Goal: Task Accomplishment & Management: Use online tool/utility

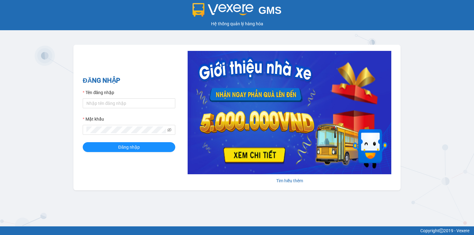
type input "trang.nhuquynh"
click at [124, 143] on button "Đăng nhập" at bounding box center [129, 147] width 93 height 10
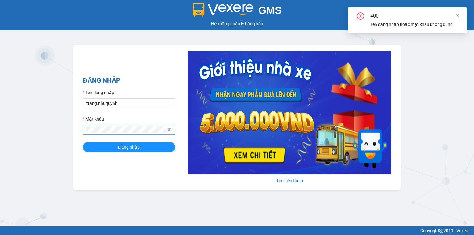
click at [169, 127] on span at bounding box center [169, 130] width 4 height 7
click at [169, 128] on icon "eye-invisible" at bounding box center [169, 130] width 4 height 4
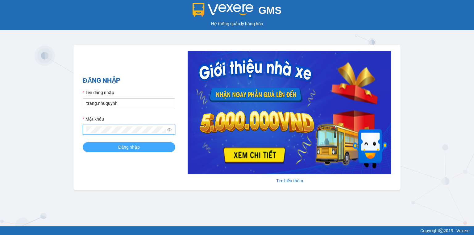
click at [125, 146] on span "Đăng nhập" at bounding box center [129, 147] width 22 height 7
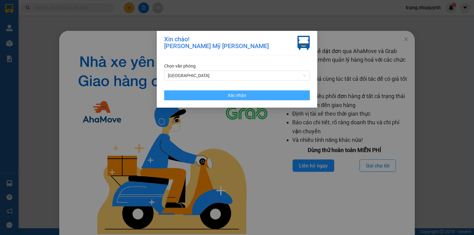
drag, startPoint x: 252, startPoint y: 107, endPoint x: 255, endPoint y: 101, distance: 6.9
click at [252, 107] on div "Chọn văn phòng Sài Gòn Xác nhận" at bounding box center [237, 81] width 161 height 52
click at [262, 98] on button "Xác nhận" at bounding box center [237, 95] width 146 height 10
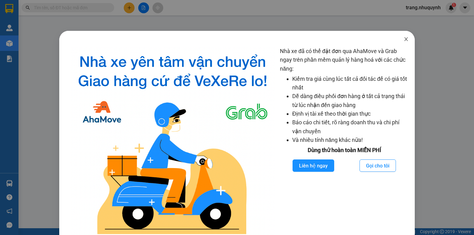
click at [407, 39] on span "Close" at bounding box center [406, 39] width 17 height 17
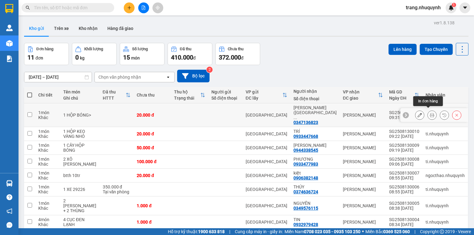
click at [428, 112] on button at bounding box center [432, 115] width 9 height 11
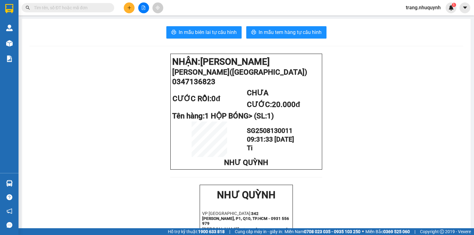
click at [190, 37] on button "In mẫu biên lai tự cấu hình" at bounding box center [203, 32] width 75 height 12
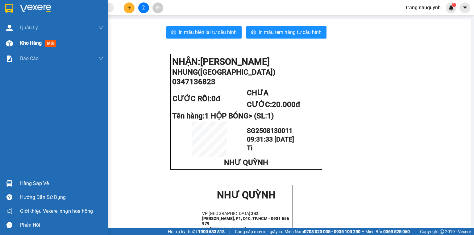
click at [9, 41] on img at bounding box center [9, 43] width 6 height 6
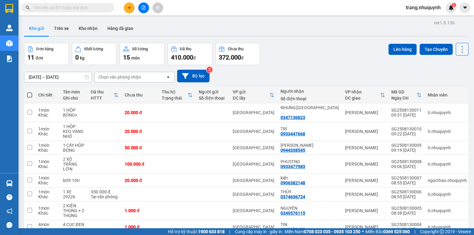
click at [458, 51] on icon at bounding box center [462, 49] width 9 height 9
click at [451, 88] on span "Làm mới" at bounding box center [449, 88] width 17 height 6
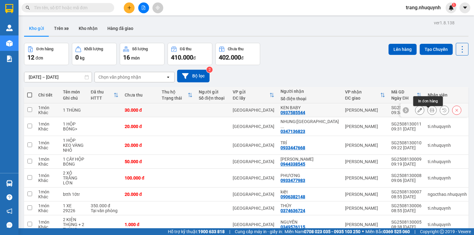
click at [428, 112] on button at bounding box center [432, 110] width 9 height 11
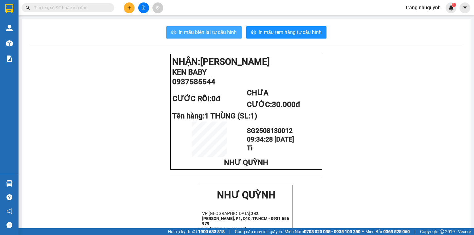
click at [224, 35] on span "In mẫu biên lai tự cấu hình" at bounding box center [208, 32] width 58 height 8
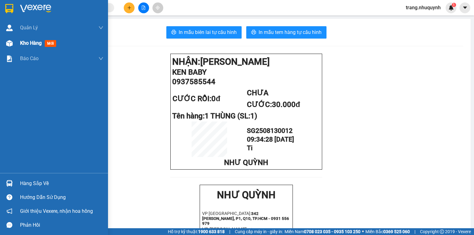
click at [34, 45] on span "Kho hàng" at bounding box center [31, 43] width 22 height 6
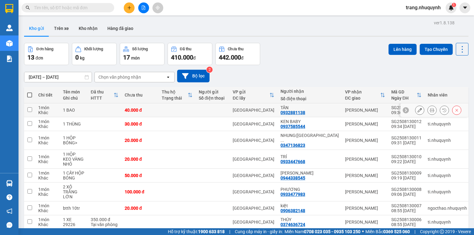
click at [430, 112] on icon at bounding box center [432, 110] width 4 height 4
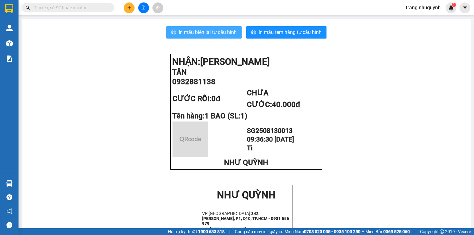
click at [218, 28] on button "In mẫu biên lai tự cấu hình" at bounding box center [203, 32] width 75 height 12
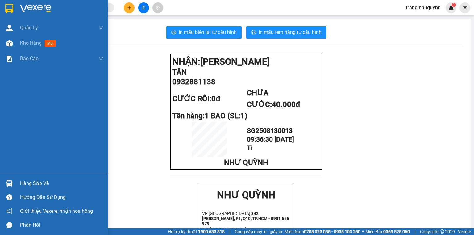
click at [26, 43] on span "Kho hàng" at bounding box center [31, 43] width 22 height 6
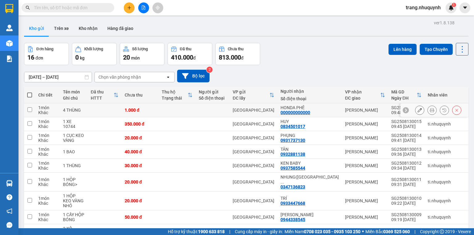
click at [430, 112] on icon at bounding box center [432, 110] width 4 height 4
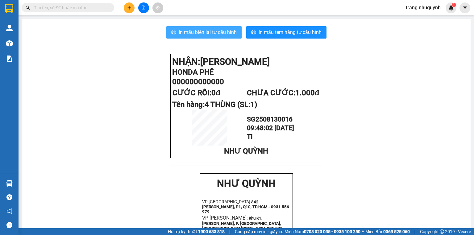
click at [225, 32] on span "In mẫu biên lai tự cấu hình" at bounding box center [208, 32] width 58 height 8
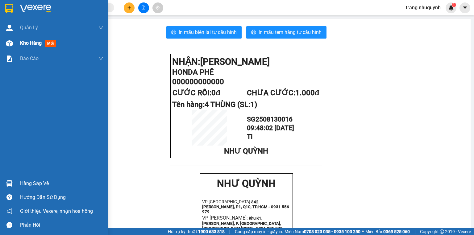
click at [25, 41] on span "Kho hàng" at bounding box center [31, 43] width 22 height 6
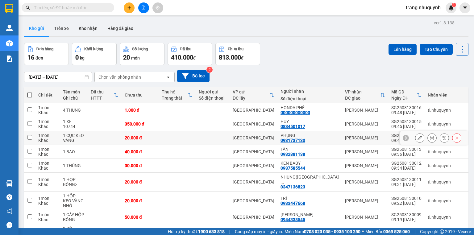
scroll to position [41, 0]
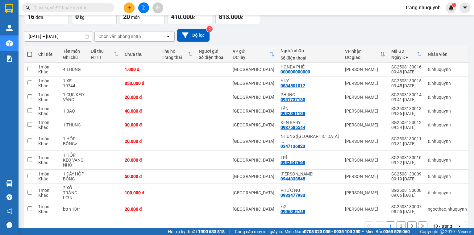
click at [441, 223] on div "10 / trang" at bounding box center [442, 226] width 19 height 6
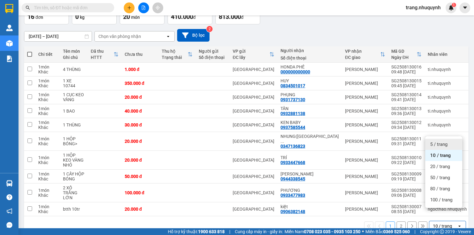
click at [440, 142] on span "5 / trang" at bounding box center [438, 144] width 17 height 6
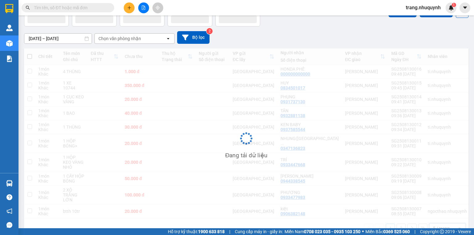
scroll to position [28, 0]
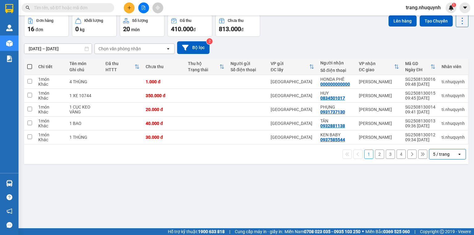
click at [365, 37] on div "Đơn hàng 16 đơn Khối lượng 0 kg Số lượng 20 món Đã thu 410.000 đ Chưa thu 813.0…" at bounding box center [246, 26] width 444 height 22
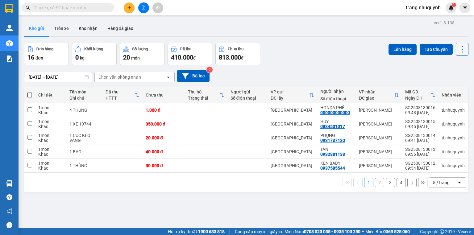
click at [463, 52] on button at bounding box center [462, 49] width 13 height 13
click at [450, 87] on span "Làm mới" at bounding box center [449, 88] width 17 height 6
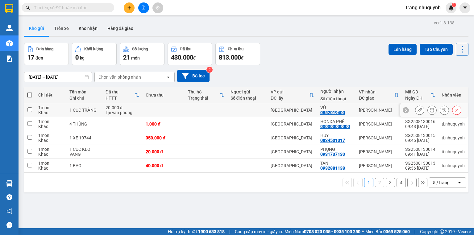
click at [428, 111] on button at bounding box center [432, 110] width 9 height 11
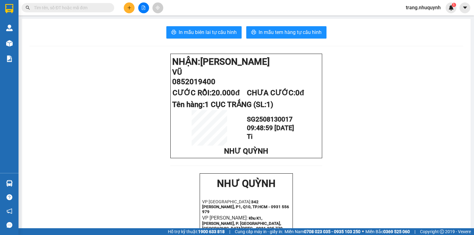
drag, startPoint x: 215, startPoint y: 41, endPoint x: 218, endPoint y: 37, distance: 5.6
click at [215, 41] on div "In mẫu biên lai tự cấu hình In mẫu tem hàng tự cấu hình NHẬN: Phan Rang VŨ 0852…" at bounding box center [246, 238] width 449 height 439
click at [219, 36] on button "In mẫu biên lai tự cấu hình" at bounding box center [203, 32] width 75 height 12
click at [47, 11] on span at bounding box center [68, 7] width 93 height 9
click at [49, 10] on input "text" at bounding box center [70, 7] width 73 height 7
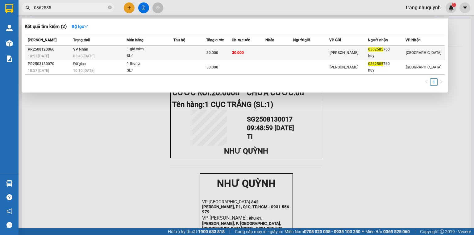
type input "0362585"
click at [278, 48] on td at bounding box center [279, 53] width 28 height 15
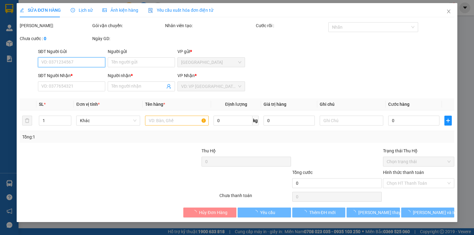
type input "0362585760"
type input "huy"
type input "30.000"
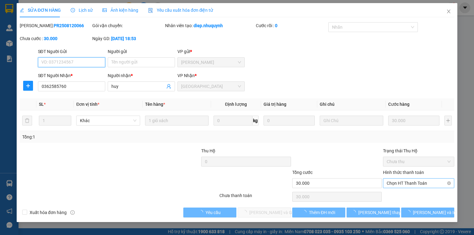
click at [410, 183] on span "Chọn HT Thanh Toán" at bounding box center [419, 183] width 64 height 9
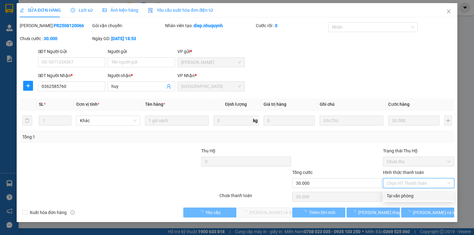
click at [412, 195] on div "Tại văn phòng" at bounding box center [419, 196] width 64 height 7
type input "0"
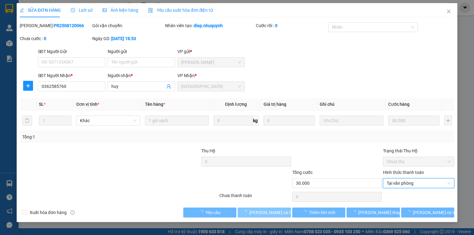
click at [278, 216] on span "Lưu và Giao hàng" at bounding box center [278, 212] width 59 height 7
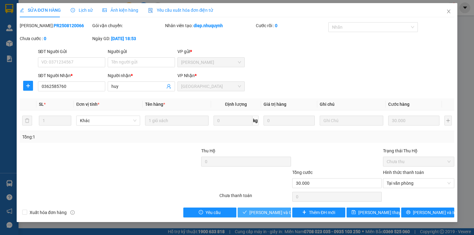
click at [269, 216] on span "Lưu và Giao hàng" at bounding box center [278, 212] width 59 height 7
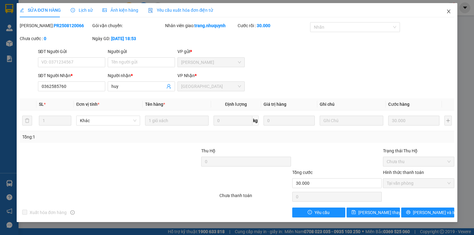
click at [445, 14] on span "Close" at bounding box center [448, 11] width 17 height 17
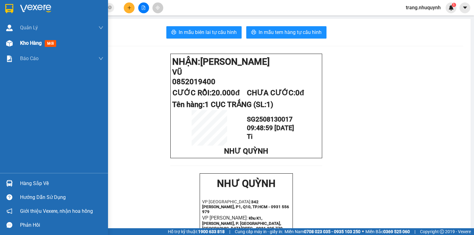
click at [17, 46] on div "Kho hàng mới" at bounding box center [54, 42] width 108 height 15
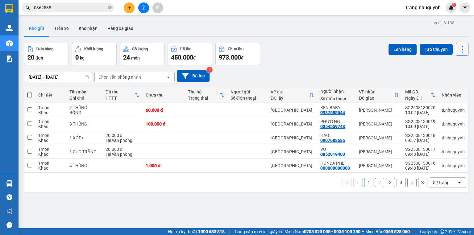
click at [461, 50] on icon at bounding box center [462, 49] width 9 height 9
click at [454, 88] on span "Làm mới" at bounding box center [449, 88] width 17 height 6
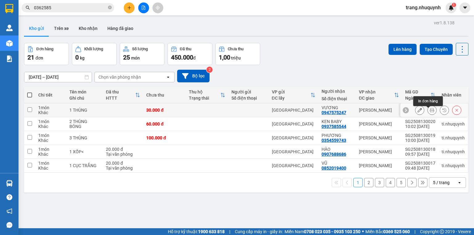
click at [430, 112] on icon at bounding box center [432, 110] width 4 height 4
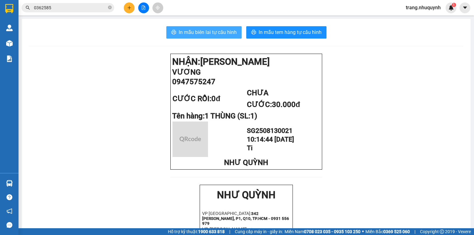
click at [192, 33] on span "In mẫu biên lai tự cấu hình" at bounding box center [208, 32] width 58 height 8
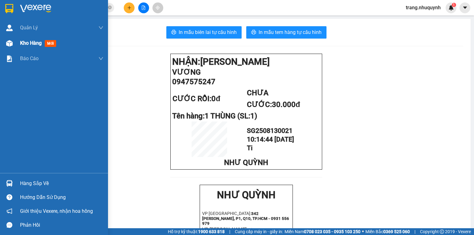
click at [26, 42] on span "Kho hàng" at bounding box center [31, 43] width 22 height 6
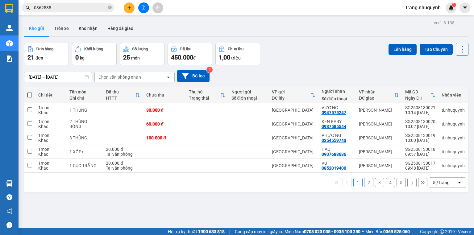
click at [458, 50] on icon at bounding box center [462, 49] width 9 height 9
click at [446, 87] on span "Làm mới" at bounding box center [449, 88] width 17 height 6
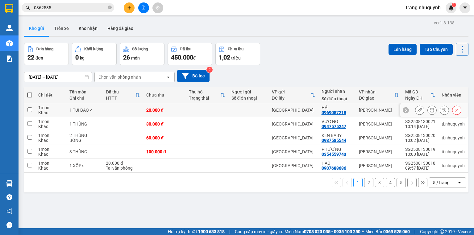
click at [431, 111] on button at bounding box center [432, 110] width 9 height 11
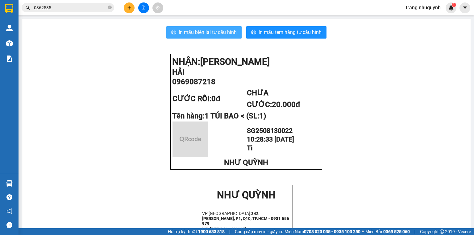
click at [223, 34] on span "In mẫu biên lai tự cấu hình" at bounding box center [208, 32] width 58 height 8
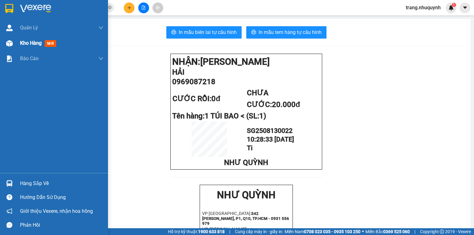
click at [27, 47] on div "Kho hàng mới" at bounding box center [61, 42] width 83 height 15
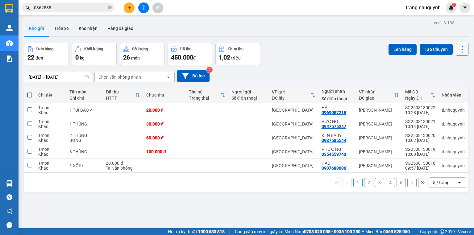
click at [459, 50] on icon at bounding box center [462, 49] width 9 height 9
click at [447, 86] on span "Làm mới" at bounding box center [449, 88] width 17 height 6
click at [174, 195] on div "ver 1.8.138 Kho gửi Trên xe Kho nhận Hàng đã giao Đơn hàng 22 đơn Khối lượng 0 …" at bounding box center [246, 136] width 449 height 235
click at [456, 48] on button at bounding box center [462, 49] width 13 height 13
click at [451, 90] on span "Làm mới" at bounding box center [449, 88] width 17 height 6
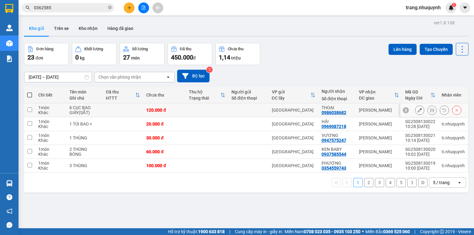
click at [430, 111] on icon at bounding box center [432, 110] width 4 height 4
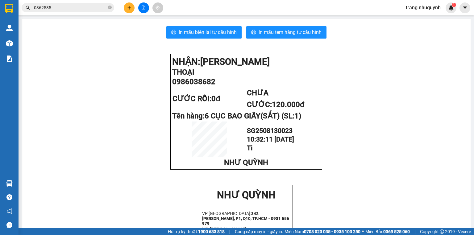
click at [227, 35] on span "In mẫu biên lai tự cấu hình" at bounding box center [208, 32] width 58 height 8
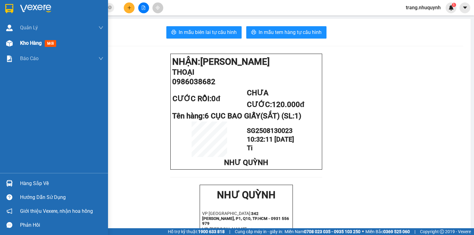
click at [27, 38] on div "Kho hàng mới" at bounding box center [61, 42] width 83 height 15
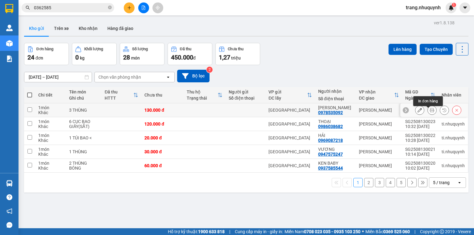
click at [430, 112] on icon at bounding box center [432, 110] width 4 height 4
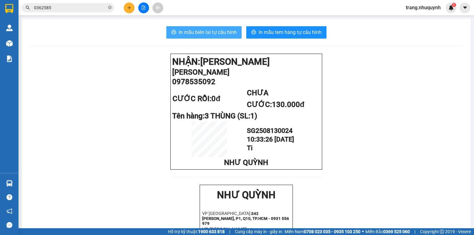
click at [195, 33] on span "In mẫu biên lai tự cấu hình" at bounding box center [208, 32] width 58 height 8
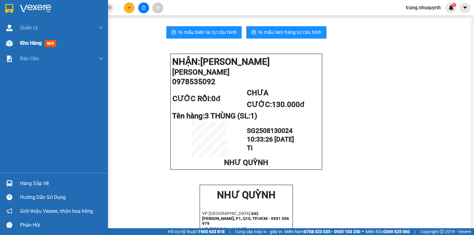
click at [25, 43] on span "Kho hàng" at bounding box center [31, 43] width 22 height 6
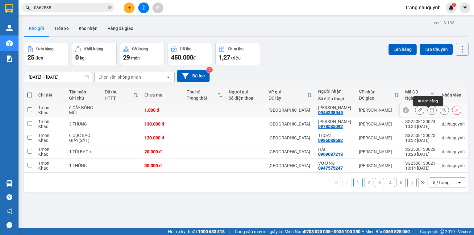
click at [430, 112] on icon at bounding box center [432, 110] width 4 height 4
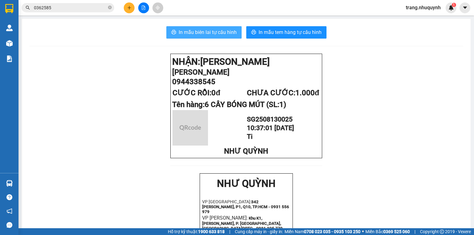
click at [226, 32] on span "In mẫu biên lai tự cấu hình" at bounding box center [208, 32] width 58 height 8
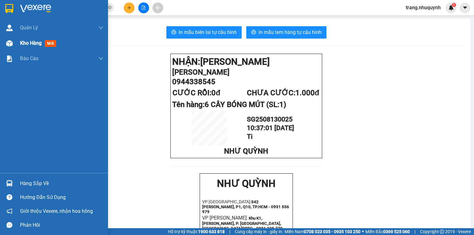
click at [15, 46] on div "Kho hàng mới" at bounding box center [54, 42] width 108 height 15
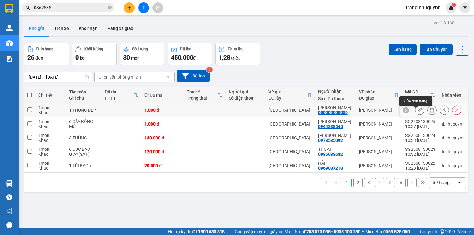
click at [428, 113] on button at bounding box center [432, 110] width 9 height 11
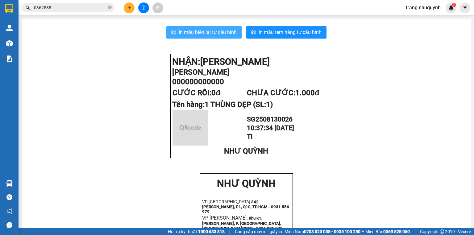
drag, startPoint x: 215, startPoint y: 40, endPoint x: 219, endPoint y: 38, distance: 3.9
click at [219, 35] on span "In mẫu biên lai tự cấu hình" at bounding box center [208, 32] width 58 height 8
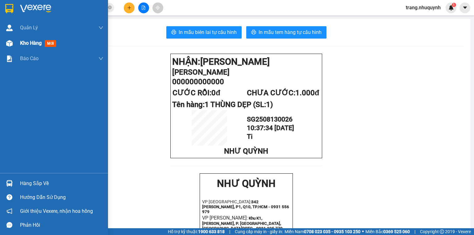
click at [24, 38] on div "Kho hàng mới" at bounding box center [61, 42] width 83 height 15
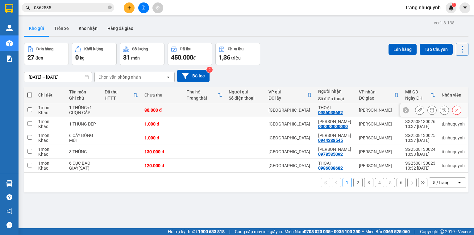
click at [430, 112] on icon at bounding box center [432, 110] width 4 height 4
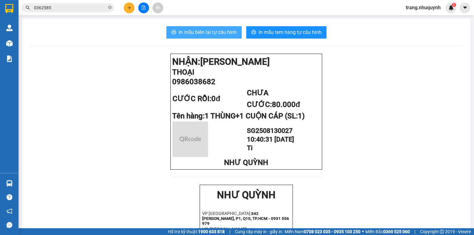
click at [207, 32] on span "In mẫu biên lai tự cấu hình" at bounding box center [208, 32] width 58 height 8
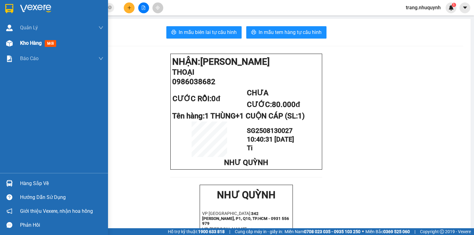
click at [27, 41] on span "Kho hàng" at bounding box center [31, 43] width 22 height 6
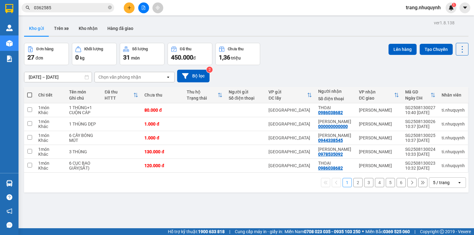
click at [61, 8] on input "0362585" at bounding box center [70, 7] width 73 height 7
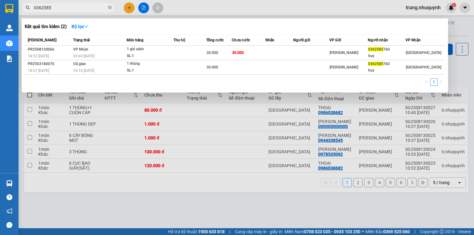
click at [61, 8] on input "0362585" at bounding box center [70, 7] width 73 height 7
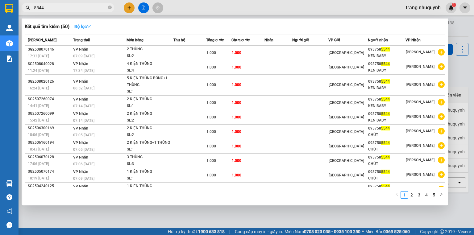
type input "5544"
click at [75, 23] on button "Bộ lọc" at bounding box center [82, 27] width 27 height 10
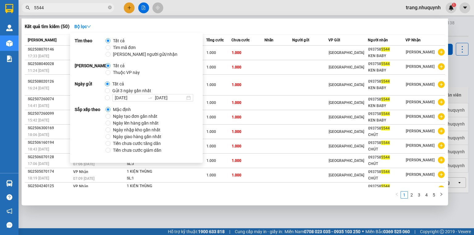
click at [115, 117] on span "Ngày tạo đơn gần nhất" at bounding box center [135, 116] width 49 height 7
click at [111, 117] on input "Ngày tạo đơn gần nhất" at bounding box center [108, 116] width 5 height 5
radio input "true"
radio input "false"
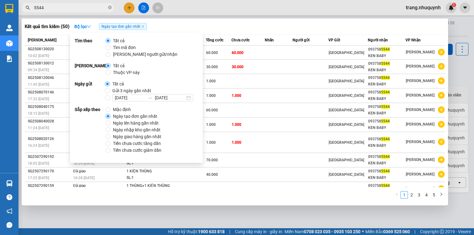
click at [117, 53] on span "Tìm người gửi/nhận" at bounding box center [145, 54] width 69 height 7
click at [111, 53] on input "Tìm người gửi/nhận" at bounding box center [108, 54] width 5 height 5
radio input "true"
radio input "false"
click at [237, 35] on th "Chưa cước" at bounding box center [248, 40] width 33 height 11
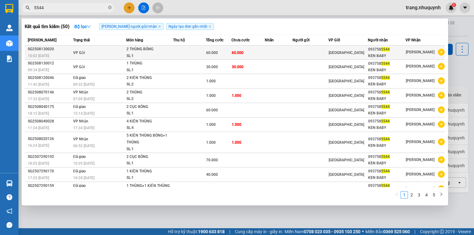
click at [138, 52] on div "2 THÙNG BÓNG" at bounding box center [150, 49] width 46 height 7
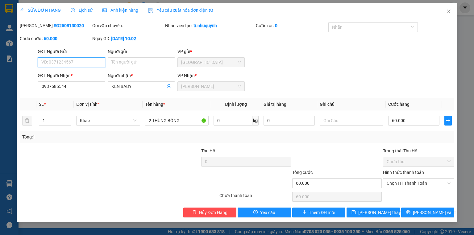
type input "0937585544"
type input "KEN BABY"
type input "60.000"
click at [448, 9] on icon "close" at bounding box center [448, 11] width 5 height 5
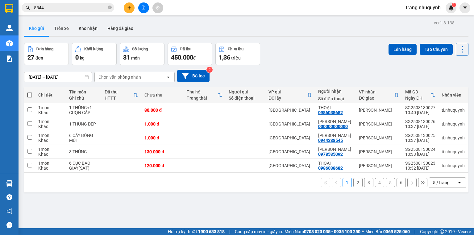
click at [89, 10] on input "5544" at bounding box center [70, 7] width 73 height 7
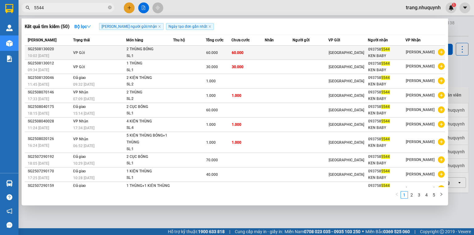
click at [128, 53] on div "SL: 1" at bounding box center [150, 56] width 46 height 7
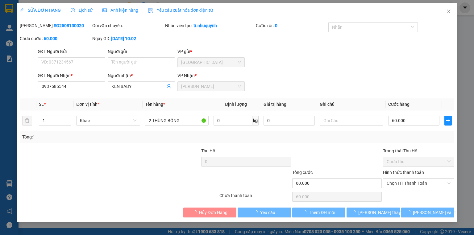
type input "0937585544"
type input "KEN BABY"
type input "60.000"
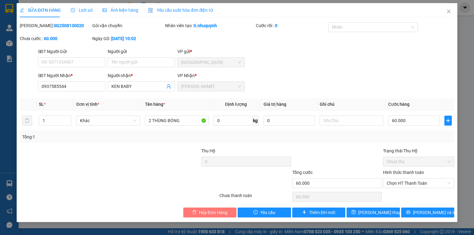
click at [200, 216] on span "Hủy Đơn Hàng" at bounding box center [213, 212] width 28 height 7
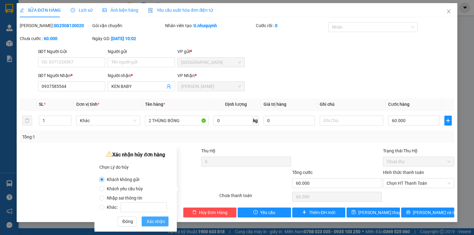
click at [164, 218] on span "Xác nhận" at bounding box center [156, 221] width 19 height 7
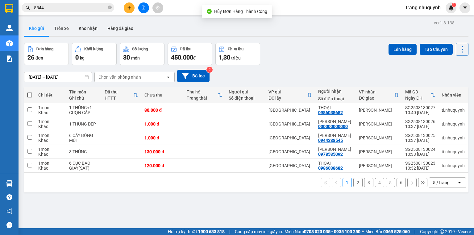
click at [311, 64] on div "Đơn hàng 26 đơn Khối lượng 0 kg Số lượng 30 món Đã thu 450.000 đ Chưa thu 1,30 …" at bounding box center [246, 54] width 444 height 22
click at [456, 50] on button at bounding box center [462, 49] width 13 height 13
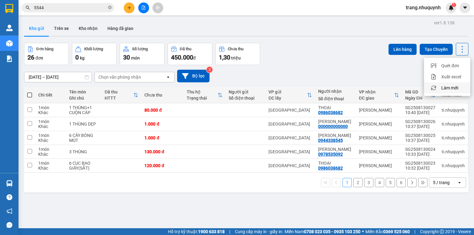
click at [448, 88] on span "Làm mới" at bounding box center [449, 88] width 17 height 6
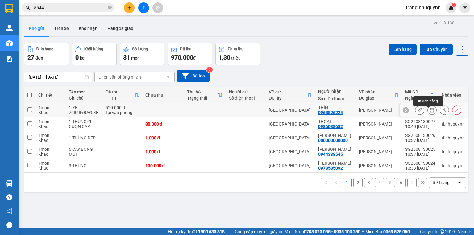
click at [428, 113] on button at bounding box center [432, 110] width 9 height 11
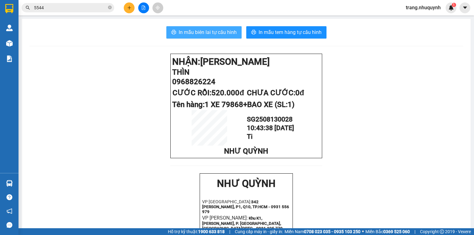
click at [214, 37] on button "In mẫu biên lai tự cấu hình" at bounding box center [203, 32] width 75 height 12
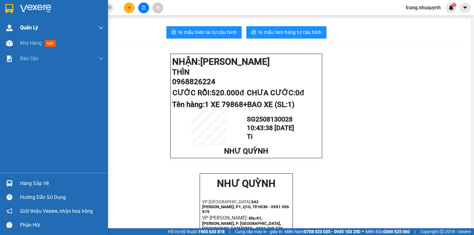
click at [32, 33] on div "Quản Lý" at bounding box center [61, 27] width 83 height 15
click at [33, 45] on span "Kho hàng" at bounding box center [31, 43] width 22 height 6
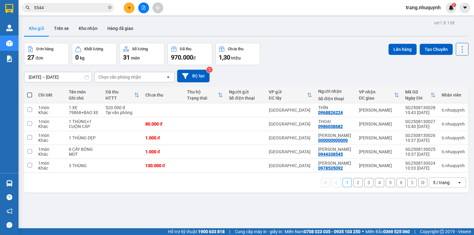
click at [460, 46] on icon at bounding box center [462, 49] width 9 height 9
click at [445, 90] on span "Làm mới" at bounding box center [449, 88] width 17 height 6
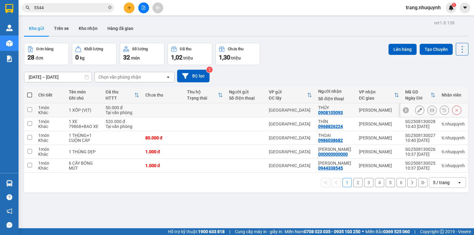
click at [428, 112] on div at bounding box center [432, 110] width 9 height 9
click at [428, 113] on button at bounding box center [432, 110] width 9 height 11
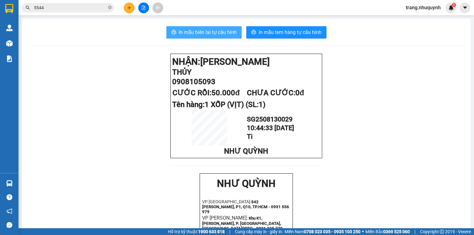
click at [220, 36] on button "In mẫu biên lai tự cấu hình" at bounding box center [203, 32] width 75 height 12
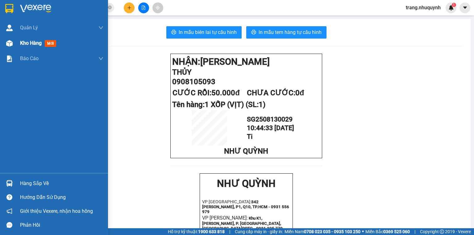
click at [14, 44] on div at bounding box center [9, 43] width 11 height 11
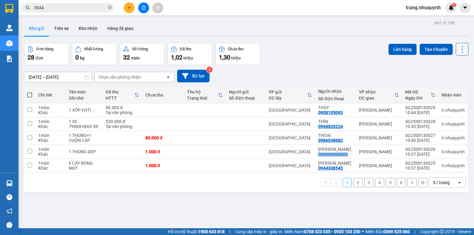
click at [460, 54] on button at bounding box center [462, 49] width 13 height 13
click at [448, 88] on span "Làm mới" at bounding box center [449, 88] width 17 height 6
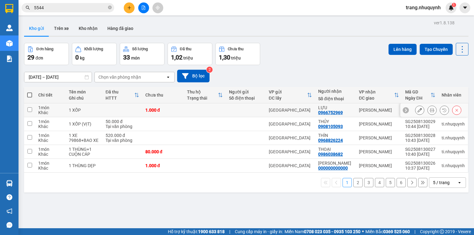
click at [430, 112] on icon at bounding box center [432, 110] width 4 height 4
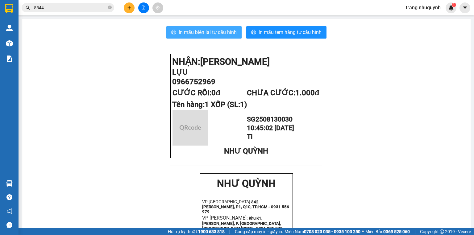
click at [227, 37] on button "In mẫu biên lai tự cấu hình" at bounding box center [203, 32] width 75 height 12
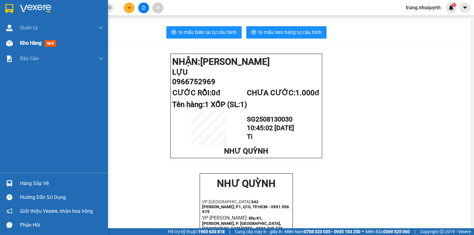
click at [18, 39] on div "Kho hàng mới" at bounding box center [54, 42] width 108 height 15
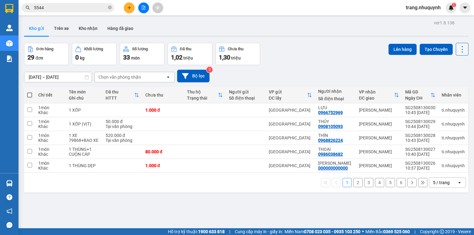
click at [458, 48] on icon at bounding box center [462, 49] width 9 height 9
click at [452, 86] on span "Làm mới" at bounding box center [449, 88] width 17 height 6
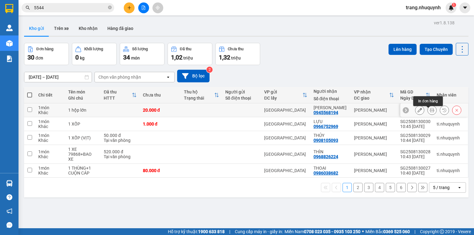
click at [430, 112] on icon at bounding box center [432, 110] width 4 height 4
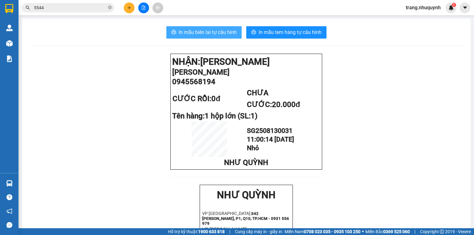
click at [217, 31] on span "In mẫu biên lai tự cấu hình" at bounding box center [208, 32] width 58 height 8
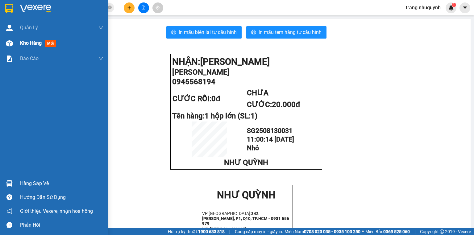
click at [30, 41] on span "Kho hàng" at bounding box center [31, 43] width 22 height 6
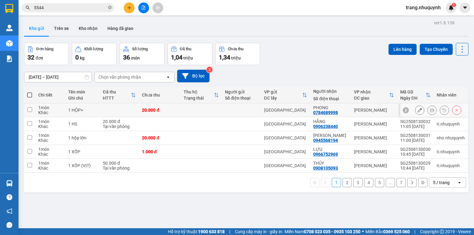
click at [430, 112] on icon at bounding box center [432, 110] width 4 height 4
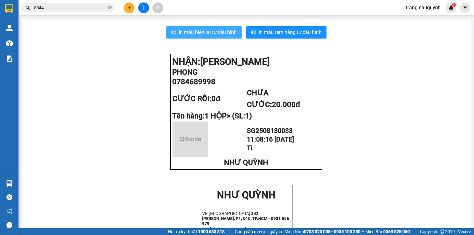
click at [217, 32] on span "In mẫu biên lai tự cấu hình" at bounding box center [208, 32] width 58 height 8
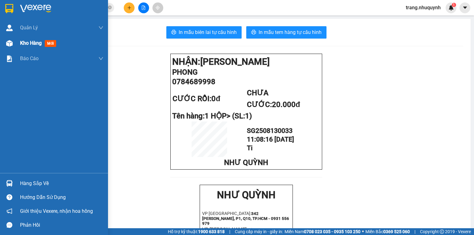
click at [31, 43] on span "Kho hàng" at bounding box center [31, 43] width 22 height 6
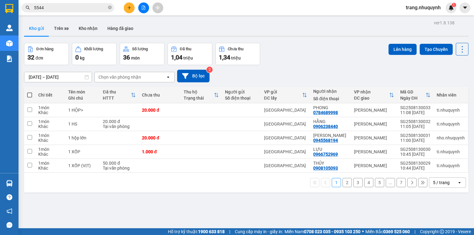
click at [326, 65] on div "Đơn hàng 32 đơn Khối lượng 0 kg Số lượng 36 món Đã thu 1,04 triệu Chưa thu 1,34…" at bounding box center [246, 54] width 444 height 22
click at [461, 52] on icon at bounding box center [462, 49] width 9 height 9
click at [453, 89] on span "Làm mới" at bounding box center [449, 88] width 17 height 6
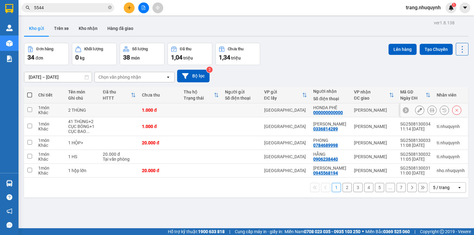
click at [430, 111] on icon at bounding box center [432, 110] width 4 height 4
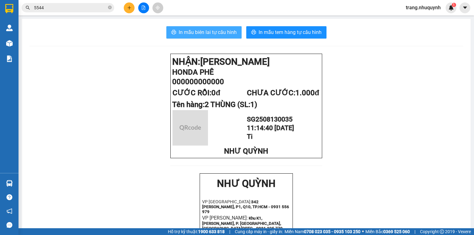
click at [209, 33] on span "In mẫu biên lai tự cấu hình" at bounding box center [208, 32] width 58 height 8
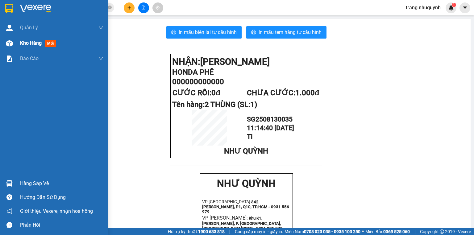
click at [18, 47] on div "Kho hàng mới" at bounding box center [54, 42] width 108 height 15
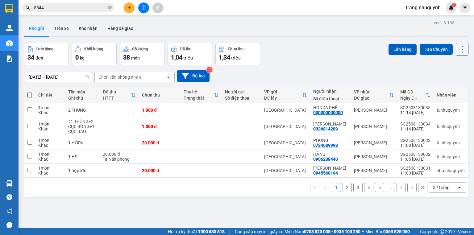
click at [458, 46] on icon at bounding box center [462, 49] width 9 height 9
click at [452, 88] on span "Làm mới" at bounding box center [449, 88] width 17 height 6
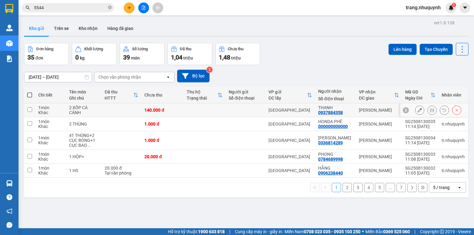
click at [430, 112] on icon at bounding box center [432, 110] width 4 height 4
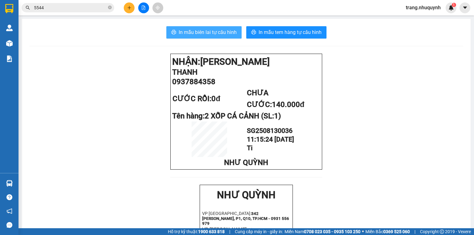
click at [228, 36] on span "In mẫu biên lai tự cấu hình" at bounding box center [208, 32] width 58 height 8
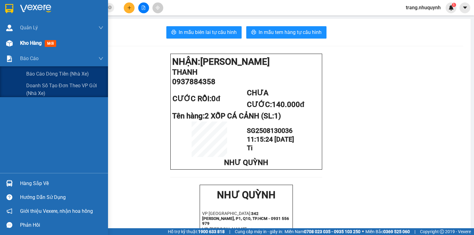
click at [28, 42] on span "Kho hàng" at bounding box center [31, 43] width 22 height 6
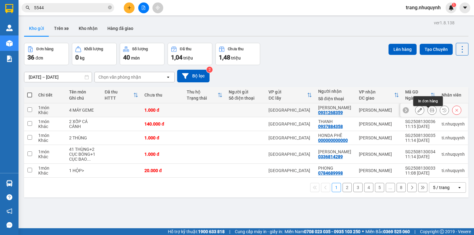
click at [428, 113] on button at bounding box center [432, 110] width 9 height 11
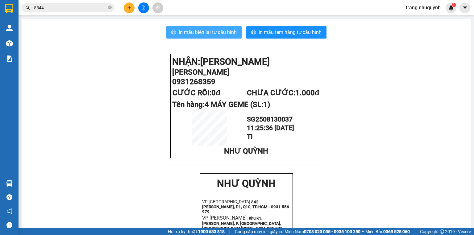
click at [186, 29] on span "In mẫu biên lai tự cấu hình" at bounding box center [208, 32] width 58 height 8
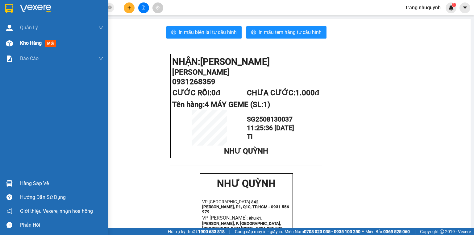
click at [32, 42] on span "Kho hàng" at bounding box center [31, 43] width 22 height 6
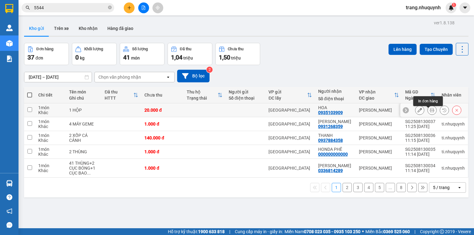
click at [430, 112] on icon at bounding box center [432, 110] width 4 height 4
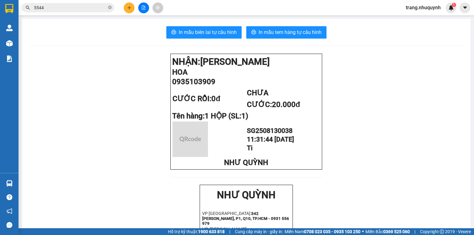
click at [200, 24] on div "In mẫu biên lai tự cấu hình In mẫu tem hàng tự cấu hình NHẬN: Phan Rang HOA 093…" at bounding box center [246, 239] width 449 height 441
click at [201, 26] on div "In mẫu biên lai tự cấu hình In mẫu tem hàng tự cấu hình NHẬN: Phan Rang HOA 093…" at bounding box center [246, 239] width 449 height 441
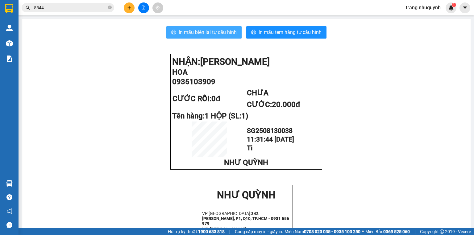
click at [202, 30] on span "In mẫu biên lai tự cấu hình" at bounding box center [208, 32] width 58 height 8
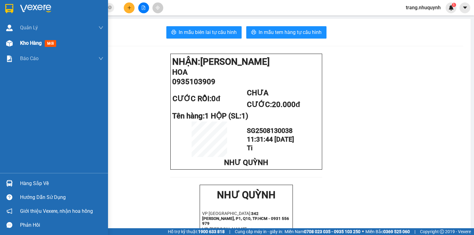
click at [12, 43] on img at bounding box center [9, 43] width 6 height 6
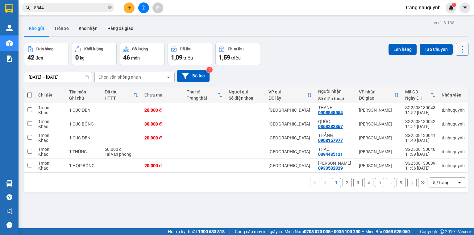
click at [458, 49] on icon at bounding box center [462, 49] width 9 height 9
click at [455, 86] on span "Làm mới" at bounding box center [449, 88] width 17 height 6
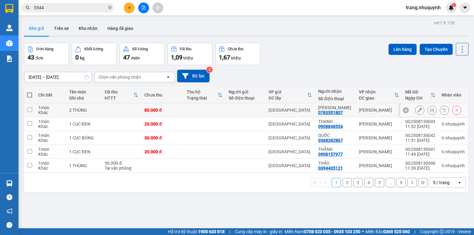
click at [428, 110] on button at bounding box center [432, 110] width 9 height 11
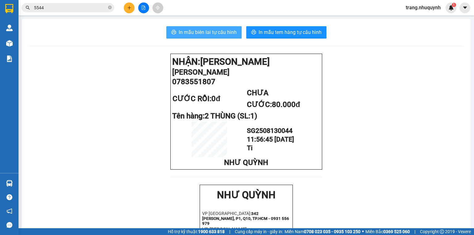
click at [198, 32] on span "In mẫu biên lai tự cấu hình" at bounding box center [208, 32] width 58 height 8
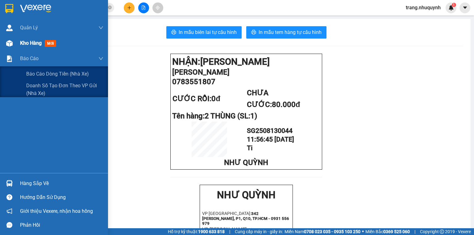
click at [34, 44] on span "Kho hàng" at bounding box center [31, 43] width 22 height 6
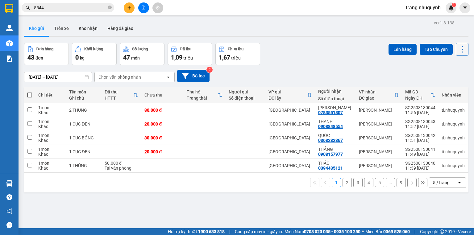
click at [458, 47] on icon at bounding box center [462, 49] width 9 height 9
click at [454, 89] on span "Làm mới" at bounding box center [449, 88] width 17 height 6
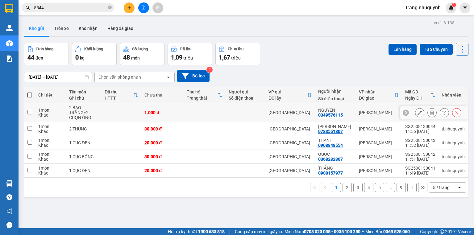
click at [430, 115] on icon at bounding box center [432, 113] width 4 height 4
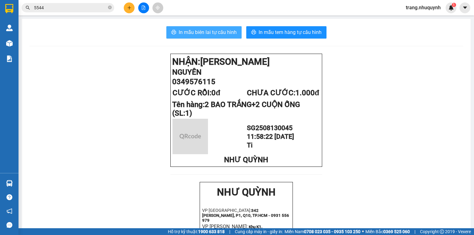
click at [218, 32] on span "In mẫu biên lai tự cấu hình" at bounding box center [208, 32] width 58 height 8
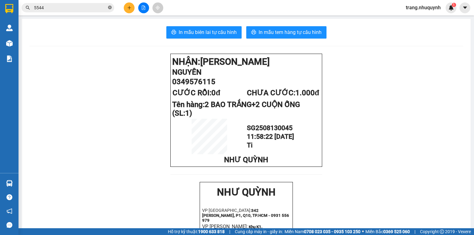
click at [111, 8] on icon "close-circle" at bounding box center [110, 8] width 4 height 4
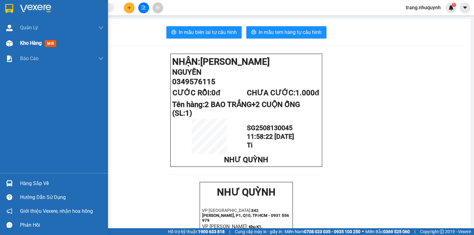
click at [19, 41] on div "Kho hàng mới" at bounding box center [54, 42] width 108 height 15
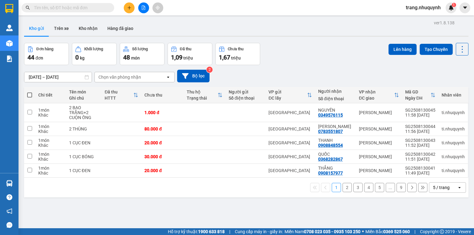
click at [457, 42] on div "ver 1.8.138 Kho gửi Trên xe Kho nhận Hàng đã giao Đơn hàng 44 đơn Khối lượng 0 …" at bounding box center [246, 136] width 449 height 235
click at [458, 49] on icon at bounding box center [462, 49] width 9 height 9
click at [446, 89] on span "Làm mới" at bounding box center [449, 88] width 17 height 6
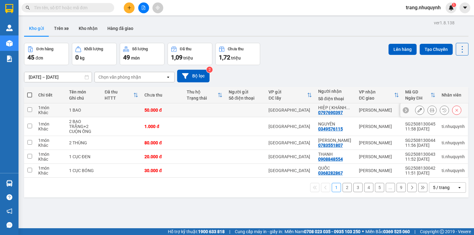
click at [430, 111] on icon at bounding box center [432, 110] width 4 height 4
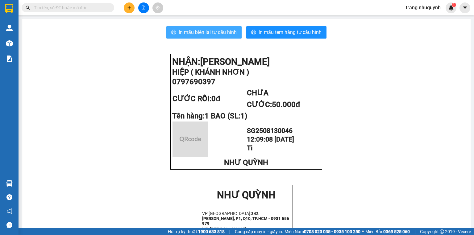
click at [226, 31] on span "In mẫu biên lai tự cấu hình" at bounding box center [208, 32] width 58 height 8
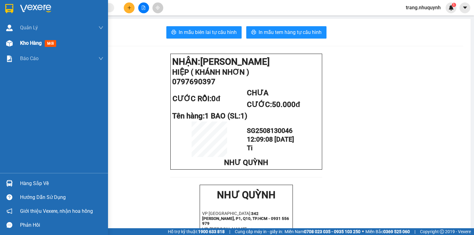
click at [28, 47] on div "Kho hàng mới" at bounding box center [61, 42] width 83 height 15
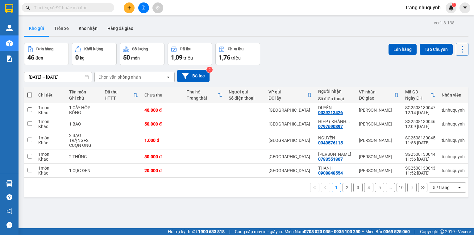
click at [462, 52] on icon at bounding box center [462, 49] width 1 height 6
click at [453, 85] on span "Làm mới" at bounding box center [449, 88] width 17 height 6
click at [431, 113] on button at bounding box center [432, 110] width 9 height 11
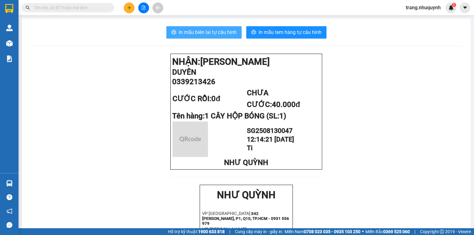
click at [206, 36] on span "In mẫu biên lai tự cấu hình" at bounding box center [208, 32] width 58 height 8
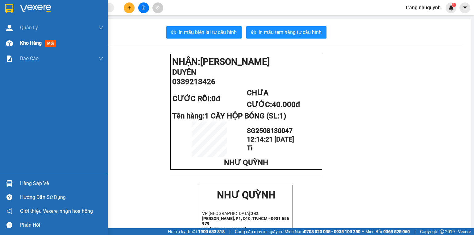
click at [37, 48] on div "Kho hàng mới" at bounding box center [61, 42] width 83 height 15
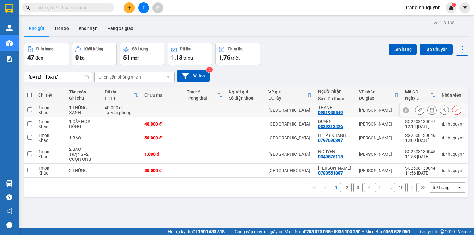
click at [430, 112] on icon at bounding box center [432, 110] width 4 height 4
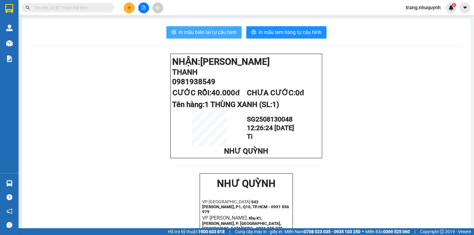
click at [197, 28] on button "In mẫu biên lai tự cấu hình" at bounding box center [203, 32] width 75 height 12
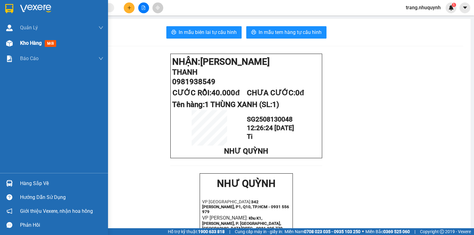
click at [24, 44] on span "Kho hàng" at bounding box center [31, 43] width 22 height 6
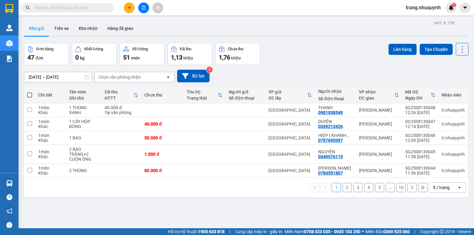
click at [139, 209] on div "ver 1.8.138 Kho gửi Trên xe Kho nhận Hàng đã giao Đơn hàng 47 đơn Khối lượng 0 …" at bounding box center [246, 136] width 449 height 235
click at [459, 49] on icon at bounding box center [462, 49] width 9 height 9
click at [448, 87] on span "Làm mới" at bounding box center [449, 88] width 17 height 6
click at [460, 50] on icon at bounding box center [462, 49] width 9 height 9
click at [443, 85] on span "Làm mới" at bounding box center [449, 88] width 17 height 6
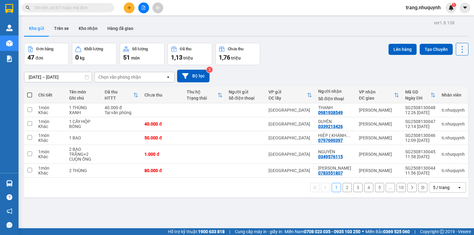
click at [459, 47] on icon at bounding box center [462, 49] width 9 height 9
click at [453, 85] on span "Làm mới" at bounding box center [449, 88] width 17 height 6
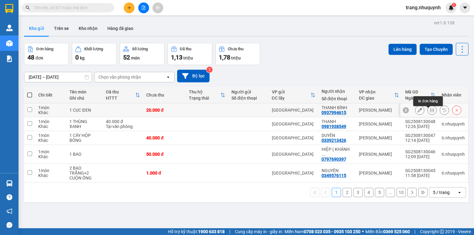
click at [430, 112] on icon at bounding box center [432, 110] width 4 height 4
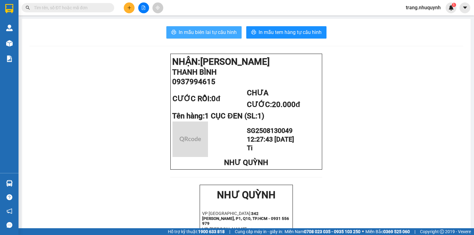
click at [219, 37] on button "In mẫu biên lai tự cấu hình" at bounding box center [203, 32] width 75 height 12
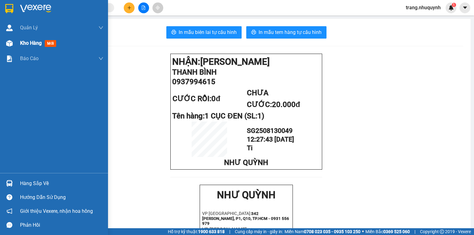
click at [35, 41] on span "Kho hàng" at bounding box center [31, 43] width 22 height 6
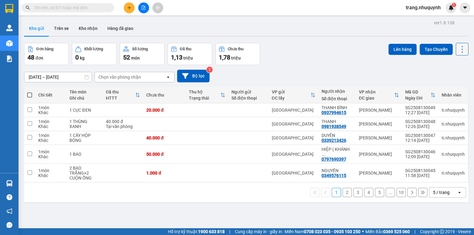
click at [464, 50] on button at bounding box center [462, 49] width 13 height 13
click at [454, 86] on span "Làm mới" at bounding box center [449, 88] width 17 height 6
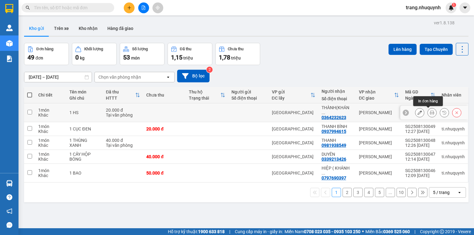
click at [430, 112] on icon at bounding box center [432, 113] width 4 height 4
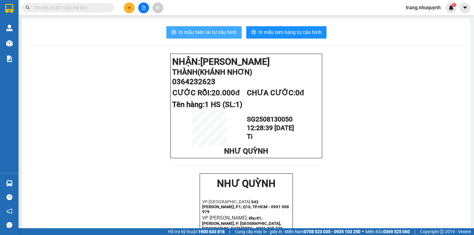
click at [213, 28] on span "In mẫu biên lai tự cấu hình" at bounding box center [208, 32] width 58 height 8
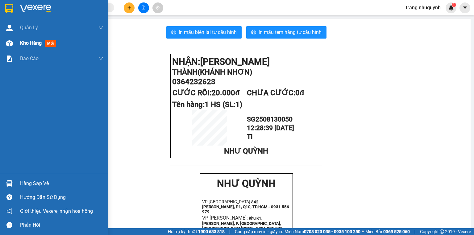
click at [16, 40] on div "Kho hàng mới" at bounding box center [54, 42] width 108 height 15
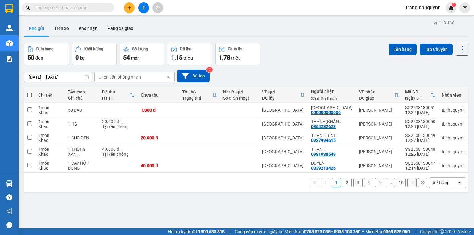
click at [332, 70] on div "11/08/2025 – 13/08/2025 Press the down arrow key to interact with the calendar …" at bounding box center [246, 76] width 444 height 22
click at [91, 9] on input "text" at bounding box center [70, 7] width 73 height 7
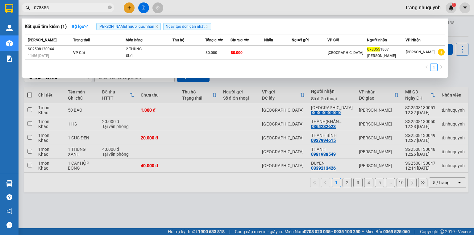
click at [209, 206] on div at bounding box center [237, 117] width 474 height 235
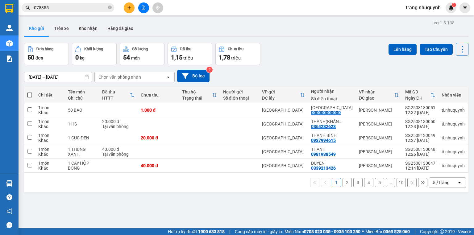
click at [315, 49] on div "Đơn hàng 50 đơn Khối lượng 0 kg Số lượng 54 món Đã thu 1,15 triệu Chưa thu 1,78…" at bounding box center [246, 54] width 444 height 22
click at [303, 48] on div "Đơn hàng 50 đơn Khối lượng 0 kg Số lượng 54 món Đã thu 1,15 triệu Chưa thu 1,78…" at bounding box center [246, 54] width 444 height 22
click at [458, 48] on icon at bounding box center [462, 49] width 9 height 9
drag, startPoint x: 454, startPoint y: 88, endPoint x: 445, endPoint y: 87, distance: 9.4
click at [454, 88] on span "Làm mới" at bounding box center [449, 88] width 17 height 6
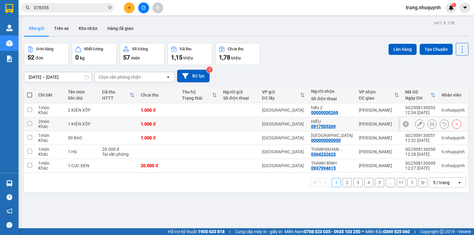
click at [430, 126] on icon at bounding box center [432, 124] width 4 height 4
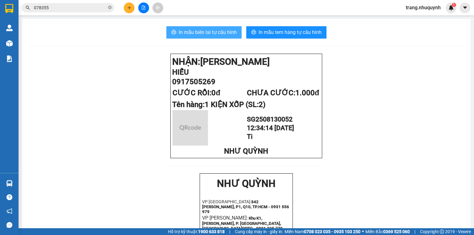
click at [200, 31] on span "In mẫu biên lai tự cấu hình" at bounding box center [208, 32] width 58 height 8
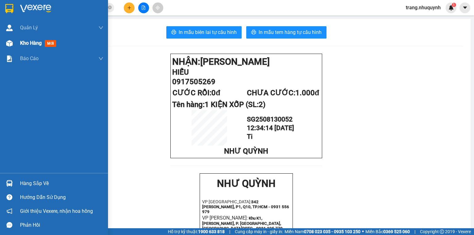
click at [35, 48] on div "Kho hàng mới" at bounding box center [61, 42] width 83 height 15
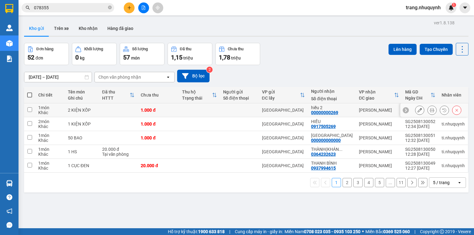
click at [428, 110] on div at bounding box center [432, 110] width 9 height 9
click at [430, 112] on icon at bounding box center [432, 110] width 4 height 4
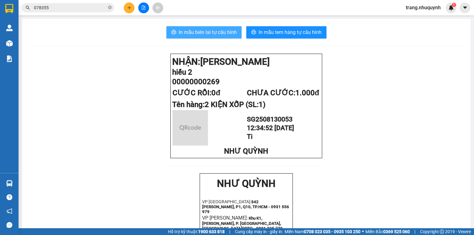
click at [210, 35] on span "In mẫu biên lai tự cấu hình" at bounding box center [208, 32] width 58 height 8
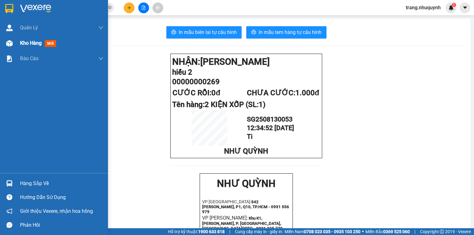
click at [29, 47] on div "Kho hàng mới" at bounding box center [39, 43] width 39 height 8
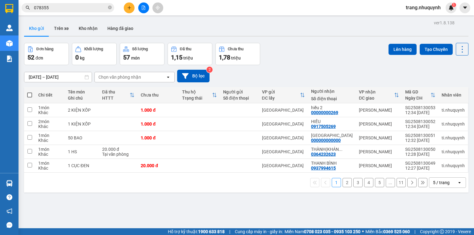
click at [161, 198] on div "ver 1.8.138 Kho gửi Trên xe Kho nhận Hàng đã giao Đơn hàng 52 đơn Khối lượng 0 …" at bounding box center [246, 136] width 449 height 235
click at [458, 47] on icon at bounding box center [462, 49] width 9 height 9
click at [455, 88] on span "Làm mới" at bounding box center [449, 88] width 17 height 6
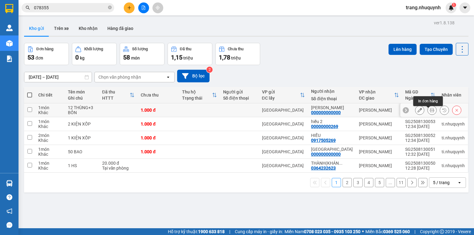
click at [430, 112] on icon at bounding box center [432, 110] width 4 height 4
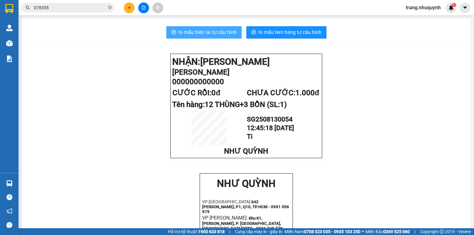
click at [220, 33] on span "In mẫu biên lai tự cấu hình" at bounding box center [208, 32] width 58 height 8
click at [50, 6] on input "078355" at bounding box center [70, 7] width 73 height 7
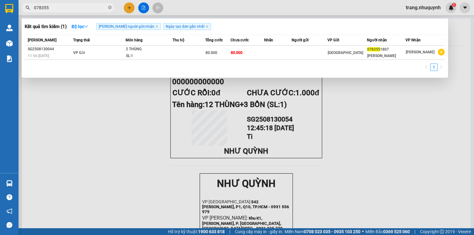
click at [50, 6] on input "078355" at bounding box center [70, 7] width 73 height 7
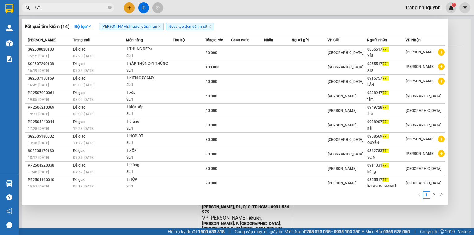
type input "771"
click at [137, 219] on div at bounding box center [237, 117] width 474 height 235
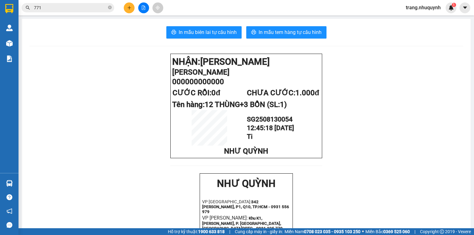
click at [127, 7] on icon "plus" at bounding box center [129, 8] width 4 height 4
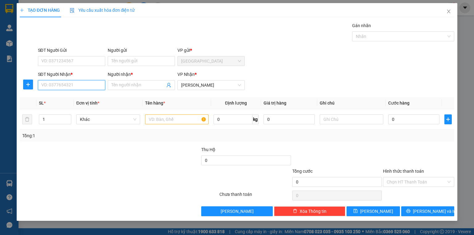
click at [86, 88] on input "SĐT Người Nhận *" at bounding box center [71, 85] width 67 height 10
type input "0966361601"
click at [88, 98] on div "0966361601 - XUÂN" at bounding box center [72, 97] width 60 height 7
type input "XUÂN"
type input "20.000"
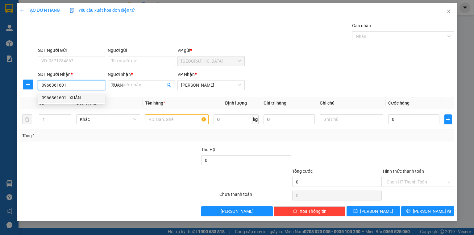
type input "20.000"
type input "0966361601"
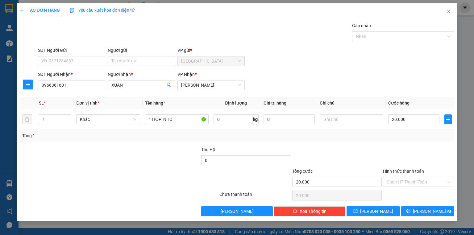
click at [425, 205] on div "Transit Pickup Surcharge Ids Transit Deliver Surcharge Ids Transit Deliver Surc…" at bounding box center [237, 119] width 435 height 194
click at [427, 210] on span "Lưu và In" at bounding box center [434, 211] width 43 height 7
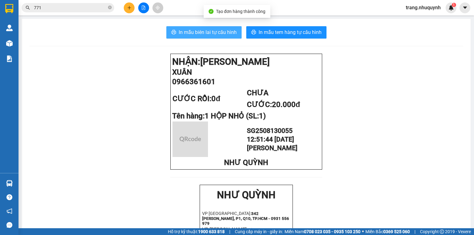
click at [202, 28] on button "In mẫu biên lai tự cấu hình" at bounding box center [203, 32] width 75 height 12
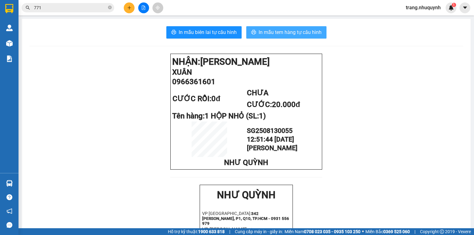
click at [292, 30] on span "In mẫu tem hàng tự cấu hình" at bounding box center [290, 32] width 63 height 8
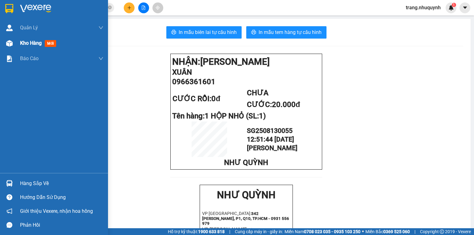
click at [26, 36] on div "Kho hàng mới" at bounding box center [61, 42] width 83 height 15
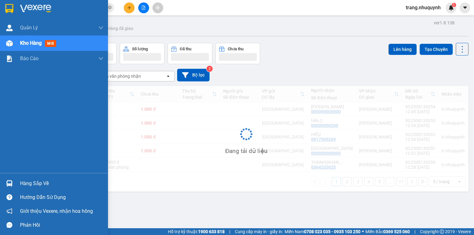
click at [24, 45] on span "Kho hàng" at bounding box center [31, 43] width 22 height 6
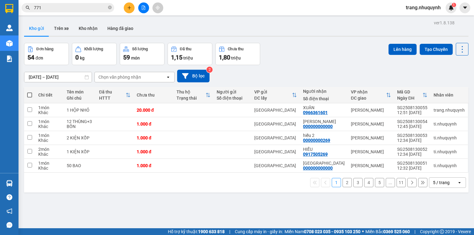
click at [157, 28] on div "Kho gửi Trên xe Kho nhận Hàng đã giao" at bounding box center [246, 29] width 444 height 16
click at [317, 42] on div "ver 1.8.138 Kho gửi Trên xe Kho nhận Hàng đã giao Đơn hàng 54 đơn Khối lượng 0 …" at bounding box center [246, 136] width 449 height 235
click at [458, 46] on icon at bounding box center [462, 49] width 9 height 9
click at [452, 87] on span "Làm mới" at bounding box center [449, 88] width 17 height 6
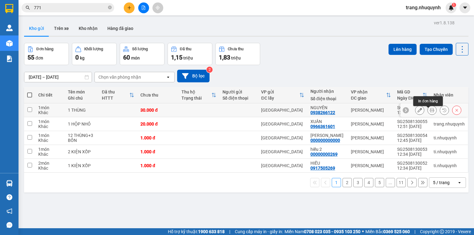
click at [430, 112] on icon at bounding box center [432, 110] width 4 height 4
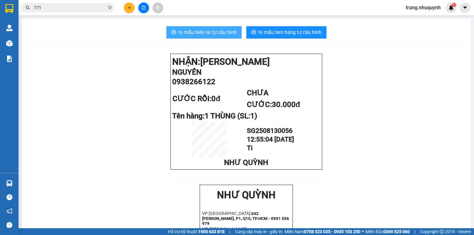
click at [211, 27] on button "In mẫu biên lai tự cấu hình" at bounding box center [203, 32] width 75 height 12
click at [221, 33] on span "In mẫu biên lai tự cấu hình" at bounding box center [208, 32] width 58 height 8
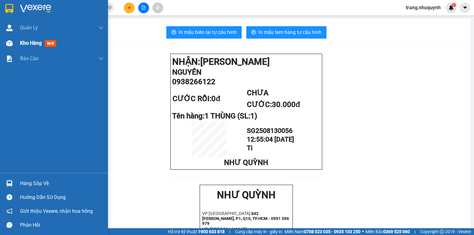
click at [33, 44] on span "Kho hàng" at bounding box center [31, 43] width 22 height 6
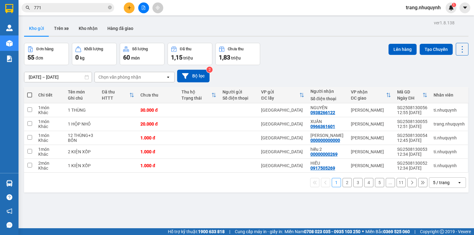
click at [196, 32] on div "Kho gửi Trên xe Kho nhận Hàng đã giao" at bounding box center [246, 29] width 444 height 16
click at [462, 52] on icon at bounding box center [462, 49] width 9 height 9
click at [458, 88] on div "Làm mới" at bounding box center [447, 88] width 36 height 6
click at [458, 48] on icon at bounding box center [462, 49] width 9 height 9
click at [447, 87] on span "Làm mới" at bounding box center [449, 88] width 17 height 6
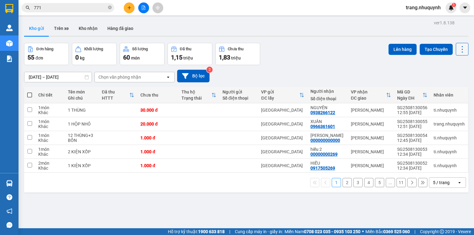
click at [460, 51] on icon at bounding box center [462, 49] width 9 height 9
click at [449, 86] on span "Làm mới" at bounding box center [449, 88] width 17 height 6
click at [460, 51] on icon at bounding box center [462, 49] width 9 height 9
click at [449, 89] on span "Làm mới" at bounding box center [449, 88] width 17 height 6
click at [458, 51] on icon at bounding box center [462, 49] width 9 height 9
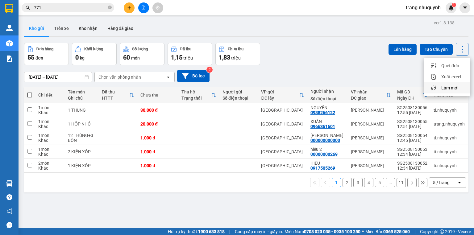
click at [443, 90] on span "Làm mới" at bounding box center [449, 88] width 17 height 6
click at [456, 43] on button at bounding box center [462, 49] width 13 height 13
click at [451, 86] on span "Làm mới" at bounding box center [449, 88] width 17 height 6
click at [459, 51] on icon at bounding box center [462, 49] width 9 height 9
click at [455, 87] on span "Làm mới" at bounding box center [449, 88] width 17 height 6
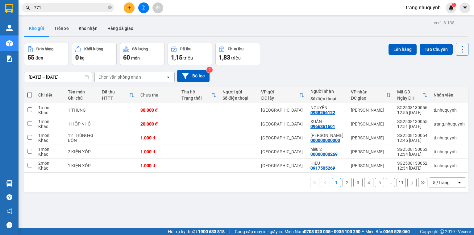
click at [459, 47] on icon at bounding box center [462, 49] width 9 height 9
click at [454, 89] on span "Làm mới" at bounding box center [449, 88] width 17 height 6
click at [458, 54] on button at bounding box center [462, 49] width 13 height 13
click at [449, 87] on span "Làm mới" at bounding box center [449, 88] width 17 height 6
click at [458, 51] on icon at bounding box center [462, 49] width 9 height 9
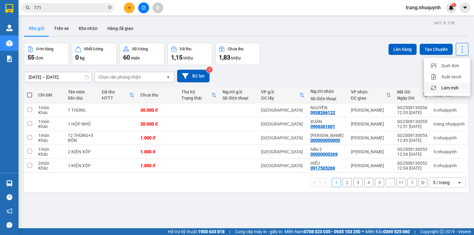
click at [458, 88] on div "Làm mới" at bounding box center [447, 88] width 36 height 6
click at [459, 45] on icon at bounding box center [462, 49] width 9 height 9
click at [448, 89] on span "Làm mới" at bounding box center [449, 88] width 17 height 6
click at [458, 46] on icon at bounding box center [462, 49] width 9 height 9
click at [449, 86] on span "Làm mới" at bounding box center [449, 88] width 17 height 6
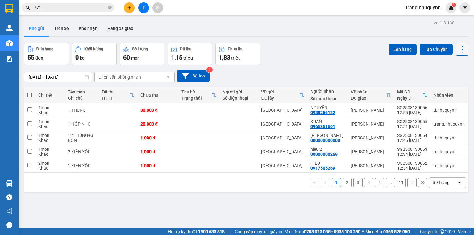
click at [461, 54] on button at bounding box center [462, 49] width 13 height 13
click at [448, 87] on span "Làm mới" at bounding box center [449, 88] width 17 height 6
click at [430, 112] on icon at bounding box center [432, 110] width 4 height 4
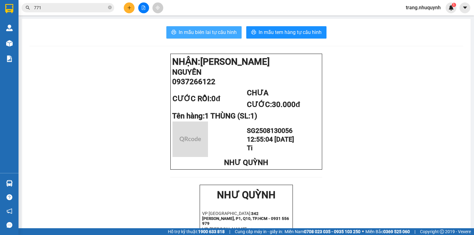
click at [223, 34] on span "In mẫu biên lai tự cấu hình" at bounding box center [208, 32] width 58 height 8
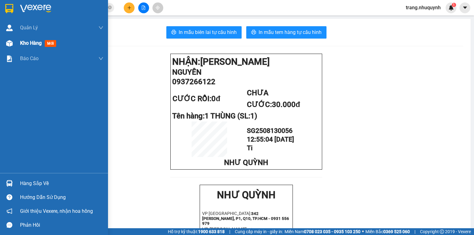
click at [22, 44] on span "Kho hàng" at bounding box center [31, 43] width 22 height 6
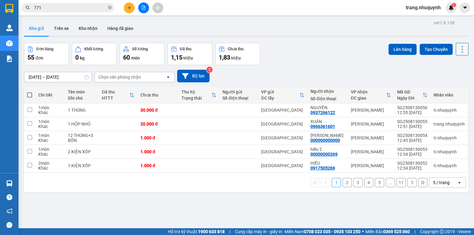
click at [462, 51] on icon at bounding box center [462, 49] width 9 height 9
click at [440, 89] on div "Làm mới" at bounding box center [447, 88] width 36 height 6
click at [458, 47] on icon at bounding box center [462, 49] width 9 height 9
click at [452, 86] on span "Làm mới" at bounding box center [449, 88] width 17 height 6
click at [459, 47] on icon at bounding box center [462, 49] width 9 height 9
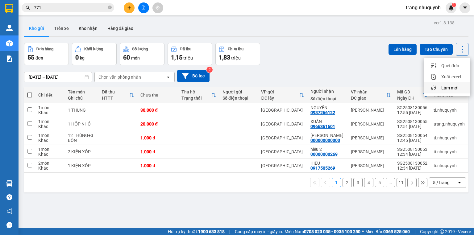
click at [456, 88] on span "Làm mới" at bounding box center [449, 88] width 17 height 6
click at [458, 50] on icon at bounding box center [462, 49] width 9 height 9
click at [449, 86] on span "Làm mới" at bounding box center [449, 88] width 17 height 6
click at [162, 38] on div "ver 1.8.138 Kho gửi Trên xe Kho nhận Hàng đã giao Đơn hàng 55 đơn Khối lượng 0 …" at bounding box center [246, 136] width 449 height 235
click at [328, 46] on div "Đơn hàng 55 đơn Khối lượng 0 kg Số lượng 60 món Đã thu 1,15 triệu Chưa thu 1,83…" at bounding box center [246, 54] width 444 height 22
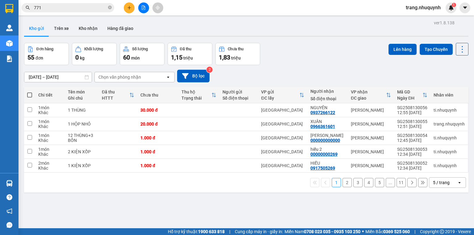
click at [315, 55] on div "Đơn hàng 55 đơn Khối lượng 0 kg Số lượng 60 món Đã thu 1,15 triệu Chưa thu 1,83…" at bounding box center [246, 54] width 444 height 22
click at [461, 50] on icon at bounding box center [462, 49] width 9 height 9
click at [454, 88] on span "Làm mới" at bounding box center [449, 88] width 17 height 6
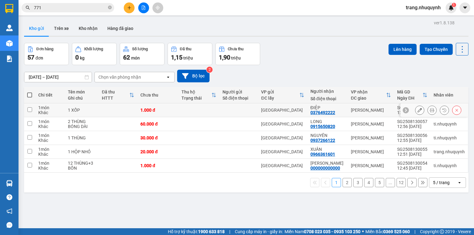
click at [433, 113] on div at bounding box center [432, 110] width 9 height 9
click at [430, 112] on icon at bounding box center [432, 110] width 4 height 4
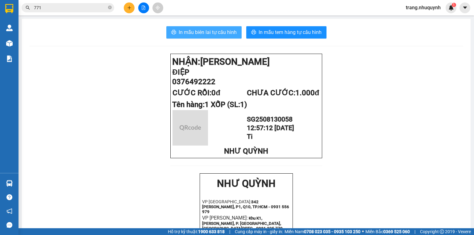
click at [205, 28] on span "In mẫu biên lai tự cấu hình" at bounding box center [208, 32] width 58 height 8
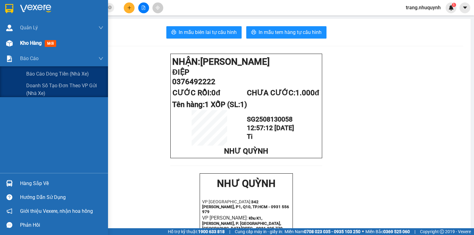
click at [40, 45] on span "Kho hàng" at bounding box center [31, 43] width 22 height 6
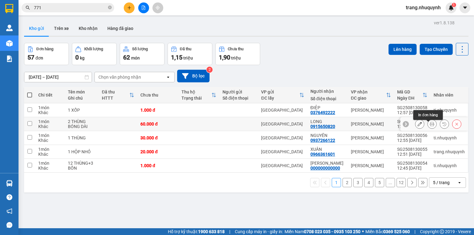
click at [430, 126] on icon at bounding box center [432, 124] width 4 height 4
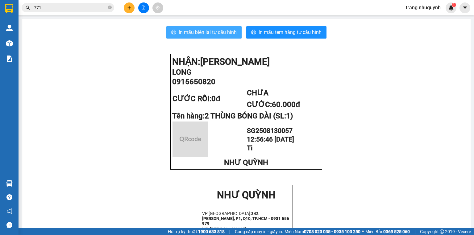
click at [192, 30] on span "In mẫu biên lai tự cấu hình" at bounding box center [208, 32] width 58 height 8
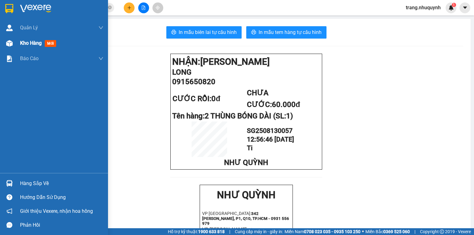
click at [22, 41] on span "Kho hàng" at bounding box center [31, 43] width 22 height 6
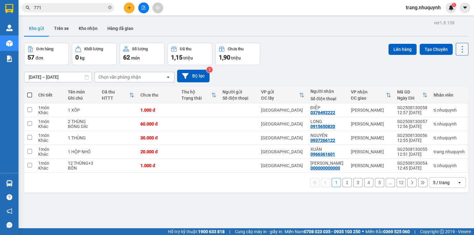
click at [458, 53] on icon at bounding box center [462, 49] width 9 height 9
click at [457, 86] on span "Làm mới" at bounding box center [449, 88] width 17 height 6
click at [461, 49] on icon at bounding box center [462, 49] width 9 height 9
click at [457, 87] on span "Làm mới" at bounding box center [449, 88] width 17 height 6
click at [458, 51] on icon at bounding box center [462, 49] width 9 height 9
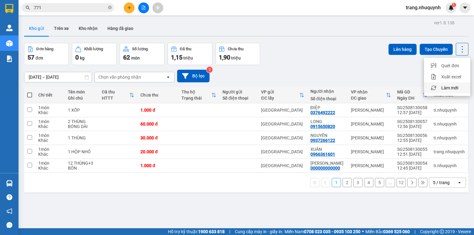
click at [450, 87] on span "Làm mới" at bounding box center [449, 88] width 17 height 6
click at [320, 43] on div "Đơn hàng 57 đơn Khối lượng 0 kg Số lượng 62 món Đã thu 1,15 triệu Chưa thu 1,90…" at bounding box center [246, 54] width 444 height 22
click at [461, 49] on icon at bounding box center [462, 49] width 9 height 9
click at [452, 85] on span "Làm mới" at bounding box center [449, 88] width 17 height 6
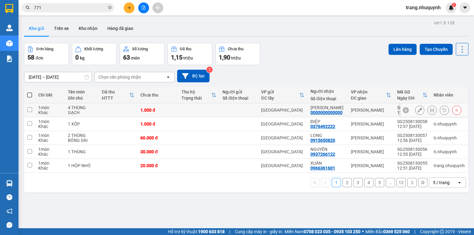
click at [428, 112] on button at bounding box center [432, 110] width 9 height 11
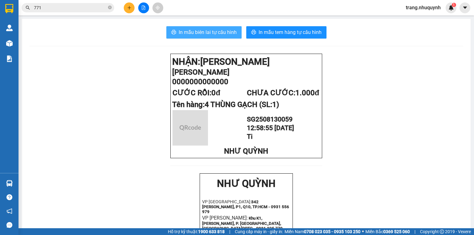
click at [225, 31] on span "In mẫu biên lai tự cấu hình" at bounding box center [208, 32] width 58 height 8
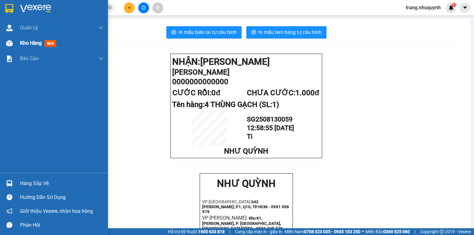
click at [33, 43] on span "Kho hàng" at bounding box center [31, 43] width 22 height 6
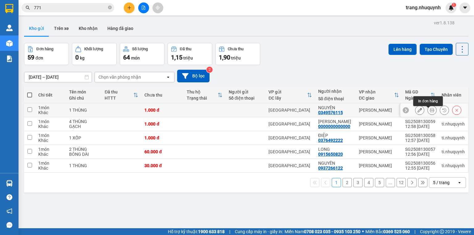
click at [430, 112] on icon at bounding box center [432, 110] width 4 height 4
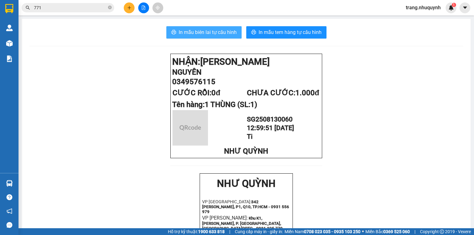
click at [193, 27] on button "In mẫu biên lai tự cấu hình" at bounding box center [203, 32] width 75 height 12
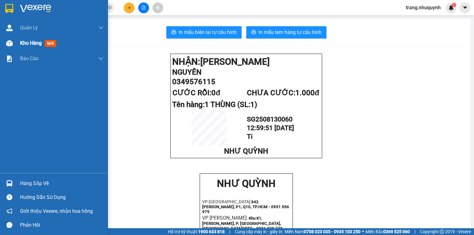
click at [30, 42] on span "Kho hàng" at bounding box center [31, 43] width 22 height 6
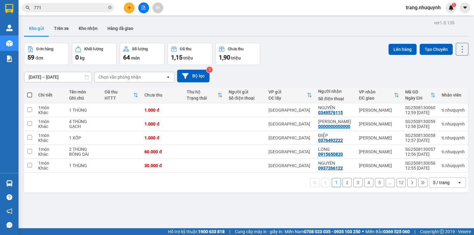
click at [189, 209] on div "ver 1.8.138 Kho gửi Trên xe Kho nhận Hàng đã giao Đơn hàng 59 đơn Khối lượng 0 …" at bounding box center [246, 136] width 449 height 235
click at [180, 191] on div "1 2 3 4 5 ... 12 5 / trang open" at bounding box center [246, 183] width 444 height 20
click at [156, 192] on div "1 2 3 4 5 ... 12 5 / trang open" at bounding box center [246, 183] width 444 height 20
click at [170, 208] on div "ver 1.8.138 Kho gửi Trên xe Kho nhận Hàng đã giao Đơn hàng 59 đơn Khối lượng 0 …" at bounding box center [246, 136] width 449 height 235
click at [162, 198] on div "ver 1.8.138 Kho gửi Trên xe Kho nhận Hàng đã giao Đơn hàng 59 đơn Khối lượng 0 …" at bounding box center [246, 136] width 449 height 235
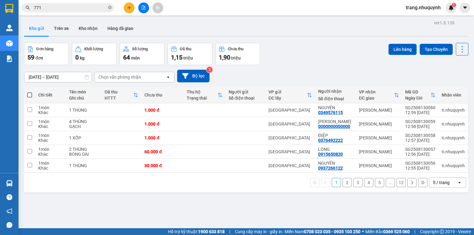
click at [165, 195] on div "ver 1.8.138 Kho gửi Trên xe Kho nhận Hàng đã giao Đơn hàng 59 đơn Khối lượng 0 …" at bounding box center [246, 136] width 449 height 235
click at [188, 30] on div "Kho gửi Trên xe Kho nhận Hàng đã giao" at bounding box center [246, 29] width 444 height 16
click at [153, 183] on div "1 2 3 4 5 ... 12 5 / trang open" at bounding box center [247, 182] width 440 height 10
click at [458, 51] on icon at bounding box center [462, 49] width 9 height 9
click at [457, 85] on span "Làm mới" at bounding box center [449, 88] width 17 height 6
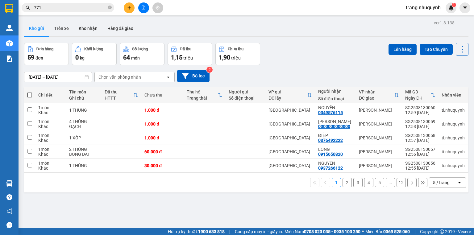
click at [311, 45] on div "Đơn hàng 59 đơn Khối lượng 0 kg Số lượng 64 món Đã thu 1,15 triệu Chưa thu 1,90…" at bounding box center [246, 54] width 444 height 22
click at [458, 47] on icon at bounding box center [462, 49] width 9 height 9
click at [443, 88] on span "Làm mới" at bounding box center [449, 88] width 17 height 6
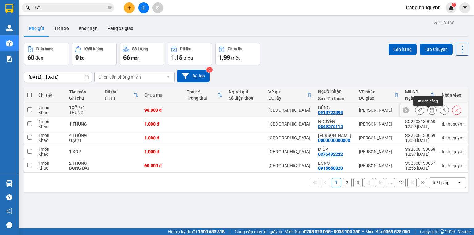
click at [430, 112] on icon at bounding box center [432, 110] width 4 height 4
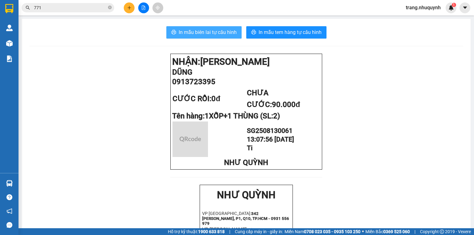
click at [215, 33] on span "In mẫu biên lai tự cấu hình" at bounding box center [208, 32] width 58 height 8
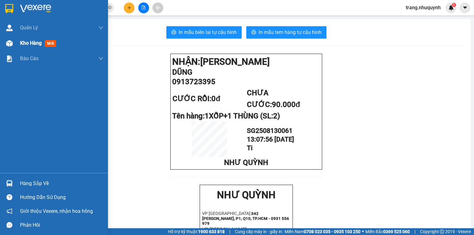
click at [34, 44] on span "Kho hàng" at bounding box center [31, 43] width 22 height 6
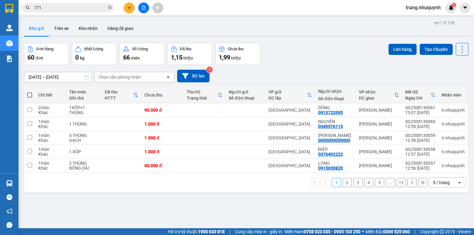
click at [297, 31] on div "Kho gửi Trên xe Kho nhận Hàng đã giao" at bounding box center [246, 29] width 444 height 16
click at [169, 30] on div "Kho gửi Trên xe Kho nhận Hàng đã giao" at bounding box center [246, 29] width 444 height 16
click at [230, 193] on div "1 2 3 4 5 ... 12 5 / trang open" at bounding box center [246, 183] width 444 height 20
click at [299, 64] on div "Đơn hàng 60 đơn Khối lượng 0 kg Số lượng 66 món Đã thu 1,15 triệu Chưa thu 1,99…" at bounding box center [246, 54] width 444 height 22
click at [458, 48] on icon at bounding box center [462, 49] width 9 height 9
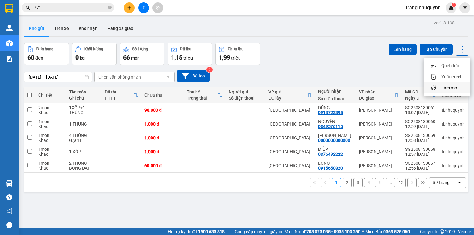
click at [451, 89] on span "Làm mới" at bounding box center [449, 88] width 17 height 6
click at [458, 48] on icon at bounding box center [462, 49] width 9 height 9
click at [452, 90] on span "Làm mới" at bounding box center [449, 88] width 17 height 6
click at [460, 47] on icon at bounding box center [462, 49] width 9 height 9
click at [450, 89] on span "Làm mới" at bounding box center [449, 88] width 17 height 6
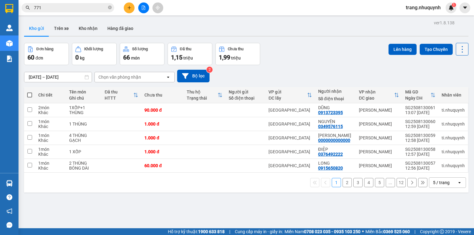
click at [460, 50] on icon at bounding box center [462, 49] width 9 height 9
click at [447, 87] on span "Làm mới" at bounding box center [449, 88] width 17 height 6
click at [458, 50] on icon at bounding box center [462, 49] width 9 height 9
click at [451, 85] on span "Làm mới" at bounding box center [449, 88] width 17 height 6
click at [459, 51] on icon at bounding box center [462, 49] width 9 height 9
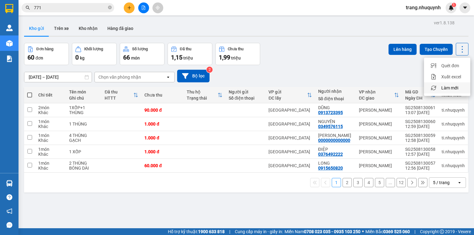
click at [452, 90] on span "Làm mới" at bounding box center [449, 88] width 17 height 6
click at [456, 52] on button at bounding box center [462, 49] width 13 height 13
click at [451, 88] on span "Làm mới" at bounding box center [449, 88] width 17 height 6
click at [462, 47] on icon at bounding box center [462, 49] width 1 height 6
click at [456, 90] on span "Làm mới" at bounding box center [449, 88] width 17 height 6
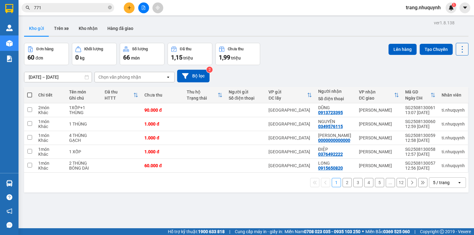
click at [460, 50] on icon at bounding box center [462, 49] width 9 height 9
click at [457, 90] on span "Làm mới" at bounding box center [449, 88] width 17 height 6
click at [459, 55] on button at bounding box center [462, 49] width 13 height 13
click at [453, 88] on span "Làm mới" at bounding box center [449, 88] width 17 height 6
click at [458, 49] on icon at bounding box center [462, 49] width 9 height 9
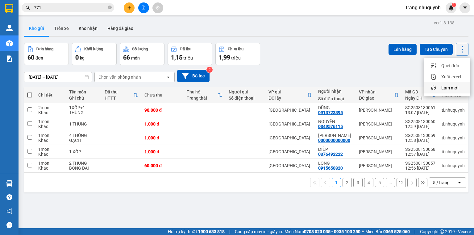
click at [453, 88] on span "Làm mới" at bounding box center [449, 88] width 17 height 6
click at [458, 50] on icon at bounding box center [462, 49] width 9 height 9
click at [450, 85] on span "Làm mới" at bounding box center [449, 88] width 17 height 6
click at [460, 50] on icon at bounding box center [462, 49] width 9 height 9
click at [444, 85] on span "Làm mới" at bounding box center [449, 88] width 17 height 6
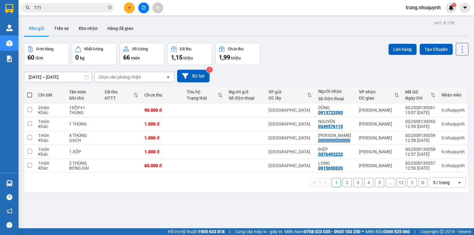
click at [455, 56] on div "Lên hàng Tạo Chuyến" at bounding box center [429, 54] width 80 height 22
click at [458, 52] on icon at bounding box center [462, 49] width 9 height 9
click at [451, 86] on span "Làm mới" at bounding box center [449, 88] width 17 height 6
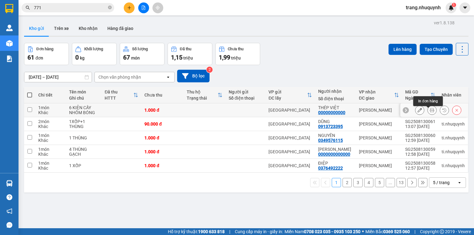
click at [430, 112] on icon at bounding box center [432, 110] width 4 height 4
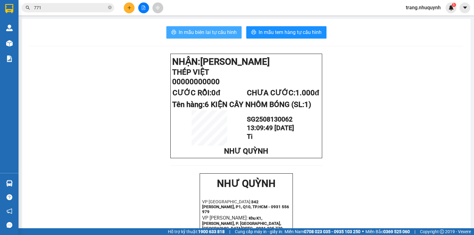
click at [227, 33] on span "In mẫu biên lai tự cấu hình" at bounding box center [208, 32] width 58 height 8
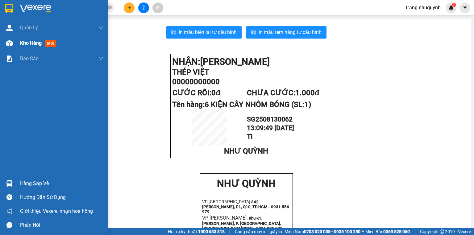
click at [32, 43] on span "Kho hàng" at bounding box center [31, 43] width 22 height 6
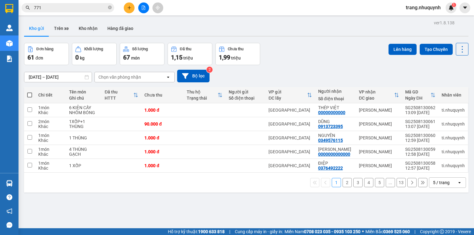
click at [331, 43] on div "Đơn hàng 61 đơn Khối lượng 0 kg Số lượng 67 món Đã thu 1,15 triệu Chưa thu 1,99…" at bounding box center [246, 54] width 444 height 22
click at [75, 183] on div "1 2 3 4 5 ... 13 5 / trang open" at bounding box center [247, 182] width 440 height 10
click at [459, 50] on icon at bounding box center [462, 49] width 9 height 9
click at [446, 86] on span "Làm mới" at bounding box center [449, 88] width 17 height 6
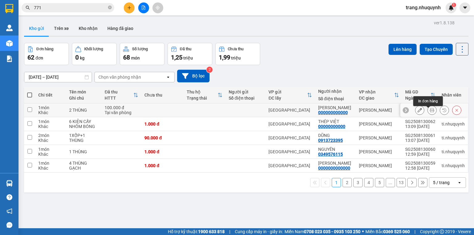
click at [429, 110] on button at bounding box center [432, 110] width 9 height 11
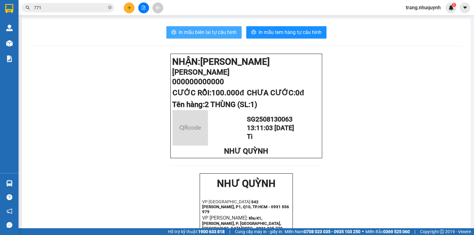
click at [203, 31] on span "In mẫu biên lai tự cấu hình" at bounding box center [208, 32] width 58 height 8
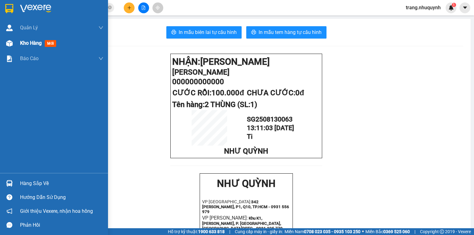
click at [33, 43] on span "Kho hàng" at bounding box center [31, 43] width 22 height 6
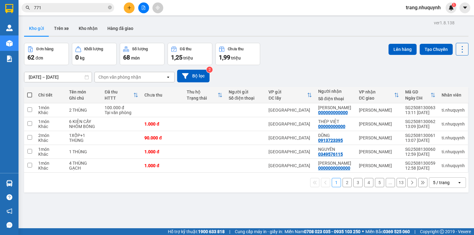
click at [460, 47] on icon at bounding box center [462, 49] width 9 height 9
click at [446, 86] on span "Làm mới" at bounding box center [449, 88] width 17 height 6
click at [206, 26] on div "Kho gửi Trên xe Kho nhận Hàng đã giao" at bounding box center [246, 29] width 444 height 16
click at [178, 24] on div "Kho gửi Trên xe Kho nhận Hàng đã giao" at bounding box center [246, 29] width 444 height 16
click at [331, 53] on div "Đơn hàng 62 đơn Khối lượng 0 kg Số lượng 68 món Đã thu 1,25 triệu Chưa thu 1,99…" at bounding box center [246, 54] width 444 height 22
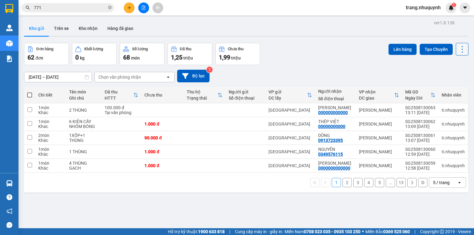
click at [458, 48] on icon at bounding box center [462, 49] width 9 height 9
click at [451, 86] on span "Làm mới" at bounding box center [449, 88] width 17 height 6
click at [458, 47] on icon at bounding box center [462, 49] width 9 height 9
click at [446, 88] on span "Làm mới" at bounding box center [449, 88] width 17 height 6
click at [458, 48] on icon at bounding box center [462, 49] width 9 height 9
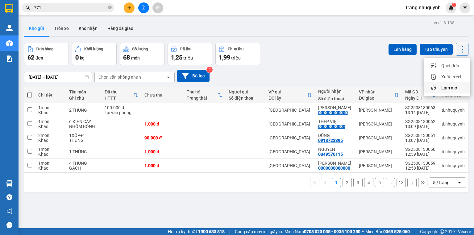
click at [457, 87] on span "Làm mới" at bounding box center [449, 88] width 17 height 6
click at [458, 49] on icon at bounding box center [462, 49] width 9 height 9
click at [461, 88] on div "Làm mới" at bounding box center [447, 88] width 36 height 6
click at [458, 48] on icon at bounding box center [462, 49] width 9 height 9
click at [446, 88] on span "Làm mới" at bounding box center [449, 88] width 17 height 6
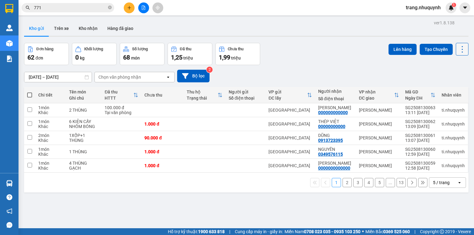
click at [462, 43] on button at bounding box center [462, 49] width 13 height 13
click at [455, 86] on span "Làm mới" at bounding box center [449, 88] width 17 height 6
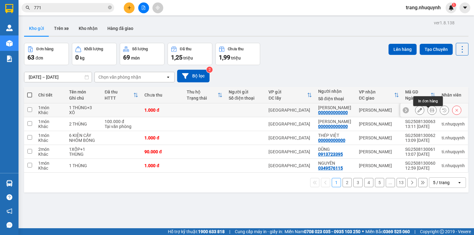
click at [428, 112] on button at bounding box center [432, 110] width 9 height 11
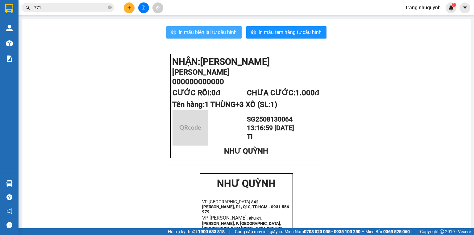
click at [211, 28] on span "In mẫu biên lai tự cấu hình" at bounding box center [208, 32] width 58 height 8
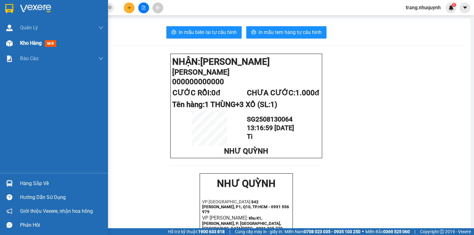
click at [38, 46] on span "Kho hàng" at bounding box center [31, 43] width 22 height 6
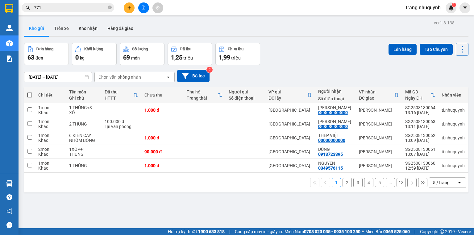
click at [275, 41] on div "ver 1.8.138 Kho gửi Trên xe Kho nhận Hàng đã giao Đơn hàng 63 đơn Khối lượng 0 …" at bounding box center [246, 136] width 449 height 235
click at [463, 52] on button at bounding box center [462, 49] width 13 height 13
click at [460, 90] on div "Làm mới" at bounding box center [447, 88] width 36 height 6
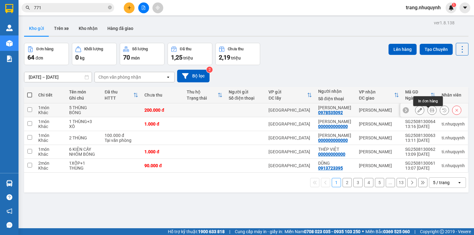
click at [430, 112] on icon at bounding box center [432, 110] width 4 height 4
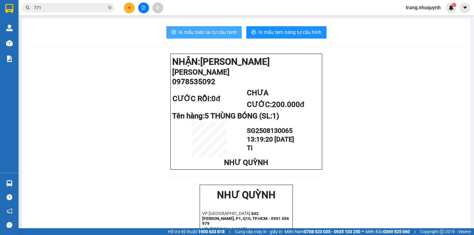
click at [223, 35] on span "In mẫu biên lai tự cấu hình" at bounding box center [208, 32] width 58 height 8
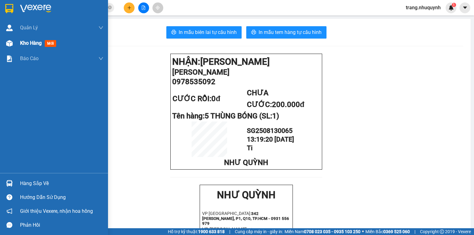
click at [35, 42] on span "Kho hàng" at bounding box center [31, 43] width 22 height 6
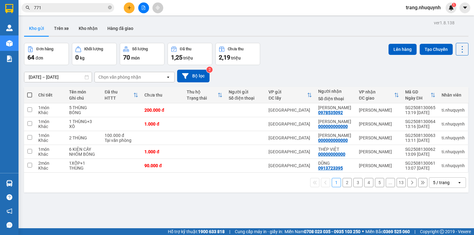
click at [319, 60] on div "Đơn hàng 64 đơn Khối lượng 0 kg Số lượng 70 món Đã thu 1,25 triệu Chưa thu 2,19…" at bounding box center [246, 54] width 444 height 22
click at [458, 50] on icon at bounding box center [462, 49] width 9 height 9
click at [448, 85] on span "Làm mới" at bounding box center [449, 88] width 17 height 6
click at [456, 47] on button at bounding box center [462, 49] width 13 height 13
click at [453, 86] on span "Làm mới" at bounding box center [449, 88] width 17 height 6
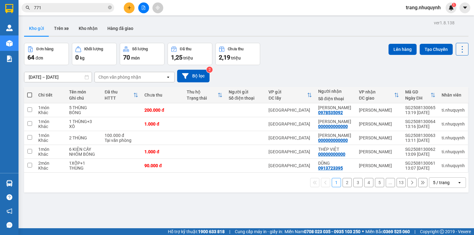
click at [458, 49] on icon at bounding box center [462, 49] width 9 height 9
click at [447, 89] on span "Làm mới" at bounding box center [449, 88] width 17 height 6
click at [463, 51] on button at bounding box center [462, 49] width 13 height 13
click at [449, 90] on span "Làm mới" at bounding box center [449, 88] width 17 height 6
click at [458, 51] on icon at bounding box center [462, 49] width 9 height 9
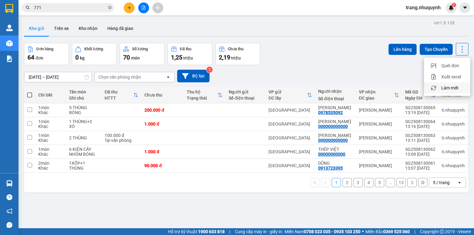
click at [449, 88] on span "Làm mới" at bounding box center [449, 88] width 17 height 6
click at [131, 5] on button at bounding box center [129, 7] width 11 height 11
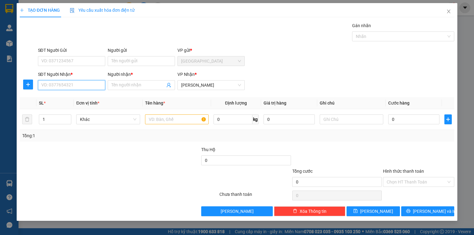
click at [81, 82] on input "SĐT Người Nhận *" at bounding box center [71, 85] width 67 height 10
type input "0767261547"
click at [142, 84] on input "Người nhận *" at bounding box center [138, 85] width 54 height 7
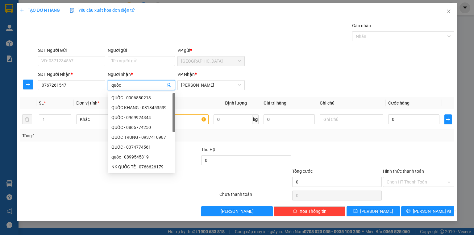
type input "quốc"
click at [68, 208] on div "Lưu nháp Xóa Thông tin Lưu Lưu và In" at bounding box center [237, 212] width 436 height 10
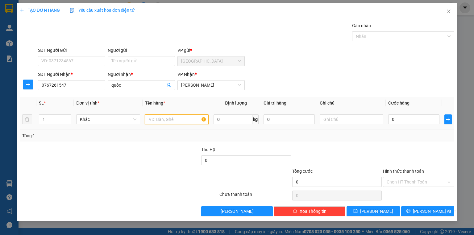
click at [185, 119] on input "text" at bounding box center [177, 120] width 64 height 10
type input "1 xốp"
click at [408, 118] on input "0" at bounding box center [413, 120] width 51 height 10
type input "04"
type input "4"
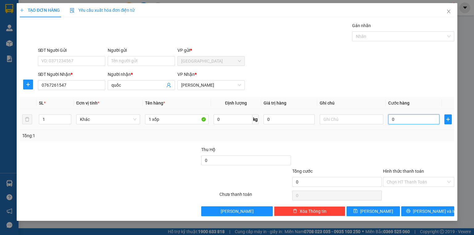
type input "4"
type input "040"
type input "40"
type input "04"
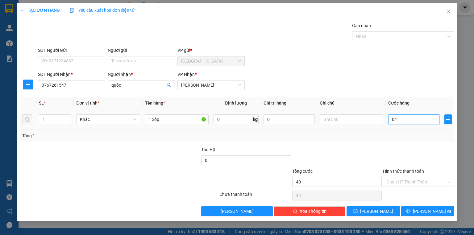
type input "4"
type input "0"
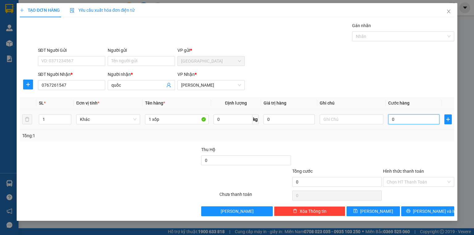
type input "04"
type input "4"
type input "040"
type input "40"
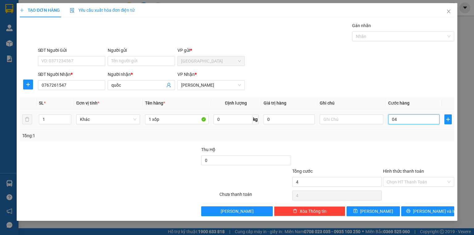
type input "40"
type input "0.400"
type input "400"
type input "04.000"
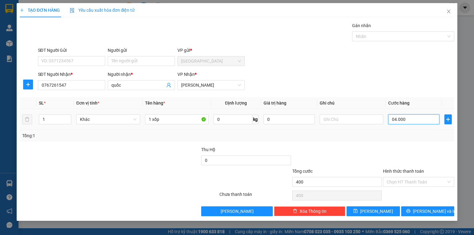
type input "4.000"
type input "040.000"
type input "40.000"
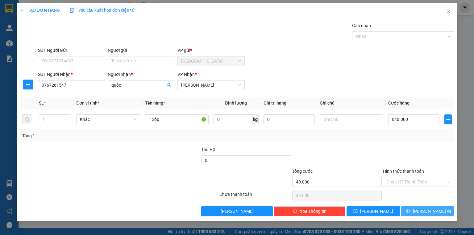
type input "40.000"
click at [410, 212] on icon "printer" at bounding box center [408, 211] width 4 height 4
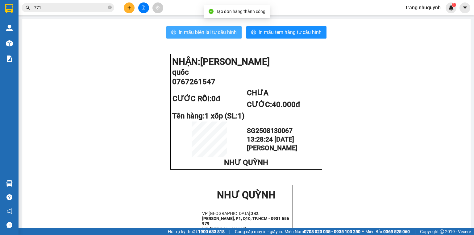
click at [213, 28] on button "In mẫu biên lai tự cấu hình" at bounding box center [203, 32] width 75 height 12
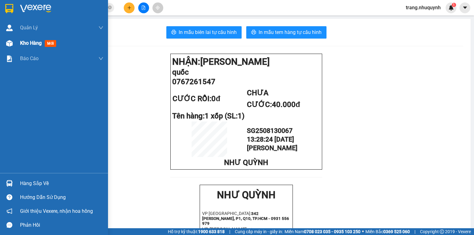
click at [30, 41] on span "Kho hàng" at bounding box center [31, 43] width 22 height 6
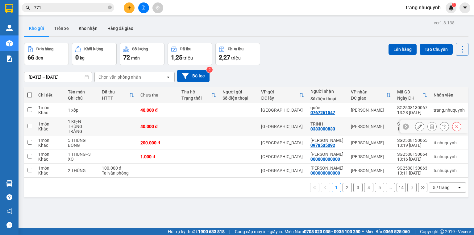
click at [430, 128] on icon at bounding box center [432, 126] width 4 height 4
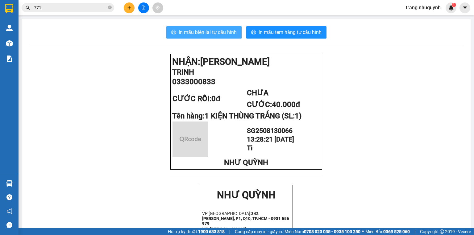
click at [205, 34] on span "In mẫu biên lai tự cấu hình" at bounding box center [208, 32] width 58 height 8
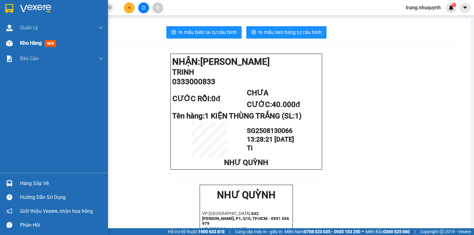
click at [29, 46] on span "Kho hàng" at bounding box center [31, 43] width 22 height 6
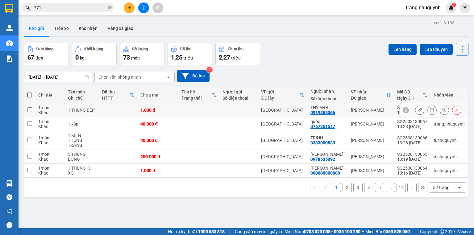
click at [431, 114] on button at bounding box center [432, 110] width 9 height 11
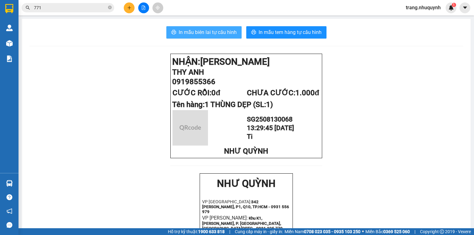
click at [206, 35] on span "In mẫu biên lai tự cấu hình" at bounding box center [208, 32] width 58 height 8
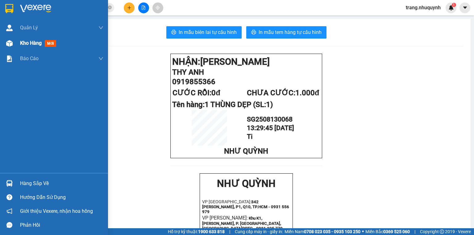
click at [27, 38] on div "Kho hàng mới" at bounding box center [61, 42] width 83 height 15
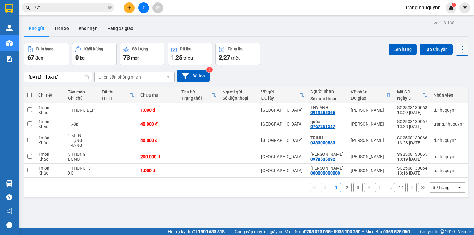
click at [460, 49] on icon at bounding box center [462, 49] width 9 height 9
click at [456, 85] on span "Làm mới" at bounding box center [449, 88] width 17 height 6
click at [459, 52] on icon at bounding box center [462, 49] width 9 height 9
click at [452, 89] on span "Làm mới" at bounding box center [449, 88] width 17 height 6
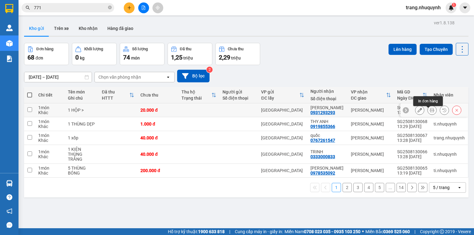
click at [430, 111] on button at bounding box center [432, 110] width 9 height 11
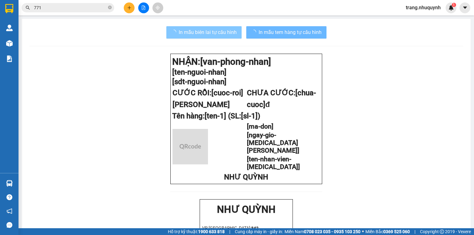
click at [197, 37] on button "In mẫu biên lai tự cấu hình" at bounding box center [203, 32] width 75 height 12
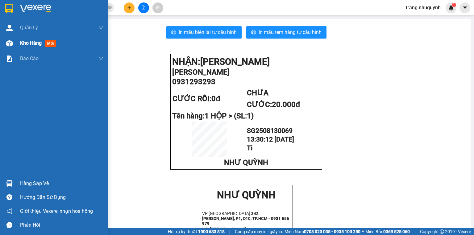
click at [21, 47] on div "Kho hàng mới" at bounding box center [61, 42] width 83 height 15
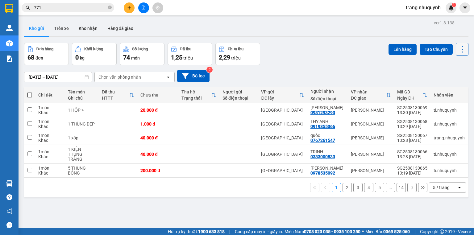
click at [458, 51] on icon at bounding box center [462, 49] width 9 height 9
click at [451, 88] on span "Làm mới" at bounding box center [449, 88] width 17 height 6
click at [461, 46] on icon at bounding box center [462, 49] width 9 height 9
click at [451, 89] on span "Làm mới" at bounding box center [449, 88] width 17 height 6
click at [462, 49] on icon at bounding box center [462, 49] width 9 height 9
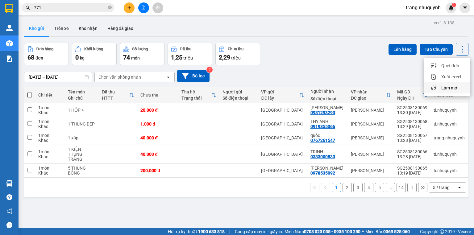
click at [442, 89] on span "Làm mới" at bounding box center [449, 88] width 17 height 6
click at [456, 54] on button at bounding box center [462, 49] width 13 height 13
click at [447, 85] on span "Làm mới" at bounding box center [449, 88] width 17 height 6
click at [458, 48] on icon at bounding box center [462, 49] width 9 height 9
click at [447, 89] on span "Làm mới" at bounding box center [449, 88] width 17 height 6
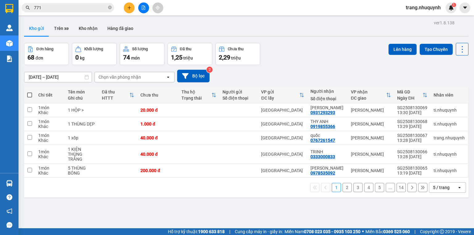
click at [460, 52] on icon at bounding box center [462, 49] width 9 height 9
click at [452, 86] on span "Làm mới" at bounding box center [449, 88] width 17 height 6
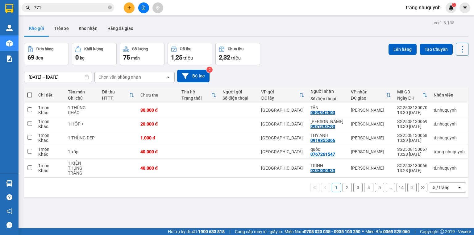
click at [458, 50] on icon at bounding box center [462, 49] width 9 height 9
click at [430, 112] on icon at bounding box center [432, 110] width 4 height 4
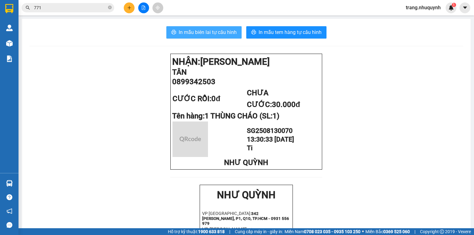
click at [217, 28] on button "In mẫu biên lai tự cấu hình" at bounding box center [203, 32] width 75 height 12
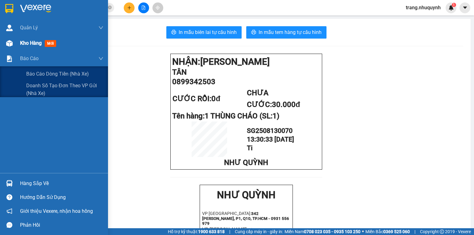
click at [31, 50] on div "Kho hàng mới" at bounding box center [61, 42] width 83 height 15
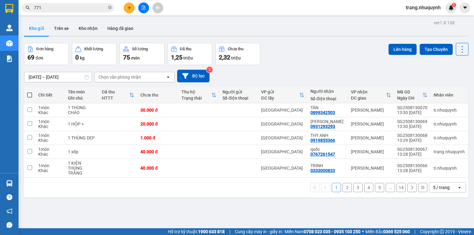
click at [294, 40] on div "ver 1.8.138 Kho gửi Trên xe Kho nhận Hàng đã giao Đơn hàng 69 đơn Khối lượng 0 …" at bounding box center [246, 136] width 449 height 235
click at [458, 48] on icon at bounding box center [462, 49] width 9 height 9
click at [452, 89] on span "Làm mới" at bounding box center [449, 88] width 17 height 6
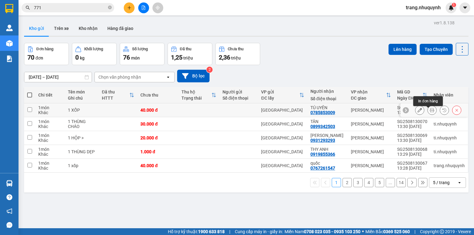
click at [430, 112] on icon at bounding box center [432, 110] width 4 height 4
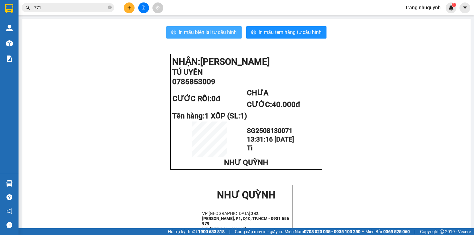
click at [197, 28] on button "In mẫu biên lai tự cấu hình" at bounding box center [203, 32] width 75 height 12
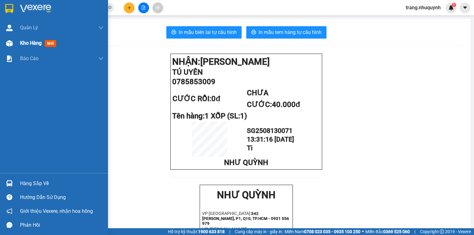
click at [28, 36] on div "Kho hàng mới" at bounding box center [61, 42] width 83 height 15
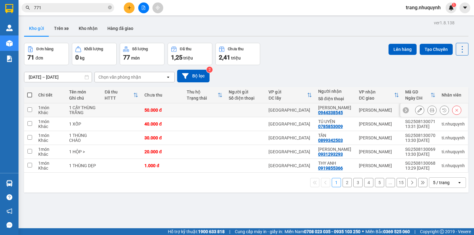
click at [430, 112] on icon at bounding box center [432, 110] width 4 height 4
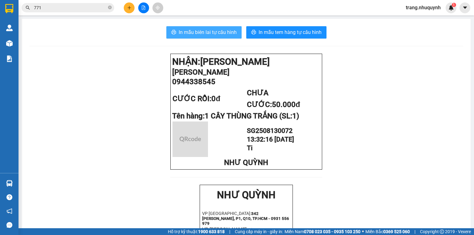
click at [219, 30] on span "In mẫu biên lai tự cấu hình" at bounding box center [208, 32] width 58 height 8
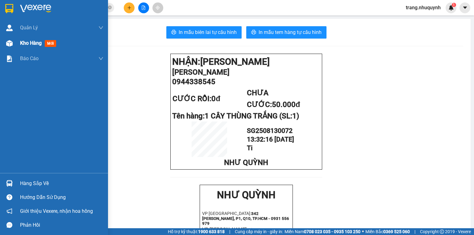
click at [31, 48] on div "Kho hàng mới" at bounding box center [61, 42] width 83 height 15
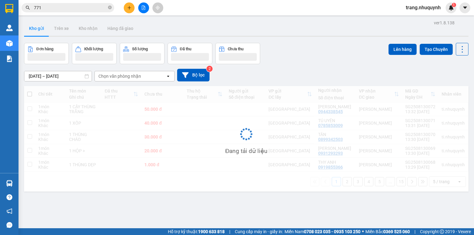
click at [332, 73] on div "11/08/2025 – 13/08/2025 Press the down arrow key to interact with the calendar …" at bounding box center [246, 75] width 444 height 13
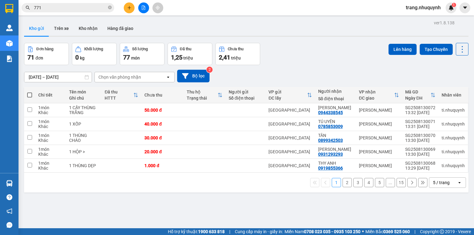
click at [175, 218] on div "ver 1.8.138 Kho gửi Trên xe Kho nhận Hàng đã giao Đơn hàng 71 đơn Khối lượng 0 …" at bounding box center [246, 136] width 449 height 235
click at [458, 45] on icon at bounding box center [462, 49] width 9 height 9
click at [458, 86] on span "Làm mới" at bounding box center [449, 88] width 17 height 6
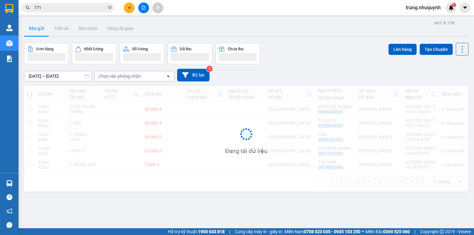
click at [267, 57] on div "Đơn hàng Khối lượng Số lượng Đã thu Chưa thu Lên hàng Tạo Chuyến" at bounding box center [246, 53] width 444 height 21
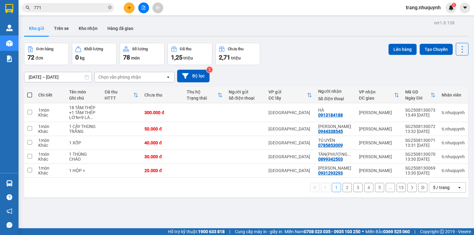
click at [81, 10] on input "771" at bounding box center [70, 7] width 73 height 7
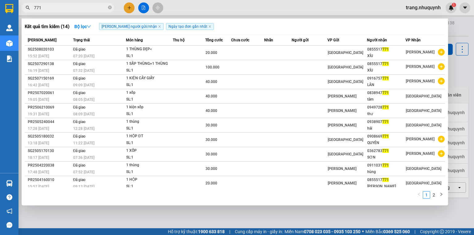
click at [81, 7] on input "771" at bounding box center [70, 7] width 73 height 7
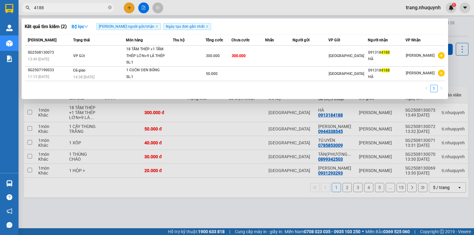
type input "4188"
click at [202, 202] on div at bounding box center [237, 117] width 474 height 235
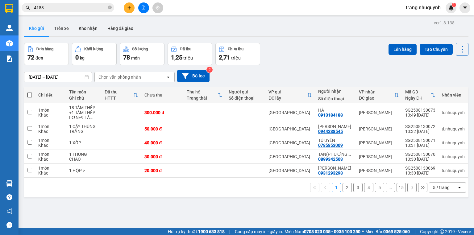
click at [317, 44] on div "Đơn hàng 72 đơn Khối lượng 0 kg Số lượng 78 món Đã thu 1,25 triệu Chưa thu 2,71…" at bounding box center [246, 54] width 444 height 22
click at [428, 114] on button at bounding box center [432, 112] width 9 height 11
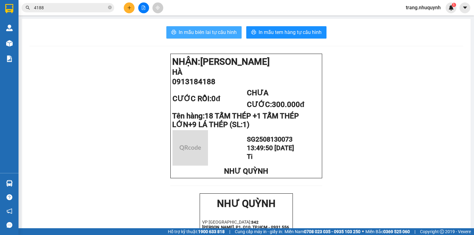
click at [188, 29] on span "In mẫu biên lai tự cấu hình" at bounding box center [208, 32] width 58 height 8
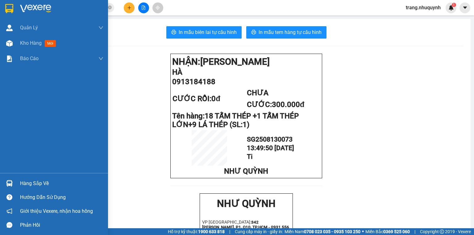
drag, startPoint x: 24, startPoint y: 43, endPoint x: 71, endPoint y: 2, distance: 62.6
click at [24, 43] on span "Kho hàng" at bounding box center [31, 43] width 22 height 6
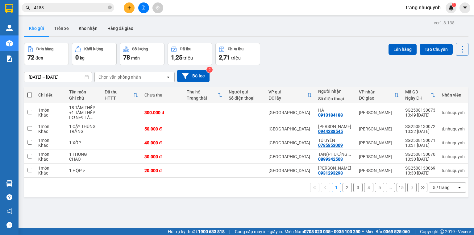
click at [68, 9] on input "4188" at bounding box center [70, 7] width 73 height 7
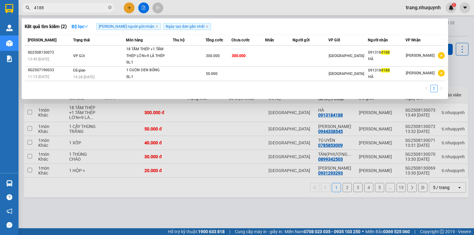
click at [68, 9] on input "4188" at bounding box center [70, 7] width 73 height 7
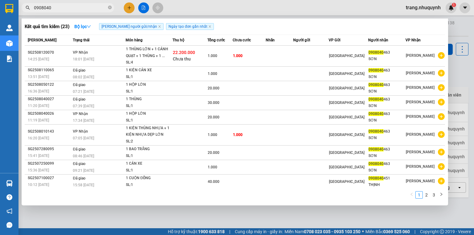
click at [289, 5] on div at bounding box center [237, 117] width 474 height 235
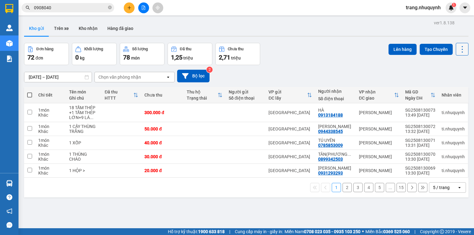
click at [458, 52] on icon at bounding box center [462, 49] width 9 height 9
click at [456, 87] on span "Làm mới" at bounding box center [449, 88] width 17 height 6
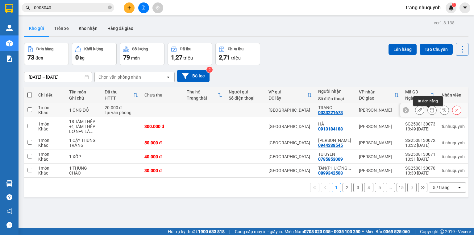
click at [428, 115] on button at bounding box center [432, 110] width 9 height 11
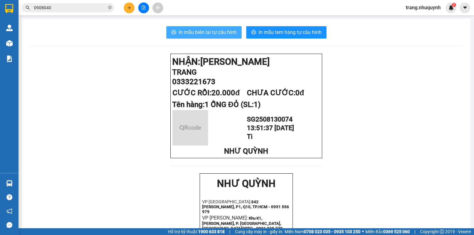
click at [225, 36] on span "In mẫu biên lai tự cấu hình" at bounding box center [208, 32] width 58 height 8
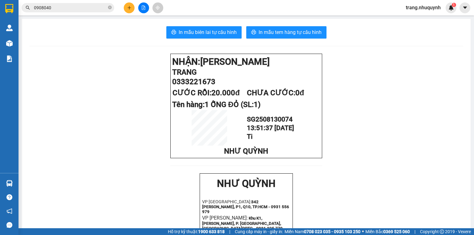
click at [62, 10] on input "0908040" at bounding box center [70, 7] width 73 height 7
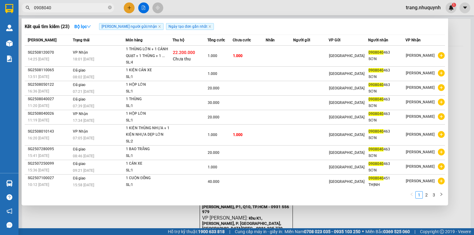
click at [0, 0] on section "Kết quả tìm kiếm ( 23 ) Bộ lọc Tìm người gửi/nhận Ngày tạo đơn gần nhất Mã ĐH T…" at bounding box center [237, 117] width 474 height 235
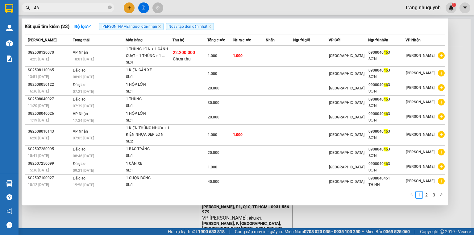
type input "463"
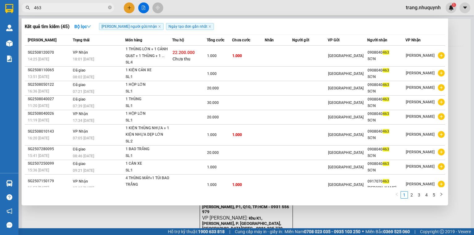
click at [78, 6] on input "463" at bounding box center [70, 7] width 73 height 7
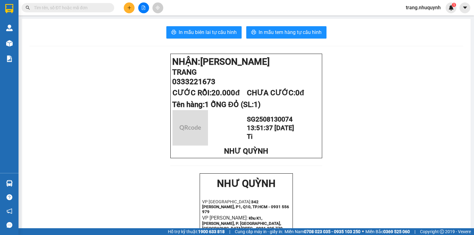
click at [43, 10] on input "text" at bounding box center [70, 7] width 73 height 7
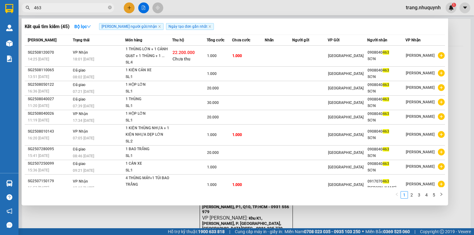
type input "463"
click at [460, 71] on div at bounding box center [237, 117] width 474 height 235
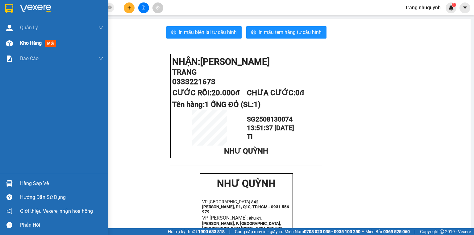
click at [32, 45] on span "Kho hàng" at bounding box center [31, 43] width 22 height 6
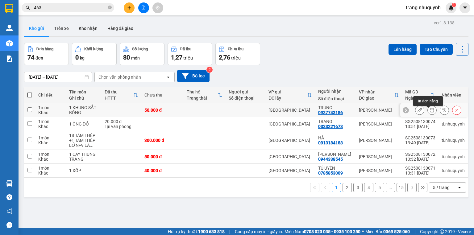
click at [430, 112] on icon at bounding box center [432, 110] width 4 height 4
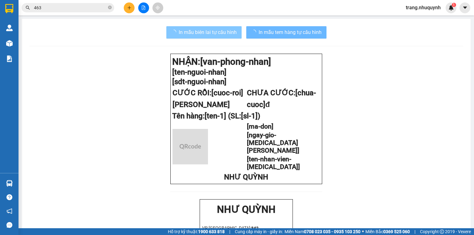
click at [193, 32] on span "In mẫu biên lai tự cấu hình" at bounding box center [208, 32] width 58 height 8
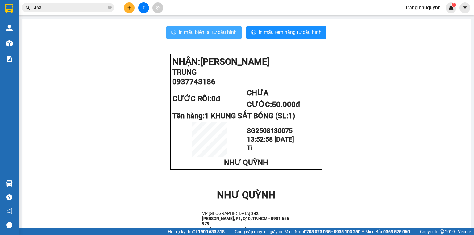
click at [197, 32] on span "In mẫu biên lai tự cấu hình" at bounding box center [208, 32] width 58 height 8
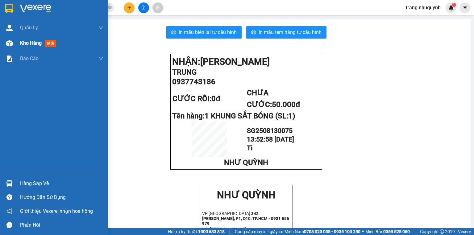
click at [19, 40] on div "Kho hàng mới" at bounding box center [54, 42] width 108 height 15
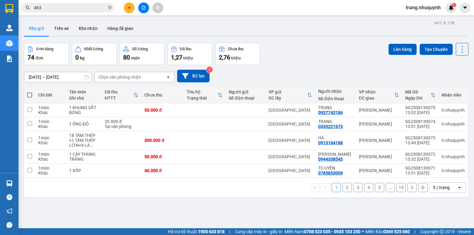
click at [306, 59] on div "Đơn hàng 74 đơn Khối lượng 0 kg Số lượng 80 món Đã thu 1,27 triệu Chưa thu 2,76…" at bounding box center [246, 54] width 444 height 22
click at [377, 61] on div "Đơn hàng 74 đơn Khối lượng 0 kg Số lượng 80 món Đã thu 1,27 triệu Chưa thu 2,76…" at bounding box center [246, 54] width 444 height 22
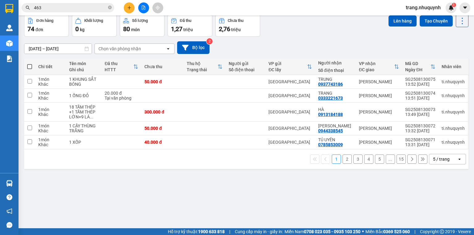
click at [174, 200] on div "ver 1.8.138 Kho gửi Trên xe Kho nhận Hàng đã giao Đơn hàng 74 đơn Khối lượng 0 …" at bounding box center [246, 107] width 449 height 235
click at [164, 185] on div "ver 1.8.138 Kho gửi Trên xe Kho nhận Hàng đã giao Đơn hàng 74 đơn Khối lượng 0 …" at bounding box center [246, 107] width 449 height 235
click at [287, 26] on div "Đơn hàng 74 đơn Khối lượng 0 kg Số lượng 80 món Đã thu 1,27 triệu Chưa thu 2,76…" at bounding box center [246, 26] width 444 height 22
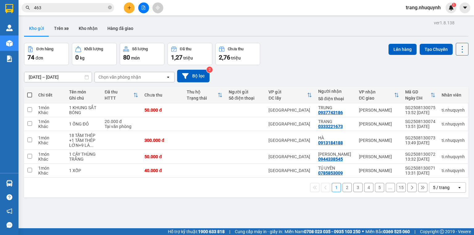
click at [458, 51] on icon at bounding box center [462, 49] width 9 height 9
click at [451, 88] on span "Làm mới" at bounding box center [449, 88] width 17 height 6
click at [201, 21] on div "Kho gửi Trên xe Kho nhận Hàng đã giao" at bounding box center [246, 29] width 444 height 16
click at [166, 30] on div "Kho gửi Trên xe Kho nhận Hàng đã giao" at bounding box center [246, 29] width 444 height 16
click at [456, 47] on button at bounding box center [462, 49] width 13 height 13
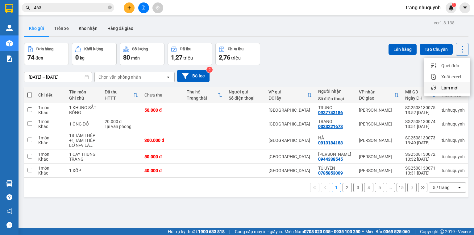
click at [447, 84] on li "Làm mới" at bounding box center [447, 87] width 46 height 11
click at [458, 49] on icon at bounding box center [462, 49] width 9 height 9
click at [455, 85] on span "Làm mới" at bounding box center [449, 88] width 17 height 6
click at [463, 42] on div "ver 1.8.138 Kho gửi Trên xe Kho nhận Hàng đã giao Đơn hàng 74 đơn Khối lượng 0 …" at bounding box center [246, 136] width 449 height 235
click at [458, 48] on icon at bounding box center [462, 49] width 9 height 9
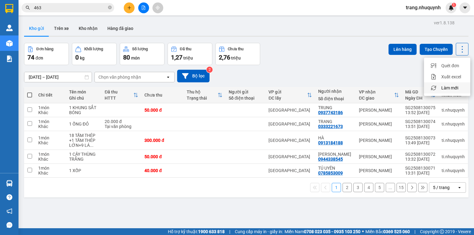
click at [443, 86] on span "Làm mới" at bounding box center [449, 88] width 17 height 6
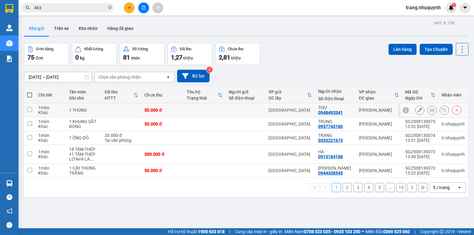
click at [428, 108] on div at bounding box center [434, 110] width 68 height 14
click at [431, 113] on button at bounding box center [432, 110] width 9 height 11
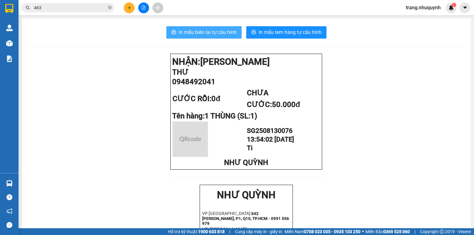
click at [198, 34] on span "In mẫu biên lai tự cấu hình" at bounding box center [208, 32] width 58 height 8
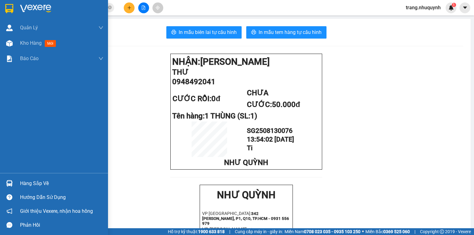
drag, startPoint x: 30, startPoint y: 46, endPoint x: 9, endPoint y: 7, distance: 43.8
click at [30, 46] on span "Kho hàng" at bounding box center [31, 43] width 22 height 6
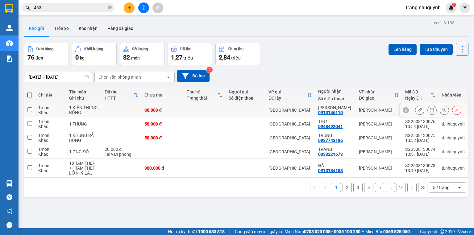
click at [430, 112] on icon at bounding box center [432, 110] width 4 height 4
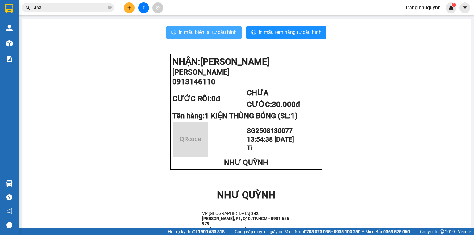
click at [215, 32] on span "In mẫu biên lai tự cấu hình" at bounding box center [208, 32] width 58 height 8
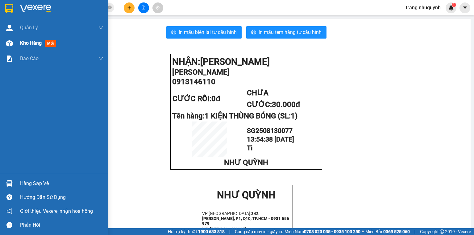
click at [32, 45] on span "Kho hàng" at bounding box center [31, 43] width 22 height 6
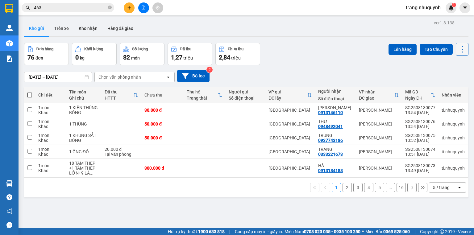
click at [458, 48] on icon at bounding box center [462, 49] width 9 height 9
click at [449, 86] on span "Làm mới" at bounding box center [449, 88] width 17 height 6
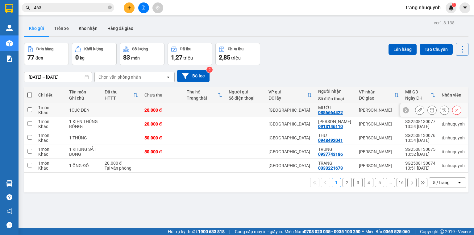
click at [428, 113] on button at bounding box center [432, 110] width 9 height 11
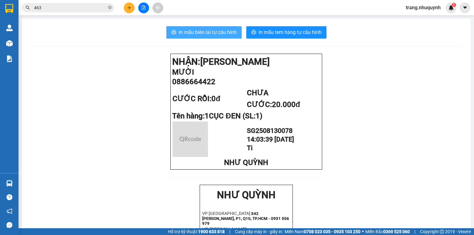
click at [226, 31] on span "In mẫu biên lai tự cấu hình" at bounding box center [208, 32] width 58 height 8
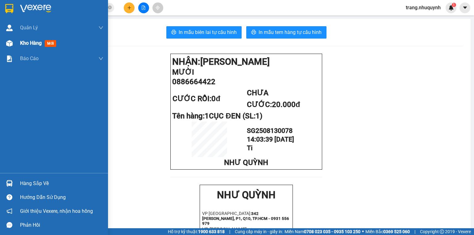
click at [36, 43] on span "Kho hàng" at bounding box center [31, 43] width 22 height 6
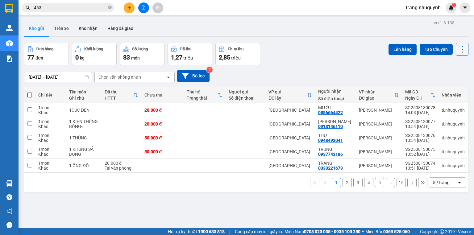
drag, startPoint x: 462, startPoint y: 48, endPoint x: 457, endPoint y: 56, distance: 9.7
click at [462, 48] on icon at bounding box center [462, 49] width 9 height 9
click at [456, 86] on span "Làm mới" at bounding box center [449, 88] width 17 height 6
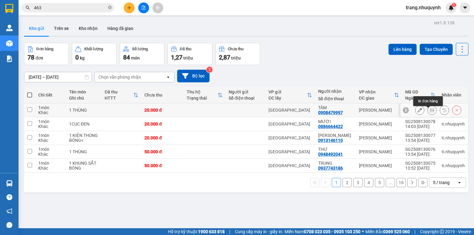
click at [428, 114] on button at bounding box center [432, 110] width 9 height 11
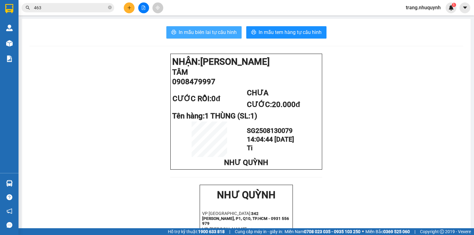
click at [219, 30] on span "In mẫu biên lai tự cấu hình" at bounding box center [208, 32] width 58 height 8
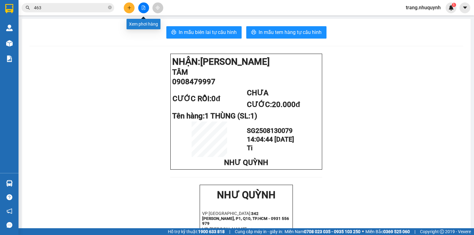
click at [145, 8] on icon "file-add" at bounding box center [143, 8] width 3 height 4
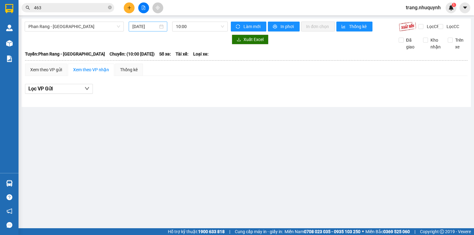
click at [144, 29] on input "[DATE]" at bounding box center [144, 26] width 25 height 7
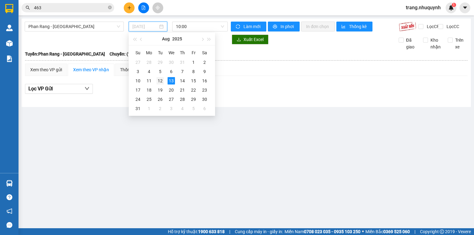
click at [161, 83] on div "12" at bounding box center [160, 80] width 7 height 7
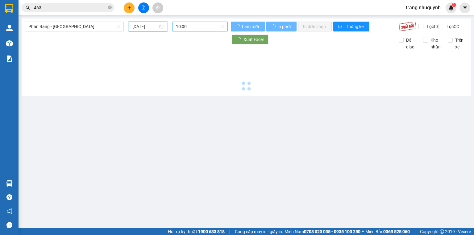
type input "12/08/2025"
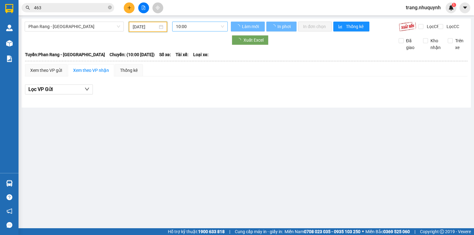
click at [183, 22] on span "10:00" at bounding box center [200, 26] width 48 height 9
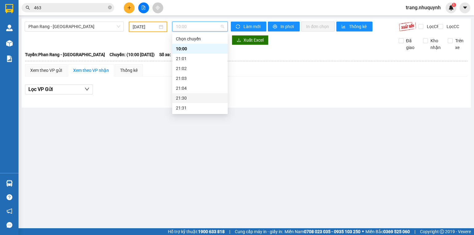
scroll to position [25, 0]
click at [190, 91] on div "22:00" at bounding box center [200, 93] width 48 height 7
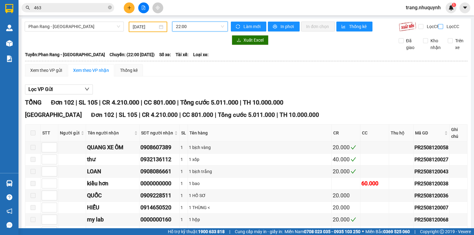
click at [438, 27] on input "Lọc CC" at bounding box center [441, 26] width 6 height 5
checkbox input "true"
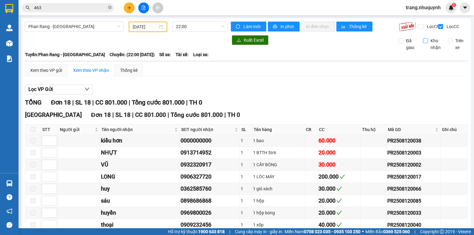
click at [423, 43] on input "Kho nhận" at bounding box center [425, 40] width 5 height 5
checkbox input "true"
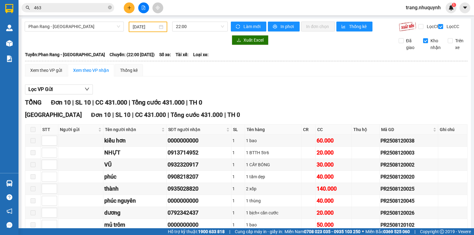
scroll to position [61, 0]
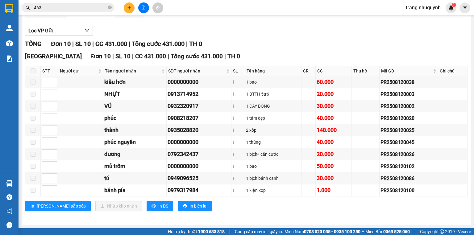
click at [275, 209] on div "Lưu sắp xếp Nhập kho nhận In DS In biên lai" at bounding box center [246, 206] width 443 height 10
click at [234, 210] on div "Lưu sắp xếp Nhập kho nhận In DS In biên lai" at bounding box center [246, 206] width 443 height 10
click at [231, 214] on div "Sài Gòn Đơn 10 | SL 10 | CC 431.000 | Tổng cước 431.000 | TH 0 STT Người gửi Tê…" at bounding box center [246, 134] width 443 height 164
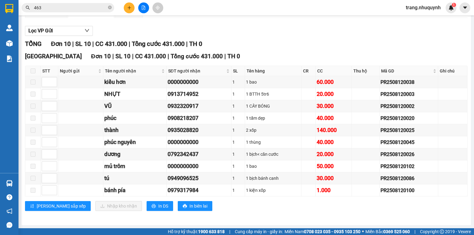
click at [257, 43] on div "TỔNG Đơn 10 | SL 10 | CC 431.000 | Tổng cước 431.000 | TH 0" at bounding box center [246, 44] width 443 height 10
click at [289, 40] on div "Lọc VP Gửi TỔNG Đơn 10 | SL 10 | CC 431.000 | Tổng cước 431.000 | TH 0 Sài Gòn…" at bounding box center [246, 121] width 443 height 196
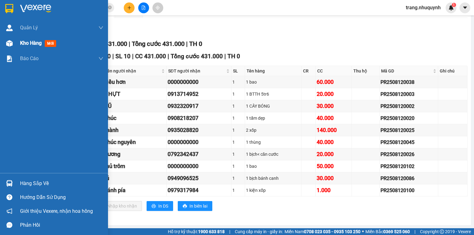
click at [19, 43] on div "Kho hàng mới" at bounding box center [54, 42] width 108 height 15
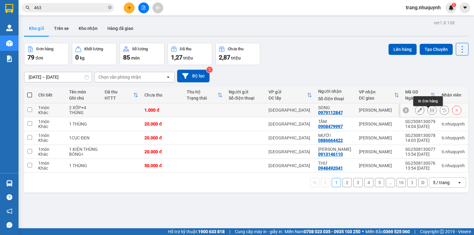
click at [428, 109] on button at bounding box center [432, 110] width 9 height 11
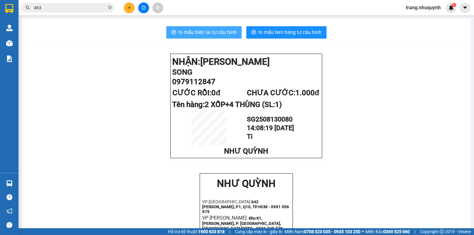
click at [200, 35] on span "In mẫu biên lai tự cấu hình" at bounding box center [208, 32] width 58 height 8
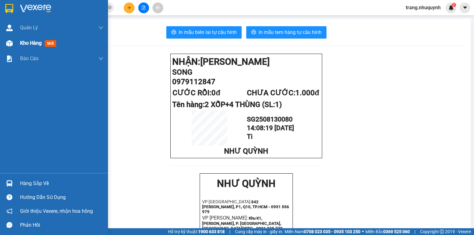
click at [27, 40] on span "Kho hàng" at bounding box center [31, 43] width 22 height 6
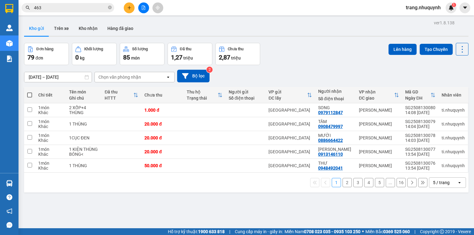
click at [301, 59] on div "Đơn hàng 79 đơn Khối lượng 0 kg Số lượng 85 món Đã thu 1,27 triệu Chưa thu 2,87…" at bounding box center [246, 54] width 444 height 22
click at [301, 62] on div "Đơn hàng 79 đơn Khối lượng 0 kg Số lượng 85 món Đã thu 1,27 triệu Chưa thu 2,87…" at bounding box center [246, 54] width 444 height 22
click at [291, 49] on div "Đơn hàng 79 đơn Khối lượng 0 kg Số lượng 85 món Đã thu 1,27 triệu Chưa thu 2,87…" at bounding box center [246, 54] width 444 height 22
click at [460, 53] on icon at bounding box center [462, 49] width 9 height 9
click at [451, 85] on span "Làm mới" at bounding box center [449, 88] width 17 height 6
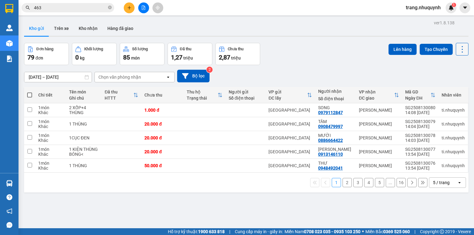
click at [458, 51] on icon at bounding box center [462, 49] width 9 height 9
click at [446, 86] on span "Làm mới" at bounding box center [449, 88] width 17 height 6
click at [459, 51] on icon at bounding box center [462, 49] width 9 height 9
click at [453, 89] on span "Làm mới" at bounding box center [449, 88] width 17 height 6
click at [321, 53] on div "Đơn hàng 79 đơn Khối lượng 0 kg Số lượng 85 món Đã thu 1,27 triệu Chưa thu 2,87…" at bounding box center [246, 54] width 444 height 22
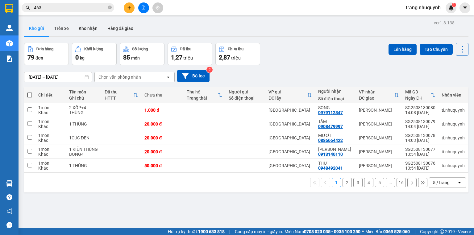
click at [315, 51] on div "Đơn hàng 79 đơn Khối lượng 0 kg Số lượng 85 món Đã thu 1,27 triệu Chưa thu 2,87…" at bounding box center [246, 54] width 444 height 22
click at [461, 49] on icon at bounding box center [462, 49] width 9 height 9
click at [452, 90] on span "Làm mới" at bounding box center [449, 88] width 17 height 6
click at [142, 11] on button at bounding box center [143, 7] width 11 height 11
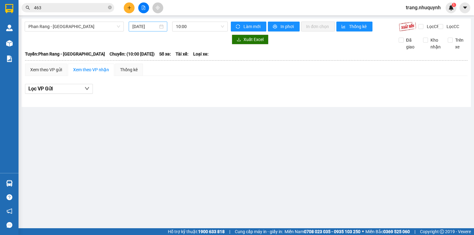
click at [145, 25] on input "[DATE]" at bounding box center [144, 26] width 25 height 7
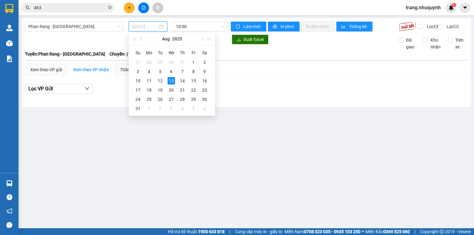
drag, startPoint x: 159, startPoint y: 80, endPoint x: 188, endPoint y: 33, distance: 54.8
click at [160, 80] on div "12" at bounding box center [160, 80] width 7 height 7
type input "12/08/2025"
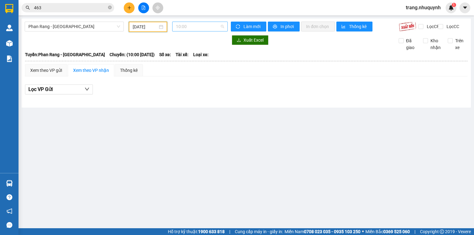
click at [189, 29] on span "10:00" at bounding box center [200, 26] width 48 height 9
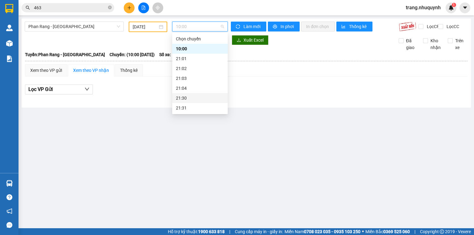
scroll to position [30, 0]
click at [191, 88] on div "22:00" at bounding box center [200, 88] width 48 height 7
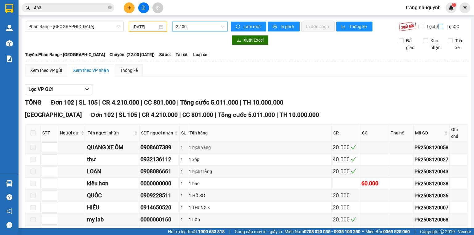
click at [438, 26] on input "Lọc CC" at bounding box center [441, 26] width 6 height 5
checkbox input "true"
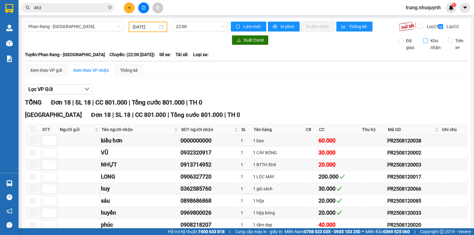
click at [423, 43] on input "Kho nhận" at bounding box center [425, 40] width 5 height 5
checkbox input "true"
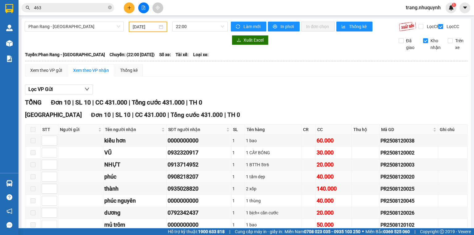
scroll to position [61, 0]
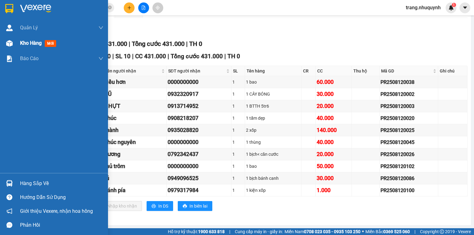
click at [15, 44] on div "Kho hàng mới" at bounding box center [54, 42] width 108 height 15
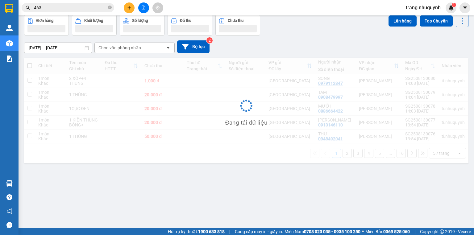
scroll to position [28, 0]
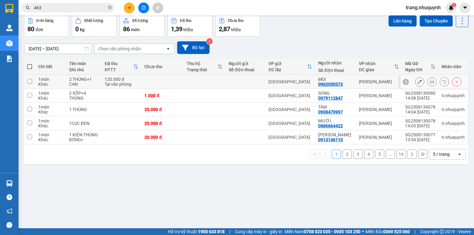
click at [430, 82] on icon at bounding box center [432, 82] width 4 height 4
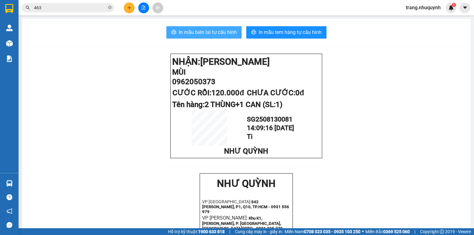
click at [214, 33] on span "In mẫu biên lai tự cấu hình" at bounding box center [208, 32] width 58 height 8
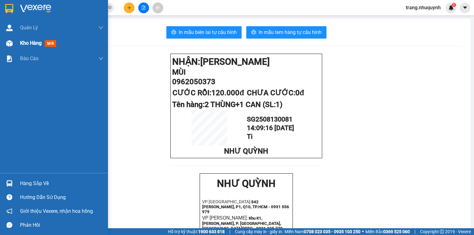
click at [41, 42] on span "Kho hàng" at bounding box center [31, 43] width 22 height 6
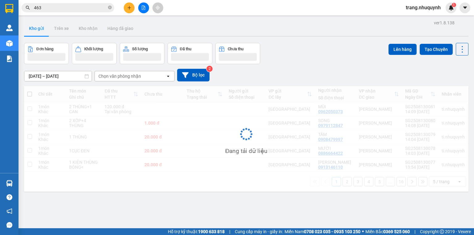
click at [311, 62] on div "Đơn hàng Khối lượng Số lượng Đã thu Chưa thu Lên hàng Tạo Chuyến" at bounding box center [246, 53] width 444 height 21
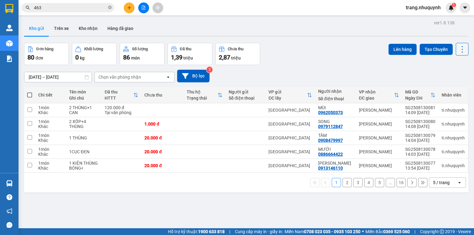
click at [458, 48] on icon at bounding box center [462, 49] width 9 height 9
click at [451, 86] on span "Làm mới" at bounding box center [449, 88] width 17 height 6
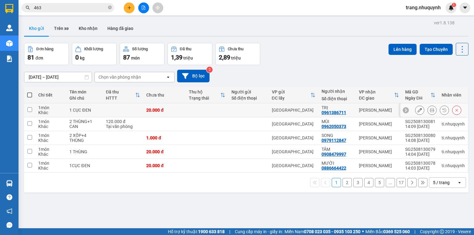
click at [430, 111] on icon at bounding box center [432, 110] width 4 height 4
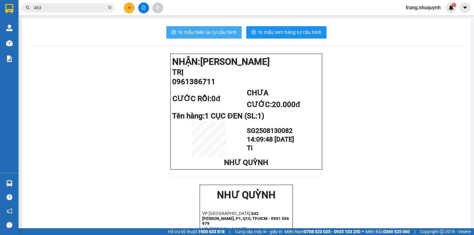
click at [219, 33] on span "In mẫu biên lai tự cấu hình" at bounding box center [208, 32] width 58 height 8
click at [71, 7] on input "463" at bounding box center [70, 7] width 73 height 7
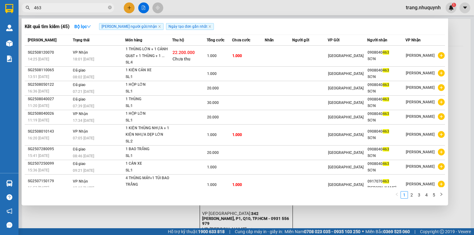
click at [71, 7] on input "463" at bounding box center [70, 7] width 73 height 7
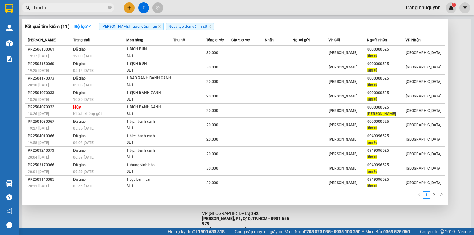
drag, startPoint x: 59, startPoint y: 9, endPoint x: 120, endPoint y: 7, distance: 61.4
click at [30, 6] on span "lâm tú" at bounding box center [68, 7] width 93 height 9
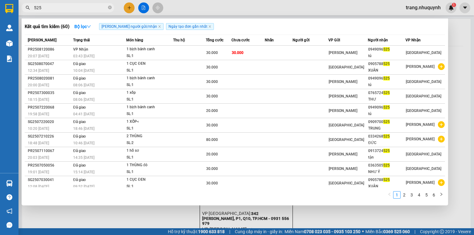
type input "525"
click at [459, 88] on div at bounding box center [237, 117] width 474 height 235
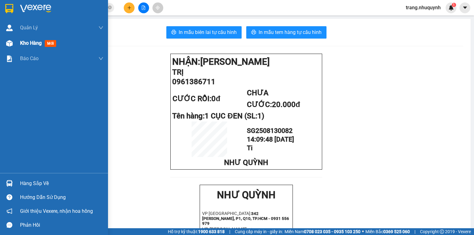
click at [32, 46] on span "Kho hàng" at bounding box center [31, 43] width 22 height 6
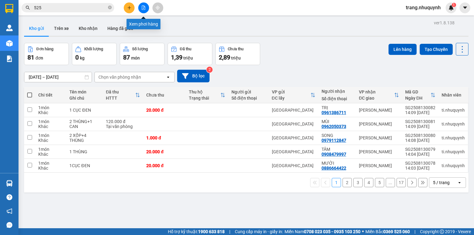
click at [143, 7] on icon "file-add" at bounding box center [143, 8] width 4 height 4
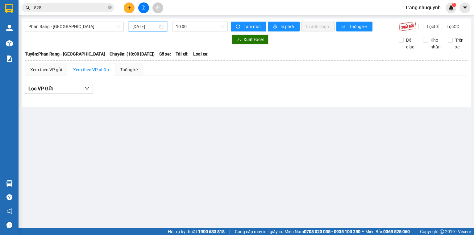
click at [144, 27] on input "[DATE]" at bounding box center [144, 26] width 25 height 7
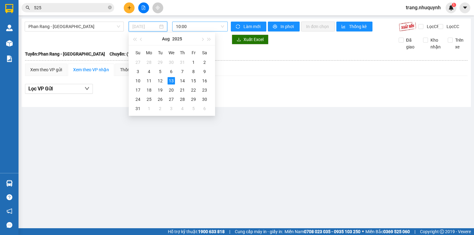
drag, startPoint x: 159, startPoint y: 81, endPoint x: 192, endPoint y: 28, distance: 62.0
click at [159, 81] on div "12" at bounding box center [160, 80] width 7 height 7
type input "12/08/2025"
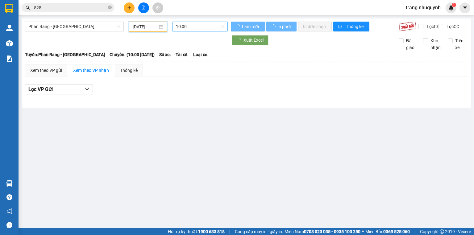
click at [192, 28] on span "10:00" at bounding box center [200, 26] width 48 height 9
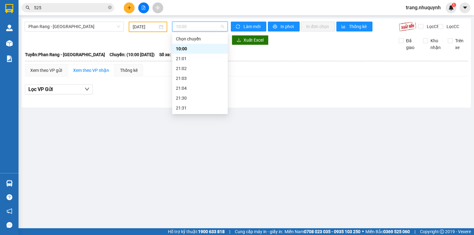
scroll to position [30, 0]
click at [189, 87] on div "22:00" at bounding box center [200, 88] width 48 height 7
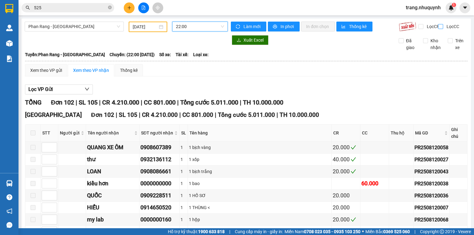
click at [439, 28] on input "Lọc CC" at bounding box center [441, 26] width 6 height 5
checkbox input "true"
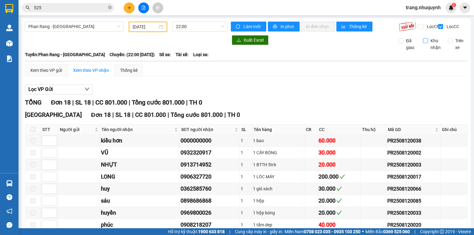
click at [425, 43] on input "Kho nhận" at bounding box center [425, 40] width 5 height 5
checkbox input "true"
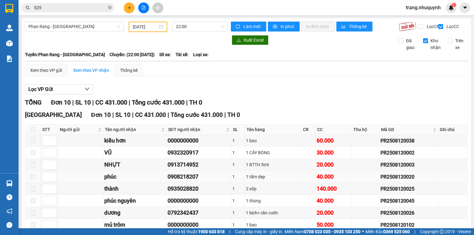
scroll to position [61, 0]
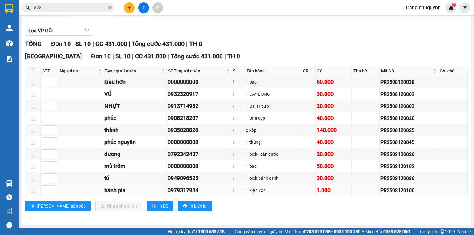
click at [183, 191] on div "0979317984" at bounding box center [199, 190] width 63 height 9
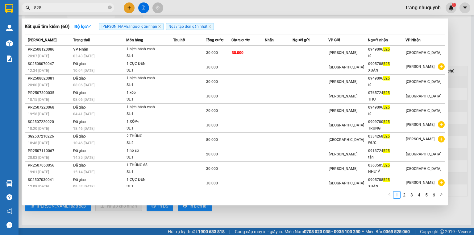
drag, startPoint x: 51, startPoint y: 6, endPoint x: 10, endPoint y: 17, distance: 42.2
click at [10, 17] on section "Kết quả tìm kiếm ( 60 ) Bộ lọc Tìm người gửi/nhận Ngày tạo đơn gần nhất Mã ĐH T…" at bounding box center [237, 117] width 474 height 235
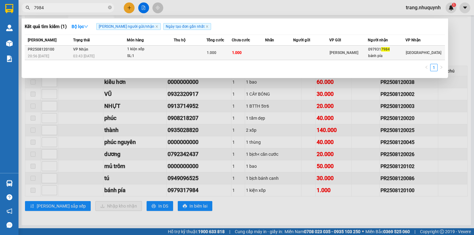
type input "7984"
click at [178, 50] on td at bounding box center [190, 53] width 33 height 15
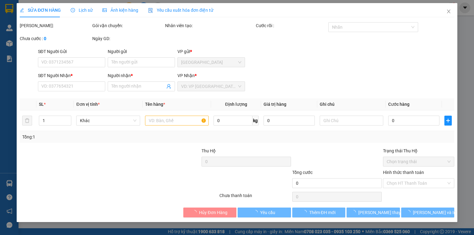
type input "0979317984"
type input "bánh pía"
type input "1.000"
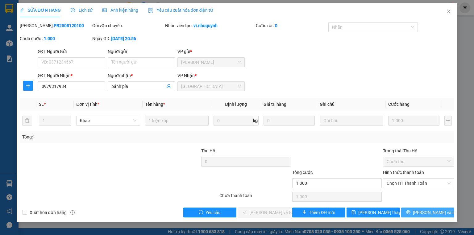
click at [435, 214] on span "Lưu và In" at bounding box center [434, 212] width 43 height 7
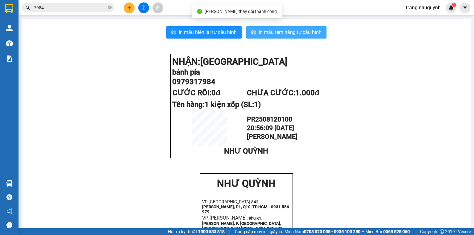
click at [271, 28] on span "In mẫu tem hàng tự cấu hình" at bounding box center [290, 32] width 63 height 8
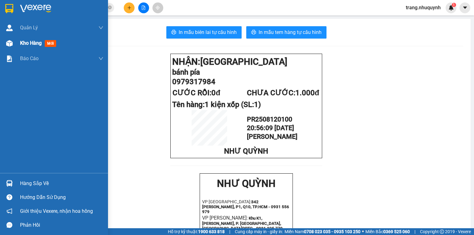
click at [36, 44] on span "Kho hàng" at bounding box center [31, 43] width 22 height 6
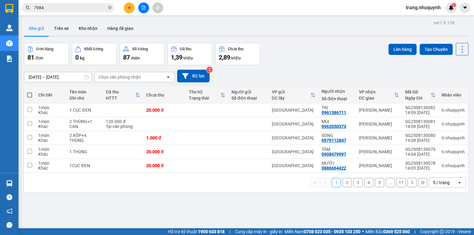
click at [323, 64] on div "Đơn hàng 81 đơn Khối lượng 0 kg Số lượng 87 món Đã thu 1,39 triệu Chưa thu 2,89…" at bounding box center [246, 54] width 444 height 22
click at [458, 50] on icon at bounding box center [462, 49] width 9 height 9
click at [451, 88] on span "Làm mới" at bounding box center [449, 88] width 17 height 6
click at [458, 44] on button at bounding box center [462, 49] width 13 height 13
click at [450, 86] on span "Làm mới" at bounding box center [449, 88] width 17 height 6
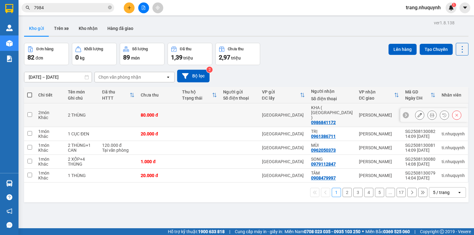
click at [430, 113] on icon at bounding box center [432, 115] width 4 height 4
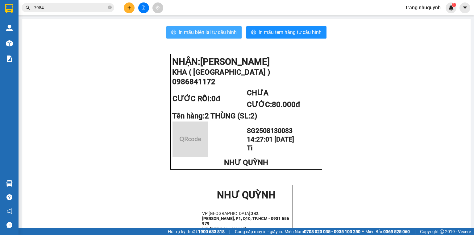
click at [187, 31] on span "In mẫu biên lai tự cấu hình" at bounding box center [208, 32] width 58 height 8
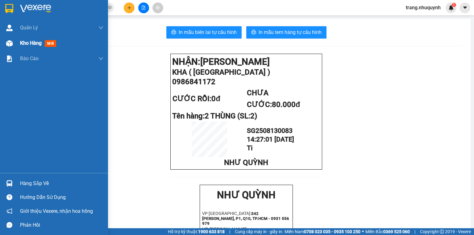
click at [20, 41] on span "Kho hàng" at bounding box center [31, 43] width 22 height 6
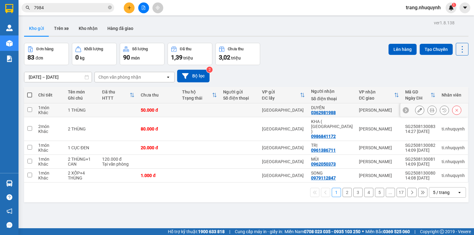
click at [428, 111] on button at bounding box center [432, 110] width 9 height 11
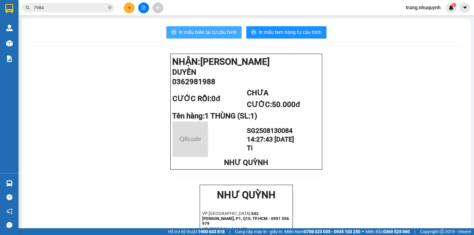
click at [198, 38] on button "In mẫu biên lai tự cấu hình" at bounding box center [203, 32] width 75 height 12
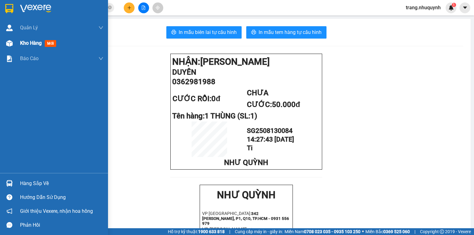
click at [23, 41] on span "Kho hàng" at bounding box center [31, 43] width 22 height 6
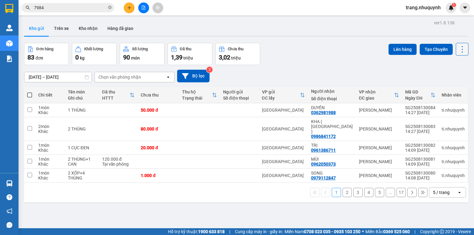
click at [458, 45] on icon at bounding box center [462, 49] width 9 height 9
click at [454, 85] on span "Làm mới" at bounding box center [449, 88] width 17 height 6
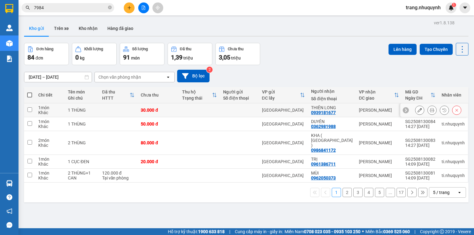
click at [431, 109] on button at bounding box center [432, 110] width 9 height 11
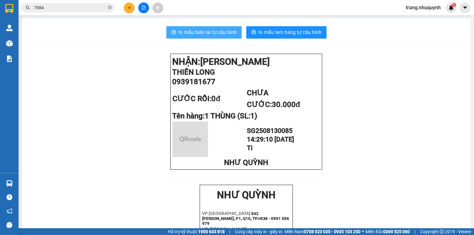
click at [215, 34] on span "In mẫu biên lai tự cấu hình" at bounding box center [208, 32] width 58 height 8
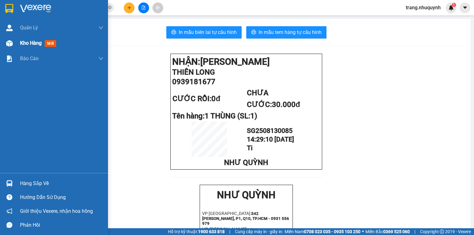
click at [21, 41] on span "Kho hàng" at bounding box center [31, 43] width 22 height 6
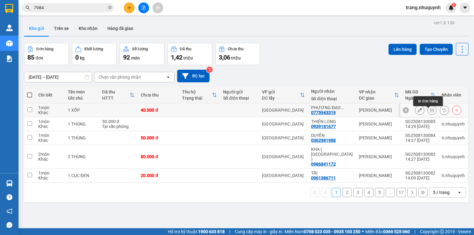
click at [430, 111] on icon at bounding box center [432, 110] width 4 height 4
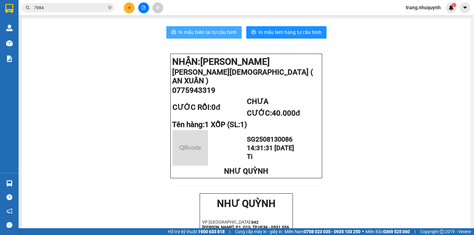
click at [202, 33] on span "In mẫu biên lai tự cấu hình" at bounding box center [208, 32] width 58 height 8
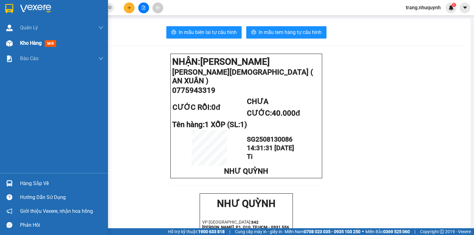
click at [23, 42] on span "Kho hàng" at bounding box center [31, 43] width 22 height 6
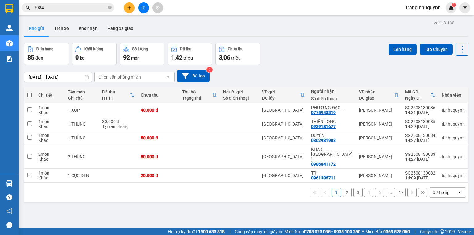
click at [322, 56] on div "Đơn hàng 85 đơn Khối lượng 0 kg Số lượng 92 món Đã thu 1,42 triệu Chưa thu 3,06…" at bounding box center [246, 54] width 444 height 22
click at [318, 55] on div "Đơn hàng 85 đơn Khối lượng 0 kg Số lượng 92 món Đã thu 1,42 triệu Chưa thu 3,06…" at bounding box center [246, 54] width 444 height 22
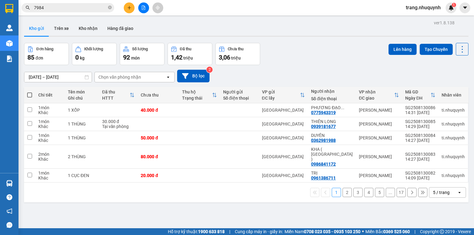
click at [318, 55] on div "Đơn hàng 85 đơn Khối lượng 0 kg Số lượng 92 món Đã thu 1,42 triệu Chưa thu 3,06…" at bounding box center [246, 54] width 444 height 22
click at [309, 44] on div "Đơn hàng 85 đơn Khối lượng 0 kg Số lượng 92 món Đã thu 1,42 triệu Chưa thu 3,06…" at bounding box center [246, 54] width 444 height 22
click at [458, 45] on icon at bounding box center [462, 49] width 9 height 9
click at [461, 89] on div "Làm mới" at bounding box center [447, 88] width 36 height 6
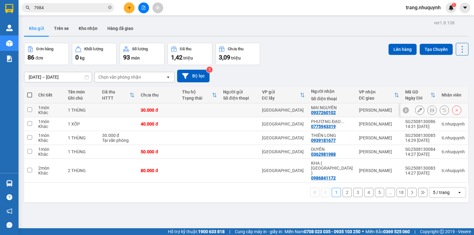
click at [430, 112] on icon at bounding box center [432, 110] width 4 height 4
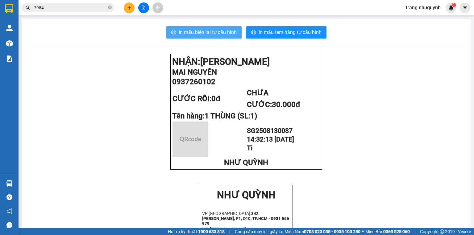
click at [197, 28] on button "In mẫu biên lai tự cấu hình" at bounding box center [203, 32] width 75 height 12
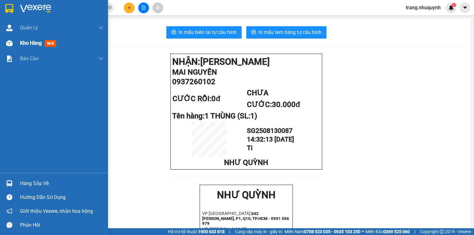
click at [24, 44] on span "Kho hàng" at bounding box center [31, 43] width 22 height 6
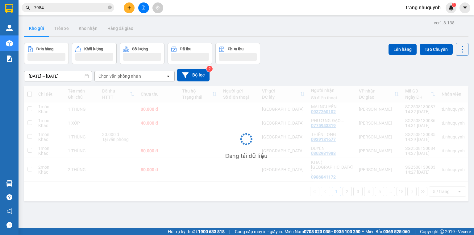
click at [321, 67] on div "11/08/2025 – 13/08/2025 Press the down arrow key to interact with the calendar …" at bounding box center [246, 75] width 444 height 22
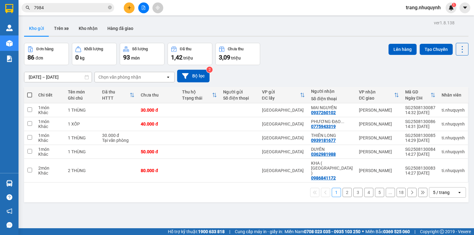
click at [359, 56] on div "Đơn hàng 86 đơn Khối lượng 0 kg Số lượng 93 món Đã thu 1,42 triệu Chưa thu 3,09…" at bounding box center [246, 54] width 444 height 22
click at [292, 65] on div "Đơn hàng 86 đơn Khối lượng 0 kg Số lượng 93 món Đã thu 1,42 triệu Chưa thu 3,09…" at bounding box center [246, 54] width 444 height 22
click at [460, 46] on icon at bounding box center [462, 49] width 9 height 9
click at [455, 87] on span "Làm mới" at bounding box center [449, 88] width 17 height 6
click at [464, 46] on button at bounding box center [462, 49] width 13 height 13
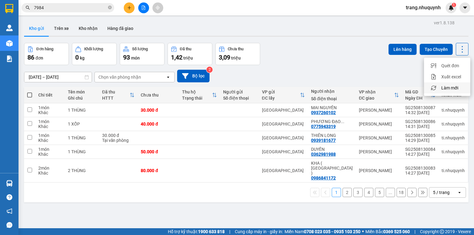
click at [446, 89] on span "Làm mới" at bounding box center [449, 88] width 17 height 6
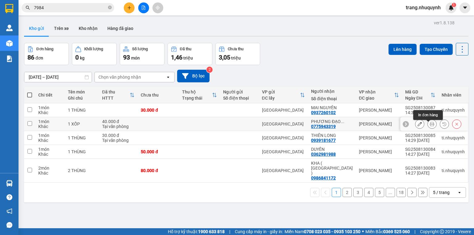
click at [431, 127] on button at bounding box center [432, 124] width 9 height 11
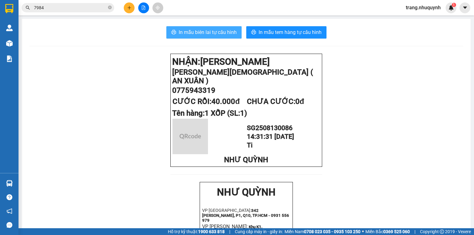
click at [209, 33] on span "In mẫu biên lai tự cấu hình" at bounding box center [208, 32] width 58 height 8
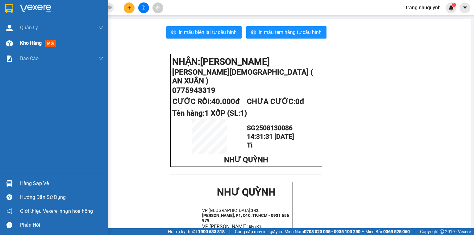
click at [32, 42] on span "Kho hàng" at bounding box center [31, 43] width 22 height 6
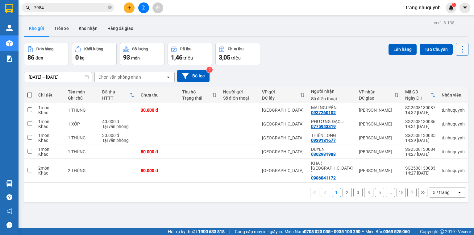
click at [461, 47] on icon at bounding box center [462, 49] width 9 height 9
click at [452, 87] on span "Làm mới" at bounding box center [449, 88] width 17 height 6
click at [459, 47] on icon at bounding box center [462, 49] width 9 height 9
click at [444, 87] on span "Làm mới" at bounding box center [449, 88] width 17 height 6
click at [461, 46] on icon at bounding box center [462, 49] width 9 height 9
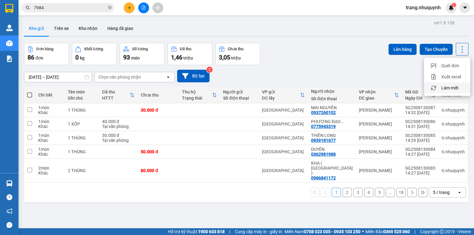
click at [445, 86] on span "Làm mới" at bounding box center [449, 88] width 17 height 6
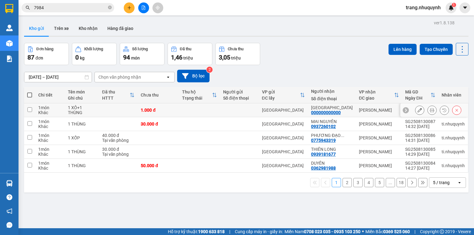
click at [430, 111] on icon at bounding box center [432, 110] width 4 height 4
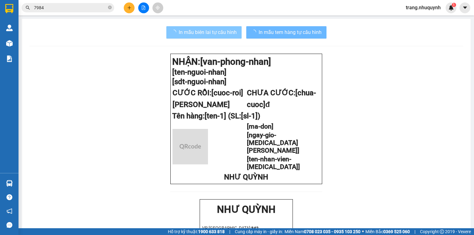
click at [215, 26] on button "In mẫu biên lai tự cấu hình" at bounding box center [203, 32] width 75 height 12
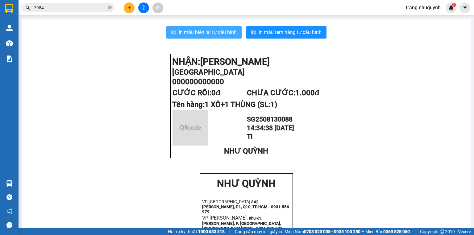
click at [215, 28] on button "In mẫu biên lai tự cấu hình" at bounding box center [203, 32] width 75 height 12
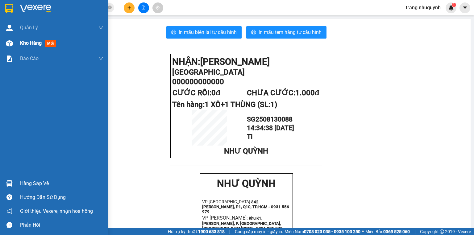
click at [23, 40] on span "Kho hàng" at bounding box center [31, 43] width 22 height 6
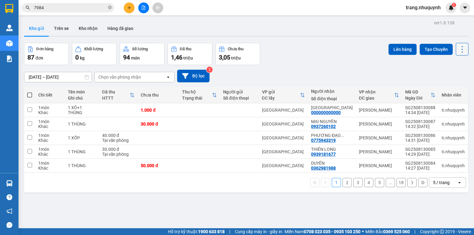
click at [458, 48] on icon at bounding box center [462, 49] width 9 height 9
click at [443, 87] on span "Làm mới" at bounding box center [449, 88] width 17 height 6
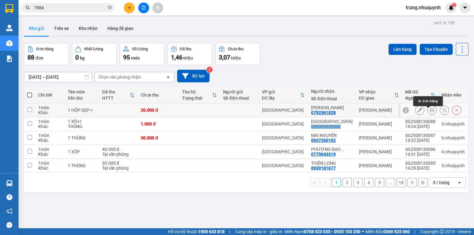
click at [428, 113] on button at bounding box center [432, 110] width 9 height 11
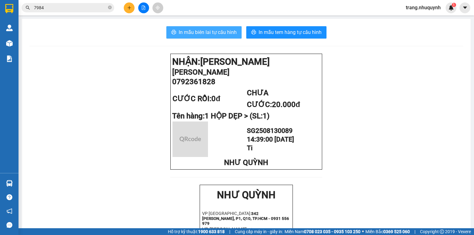
click at [202, 33] on span "In mẫu biên lai tự cấu hình" at bounding box center [208, 32] width 58 height 8
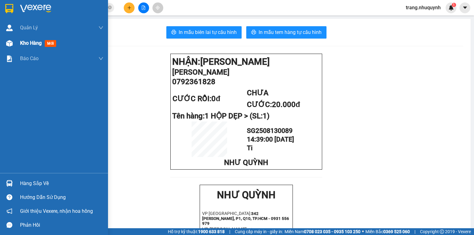
click at [32, 44] on span "Kho hàng" at bounding box center [31, 43] width 22 height 6
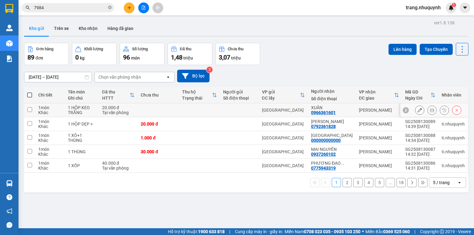
click at [430, 112] on icon at bounding box center [432, 110] width 4 height 4
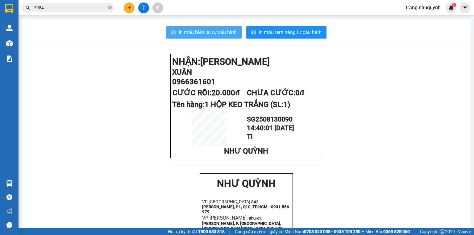
click at [201, 31] on span "In mẫu biên lai tự cấu hình" at bounding box center [208, 32] width 58 height 8
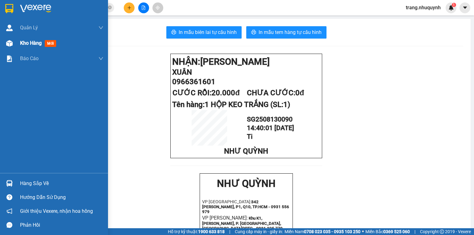
click at [17, 43] on div "Kho hàng mới" at bounding box center [54, 42] width 108 height 15
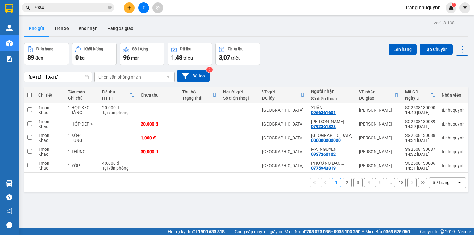
click at [300, 40] on div "ver 1.8.138 Kho gửi Trên xe Kho nhận Hàng đã giao Đơn hàng 89 đơn Khối lượng 0 …" at bounding box center [246, 136] width 449 height 235
click at [462, 45] on icon at bounding box center [462, 49] width 9 height 9
click at [455, 89] on span "Làm mới" at bounding box center [449, 88] width 17 height 6
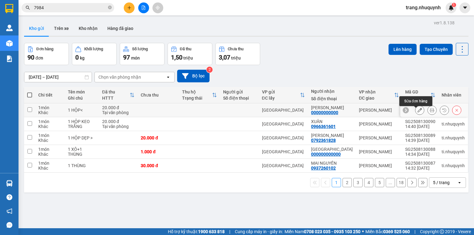
click at [430, 112] on icon at bounding box center [432, 110] width 4 height 4
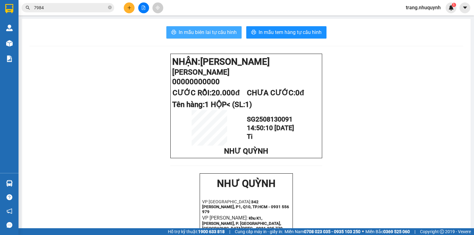
click at [223, 31] on span "In mẫu biên lai tự cấu hình" at bounding box center [208, 32] width 58 height 8
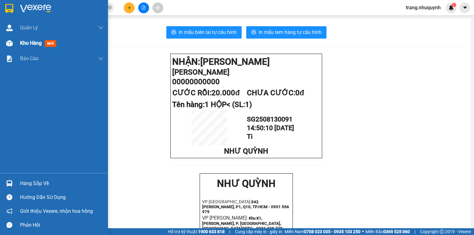
click at [30, 44] on span "Kho hàng" at bounding box center [31, 43] width 22 height 6
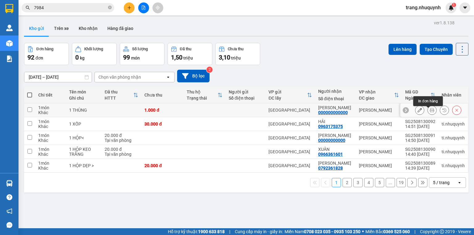
click at [428, 112] on button at bounding box center [432, 110] width 9 height 11
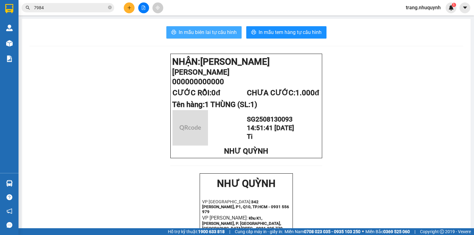
click at [217, 35] on span "In mẫu biên lai tự cấu hình" at bounding box center [208, 32] width 58 height 8
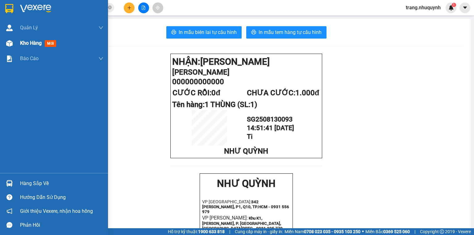
click at [33, 47] on div "Kho hàng mới" at bounding box center [61, 42] width 83 height 15
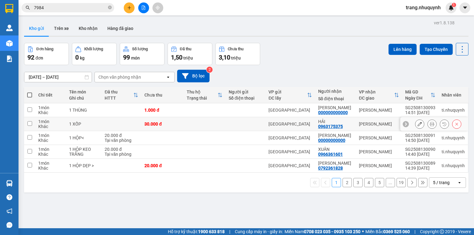
click at [430, 126] on icon at bounding box center [432, 124] width 4 height 4
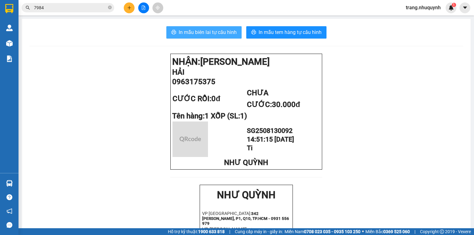
click at [207, 30] on span "In mẫu biên lai tự cấu hình" at bounding box center [208, 32] width 58 height 8
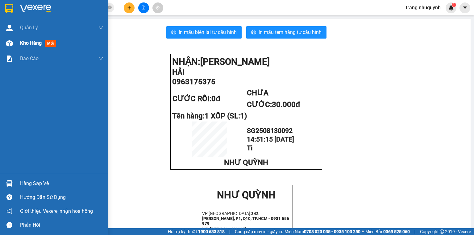
click at [32, 40] on span "Kho hàng" at bounding box center [31, 43] width 22 height 6
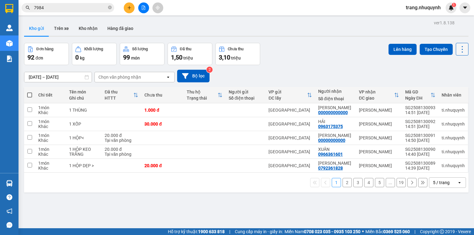
click at [459, 49] on icon at bounding box center [462, 49] width 9 height 9
click at [452, 87] on span "Làm mới" at bounding box center [449, 88] width 17 height 6
click at [458, 49] on icon at bounding box center [462, 49] width 9 height 9
click at [453, 85] on span "Làm mới" at bounding box center [449, 88] width 17 height 6
click at [460, 53] on icon at bounding box center [462, 49] width 9 height 9
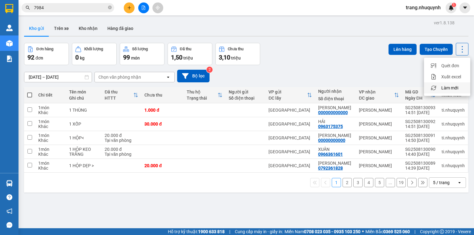
click at [454, 88] on span "Làm mới" at bounding box center [449, 88] width 17 height 6
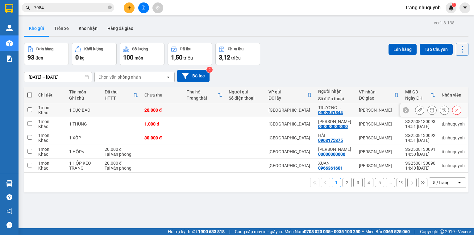
click at [430, 112] on icon at bounding box center [432, 110] width 4 height 4
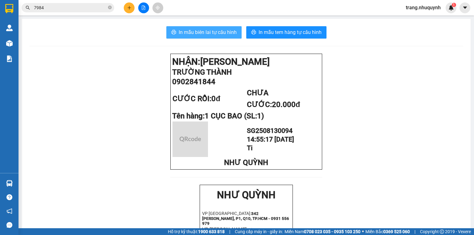
click at [207, 34] on span "In mẫu biên lai tự cấu hình" at bounding box center [208, 32] width 58 height 8
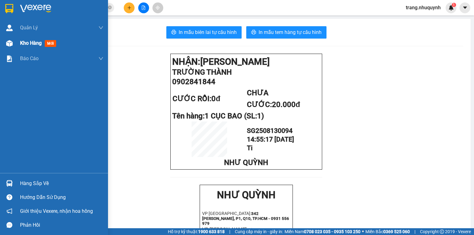
click at [24, 43] on span "Kho hàng" at bounding box center [31, 43] width 22 height 6
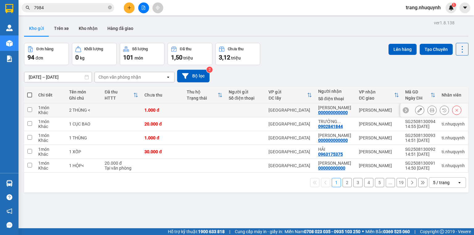
click at [431, 112] on button at bounding box center [432, 110] width 9 height 11
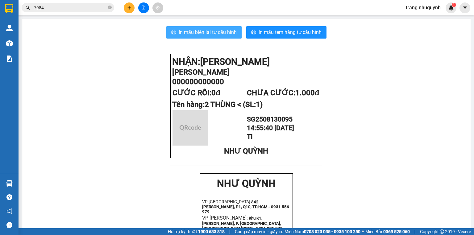
click at [211, 37] on button "In mẫu biên lai tự cấu hình" at bounding box center [203, 32] width 75 height 12
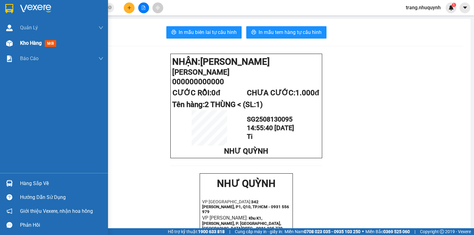
click at [22, 49] on div "Kho hàng mới" at bounding box center [61, 42] width 83 height 15
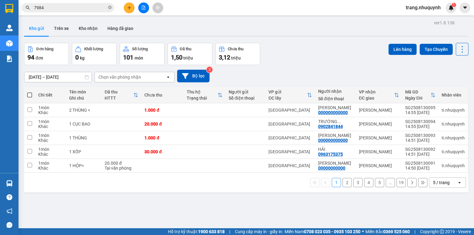
click at [442, 186] on div "5 / trang" at bounding box center [441, 183] width 17 height 6
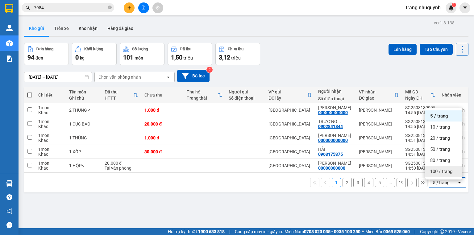
click at [437, 173] on span "100 / trang" at bounding box center [441, 172] width 22 height 6
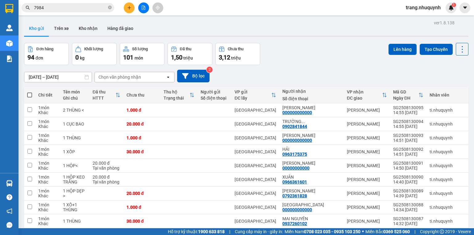
click at [28, 94] on th at bounding box center [29, 95] width 11 height 16
click at [31, 97] on span at bounding box center [29, 95] width 5 height 5
click at [30, 92] on input "checkbox" at bounding box center [30, 92] width 0 height 0
checkbox input "true"
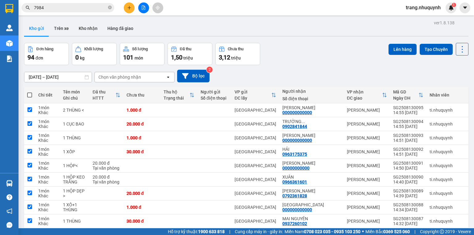
checkbox input "true"
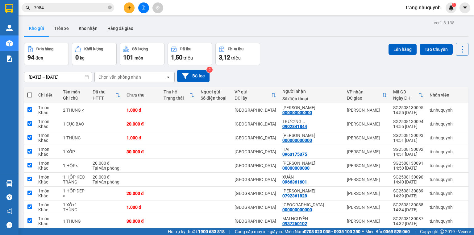
checkbox input "true"
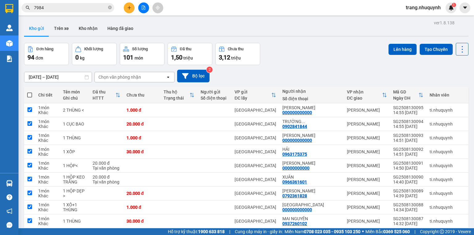
checkbox input "true"
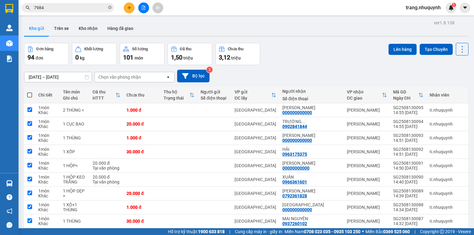
checkbox input "true"
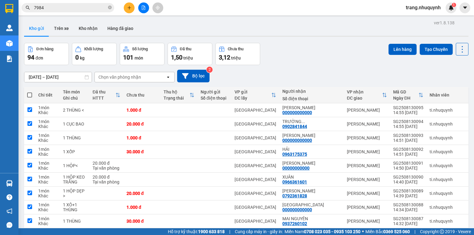
checkbox input "true"
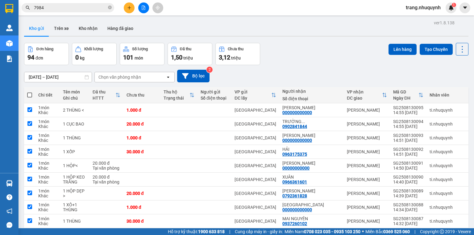
checkbox input "true"
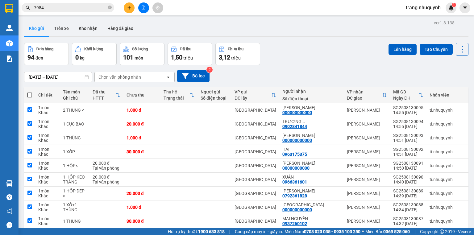
checkbox input "true"
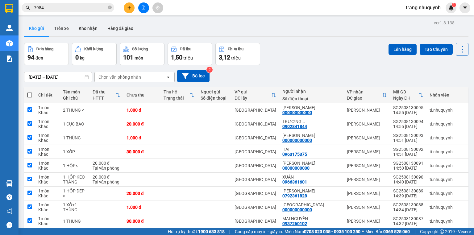
checkbox input "true"
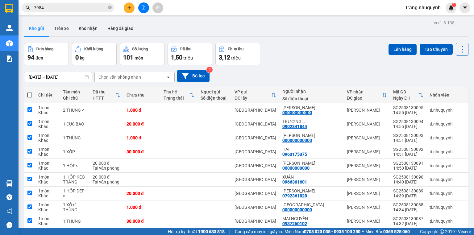
checkbox input "true"
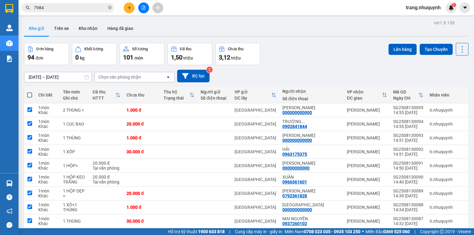
checkbox input "true"
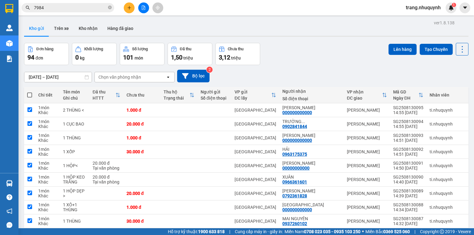
checkbox input "true"
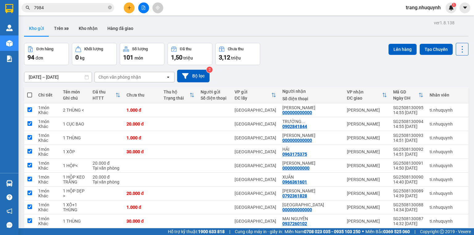
checkbox input "true"
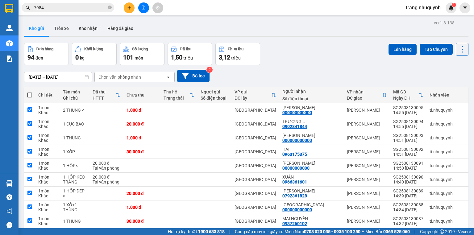
checkbox input "true"
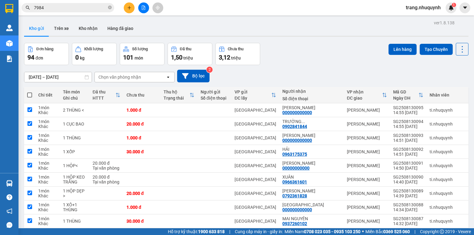
checkbox input "true"
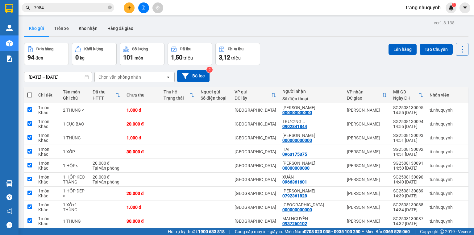
checkbox input "true"
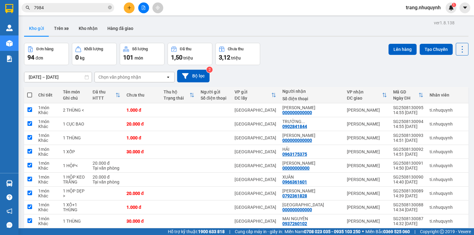
checkbox input "true"
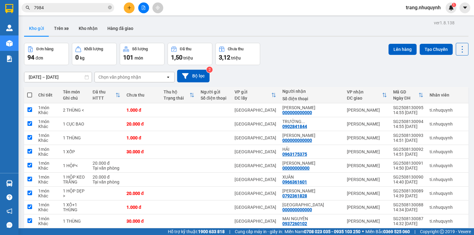
checkbox input "true"
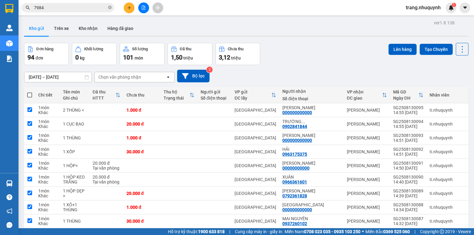
checkbox input "true"
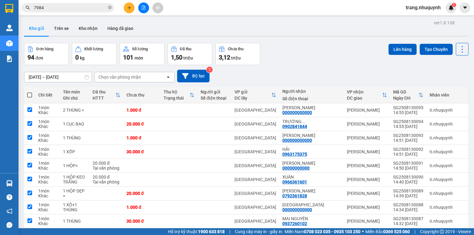
checkbox input "true"
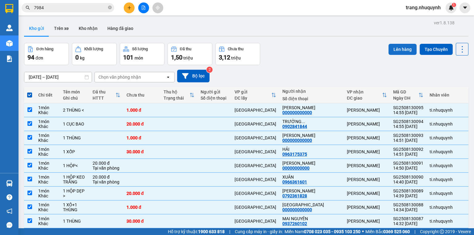
click at [391, 48] on button "Lên hàng" at bounding box center [403, 49] width 28 height 11
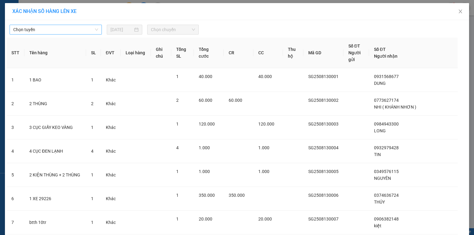
click at [41, 28] on span "Chọn tuyến" at bounding box center [55, 29] width 85 height 9
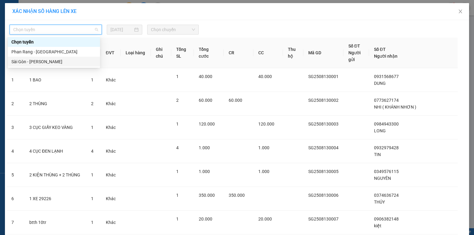
click at [35, 59] on div "Sài Gòn - Phan Rang" at bounding box center [53, 61] width 85 height 7
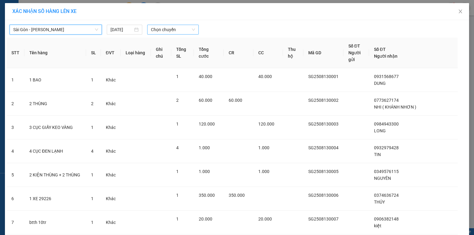
click at [160, 32] on span "Chọn chuyến" at bounding box center [173, 29] width 44 height 9
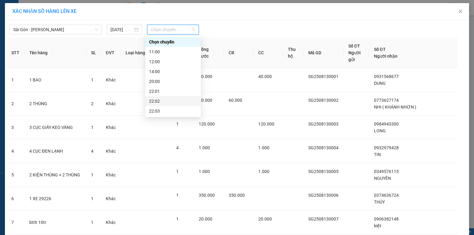
scroll to position [30, 0]
click at [167, 110] on div "22:06" at bounding box center [173, 111] width 48 height 7
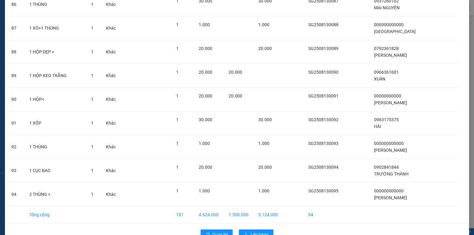
scroll to position [2117, 0]
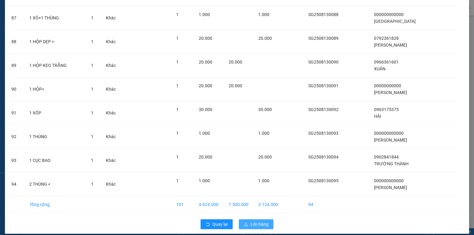
click at [255, 221] on span "Lên hàng" at bounding box center [260, 224] width 18 height 7
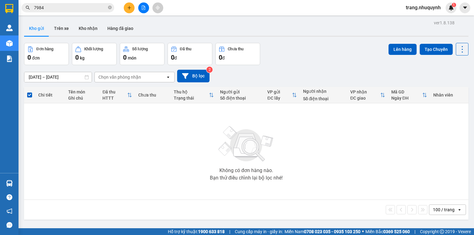
click at [435, 210] on div "100 / trang" at bounding box center [444, 210] width 22 height 6
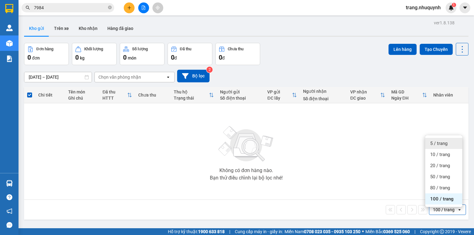
click at [445, 145] on span "5 / trang" at bounding box center [438, 143] width 17 height 6
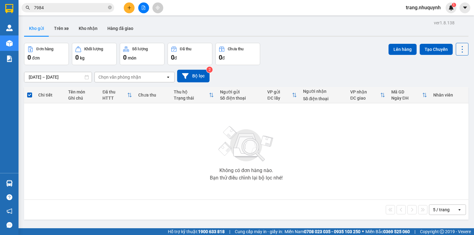
click at [461, 46] on icon at bounding box center [462, 49] width 9 height 9
click at [456, 88] on span "Làm mới" at bounding box center [449, 88] width 17 height 6
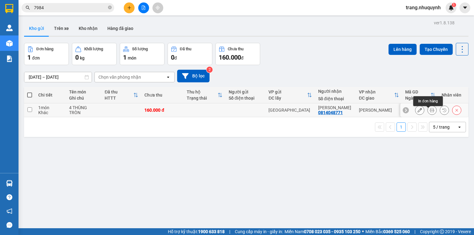
click at [430, 112] on icon at bounding box center [432, 110] width 4 height 4
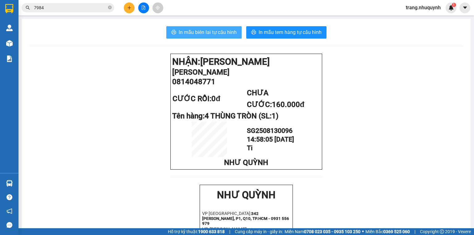
click at [180, 32] on span "In mẫu biên lai tự cấu hình" at bounding box center [208, 32] width 58 height 8
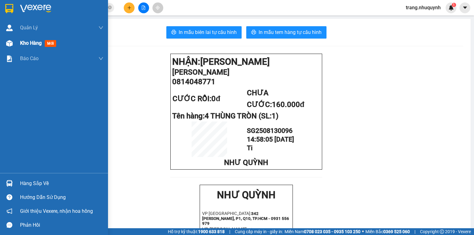
click at [27, 42] on span "Kho hàng" at bounding box center [31, 43] width 22 height 6
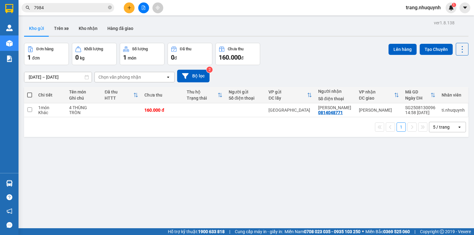
click at [339, 63] on div "Đơn hàng 1 đơn Khối lượng 0 kg Số lượng 1 món Đã thu 0 đ Chưa thu 160.000 đ Lên…" at bounding box center [246, 54] width 444 height 22
click at [51, 7] on input "7984" at bounding box center [70, 7] width 73 height 7
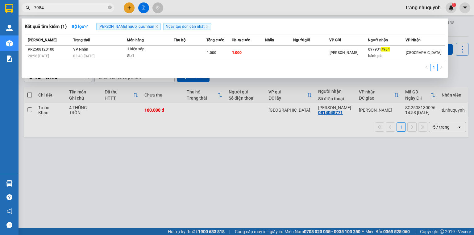
click at [51, 7] on input "7984" at bounding box center [70, 7] width 73 height 7
type input "0010"
click at [169, 142] on div at bounding box center [237, 117] width 474 height 235
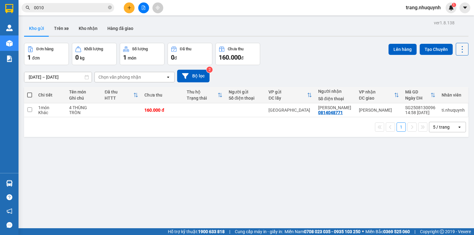
click at [462, 52] on icon at bounding box center [462, 49] width 1 height 6
click at [449, 86] on span "Làm mới" at bounding box center [449, 88] width 17 height 6
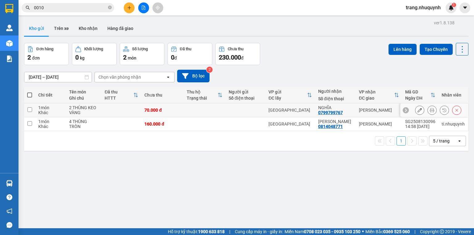
click at [430, 112] on icon at bounding box center [432, 110] width 4 height 4
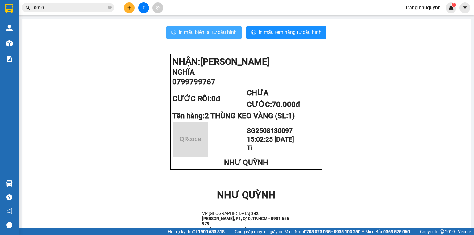
click at [228, 33] on span "In mẫu biên lai tự cấu hình" at bounding box center [208, 32] width 58 height 8
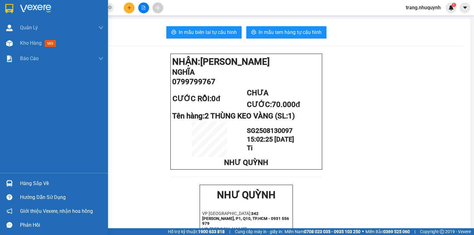
click at [23, 42] on span "Kho hàng" at bounding box center [31, 43] width 22 height 6
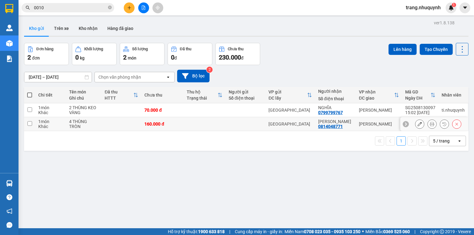
drag, startPoint x: 188, startPoint y: 141, endPoint x: 472, endPoint y: 2, distance: 316.0
click at [188, 141] on div "1 5 / trang open" at bounding box center [247, 141] width 440 height 10
click at [457, 57] on div "Lên hàng Tạo Chuyến" at bounding box center [429, 54] width 80 height 22
click at [458, 52] on icon at bounding box center [462, 49] width 9 height 9
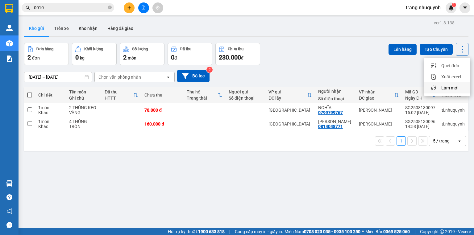
click at [453, 90] on span "Làm mới" at bounding box center [449, 88] width 17 height 6
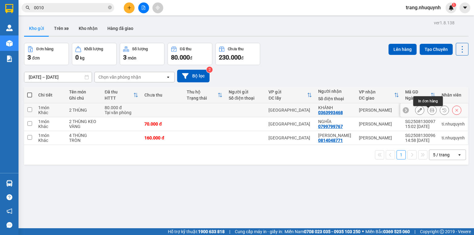
click at [430, 111] on icon at bounding box center [432, 110] width 4 height 4
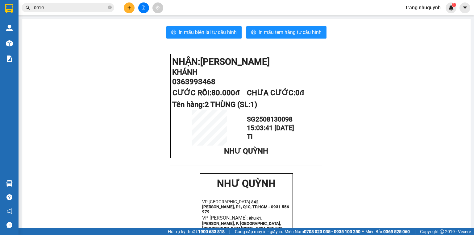
click at [206, 25] on div "In mẫu biên lai tự cấu hình In mẫu tem hàng tự cấu hình NHẬN: Phan Rang KHÁNH 0…" at bounding box center [246, 233] width 449 height 429
click at [206, 32] on span "In mẫu biên lai tự cấu hình" at bounding box center [208, 32] width 58 height 8
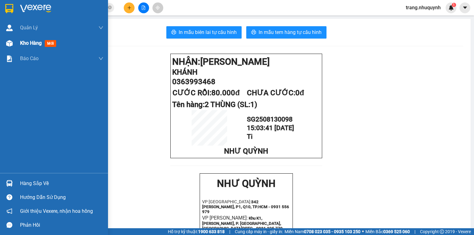
click at [40, 44] on span "Kho hàng" at bounding box center [31, 43] width 22 height 6
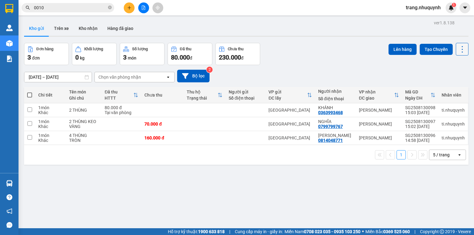
click at [459, 52] on icon at bounding box center [462, 49] width 9 height 9
click at [448, 87] on span "Làm mới" at bounding box center [449, 88] width 17 height 6
click at [456, 50] on button at bounding box center [462, 49] width 13 height 13
click at [457, 89] on span "Làm mới" at bounding box center [449, 88] width 17 height 6
click at [459, 51] on icon at bounding box center [462, 49] width 9 height 9
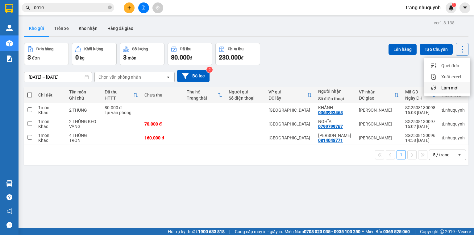
click at [449, 87] on span "Làm mới" at bounding box center [449, 88] width 17 height 6
click at [462, 47] on icon at bounding box center [462, 49] width 1 height 6
click at [456, 86] on span "Làm mới" at bounding box center [449, 88] width 17 height 6
click at [458, 48] on icon at bounding box center [462, 49] width 9 height 9
click at [451, 85] on span "Làm mới" at bounding box center [449, 88] width 17 height 6
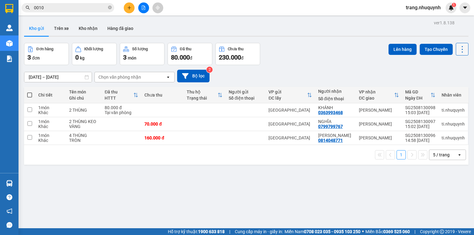
click at [461, 50] on icon at bounding box center [462, 49] width 9 height 9
click at [456, 89] on span "Làm mới" at bounding box center [449, 88] width 17 height 6
click at [458, 48] on icon at bounding box center [462, 49] width 9 height 9
click at [451, 90] on span "Làm mới" at bounding box center [449, 88] width 17 height 6
click at [464, 51] on button at bounding box center [462, 49] width 13 height 13
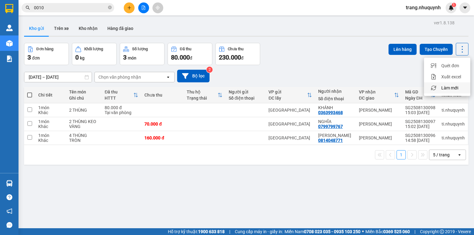
click at [455, 88] on span "Làm mới" at bounding box center [449, 88] width 17 height 6
click at [458, 47] on icon at bounding box center [462, 49] width 9 height 9
click at [447, 87] on span "Làm mới" at bounding box center [449, 88] width 17 height 6
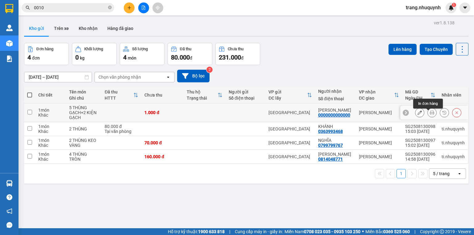
click at [428, 115] on button at bounding box center [432, 112] width 9 height 11
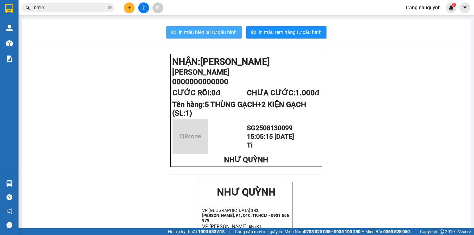
click at [200, 30] on span "In mẫu biên lai tự cấu hình" at bounding box center [208, 32] width 58 height 8
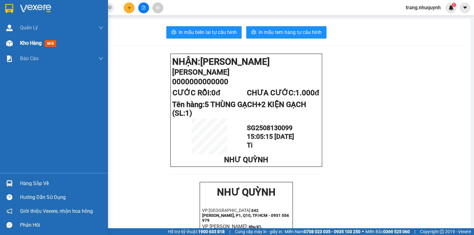
click at [37, 46] on div "Kho hàng mới" at bounding box center [39, 43] width 39 height 8
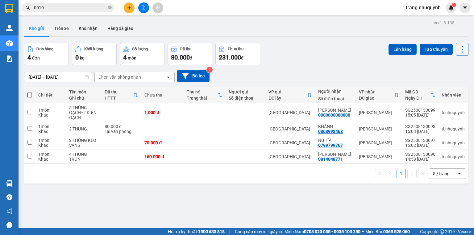
click at [461, 48] on icon at bounding box center [462, 49] width 9 height 9
click at [454, 87] on span "Làm mới" at bounding box center [449, 88] width 17 height 6
click at [463, 49] on icon at bounding box center [462, 49] width 9 height 9
click at [452, 88] on span "Làm mới" at bounding box center [449, 88] width 17 height 6
click at [458, 46] on icon at bounding box center [462, 49] width 9 height 9
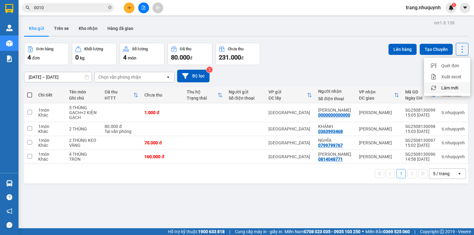
click at [456, 88] on span "Làm mới" at bounding box center [449, 88] width 17 height 6
click at [457, 54] on button at bounding box center [462, 49] width 13 height 13
click at [449, 89] on span "Làm mới" at bounding box center [449, 88] width 17 height 6
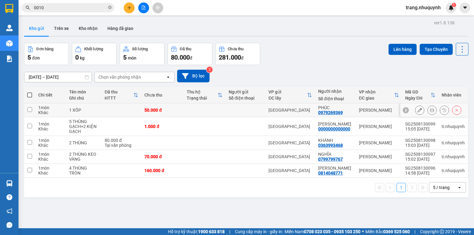
click at [430, 111] on icon at bounding box center [432, 110] width 4 height 4
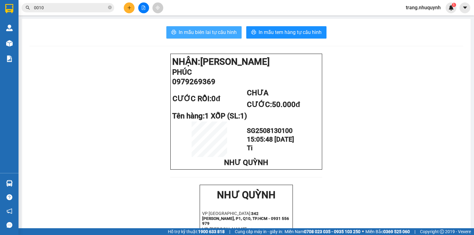
click at [227, 37] on div "In mẫu biên lai tự cấu hình In mẫu tem hàng tự cấu hình NHẬN: Phan Rang PHÚC 09…" at bounding box center [246, 239] width 449 height 441
click at [227, 37] on button "In mẫu biên lai tự cấu hình" at bounding box center [203, 32] width 75 height 12
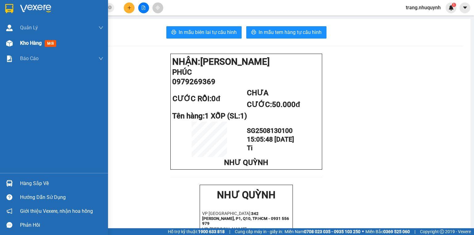
click at [19, 41] on div "Kho hàng mới" at bounding box center [54, 42] width 108 height 15
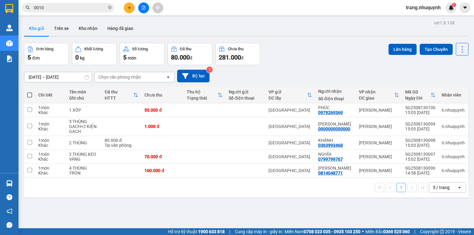
click at [217, 31] on div "Kho gửi Trên xe Kho nhận Hàng đã giao" at bounding box center [246, 29] width 444 height 16
click at [427, 6] on span "trang.nhuquynh" at bounding box center [423, 8] width 45 height 8
click at [417, 19] on span "Đăng xuất" at bounding box center [426, 19] width 32 height 7
